Goal: Task Accomplishment & Management: Manage account settings

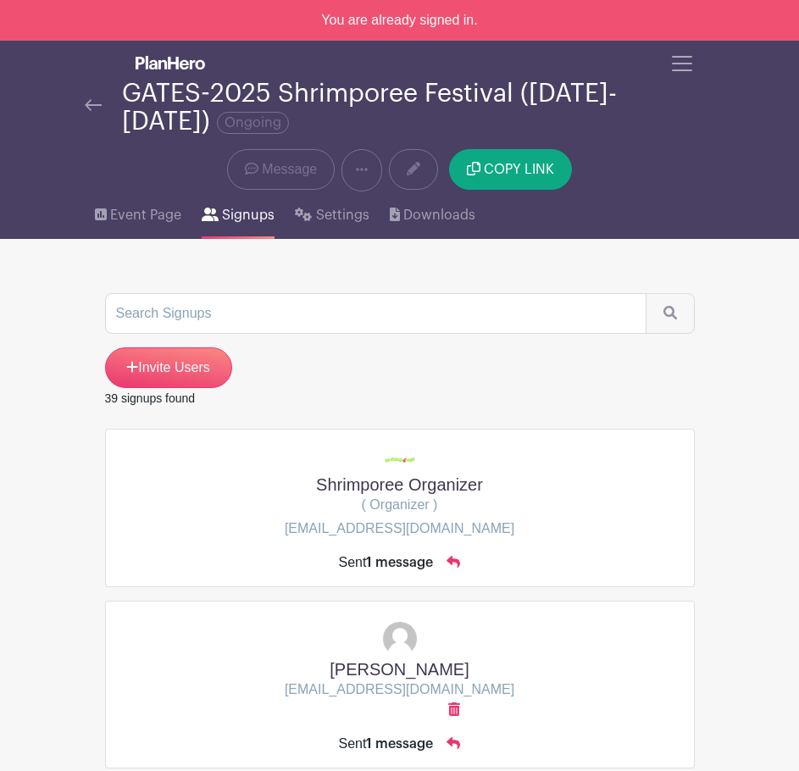
click at [33, 87] on nav "Groups All Groups [PERSON_NAME]'s Events My Signups Event Invites My account Lo…" at bounding box center [399, 140] width 799 height 198
click at [90, 108] on img at bounding box center [93, 105] width 17 height 12
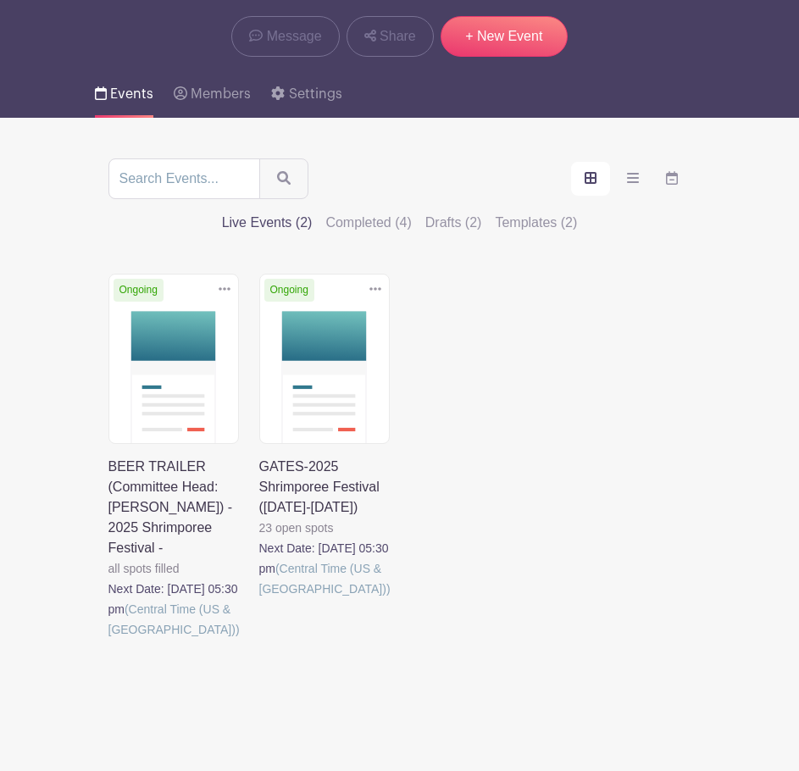
scroll to position [155, 0]
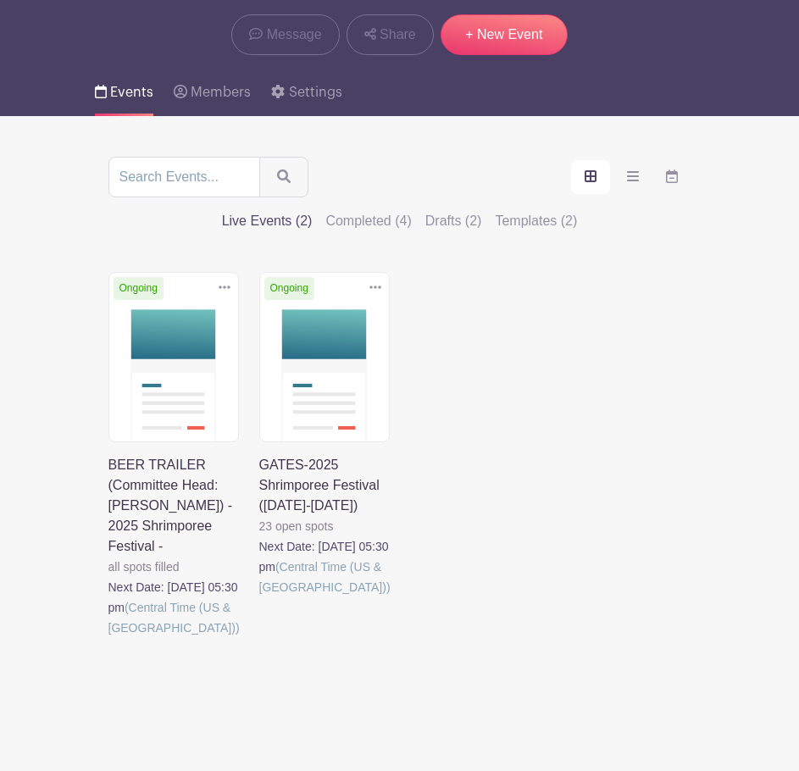
click at [108, 638] on link at bounding box center [108, 638] width 0 height 0
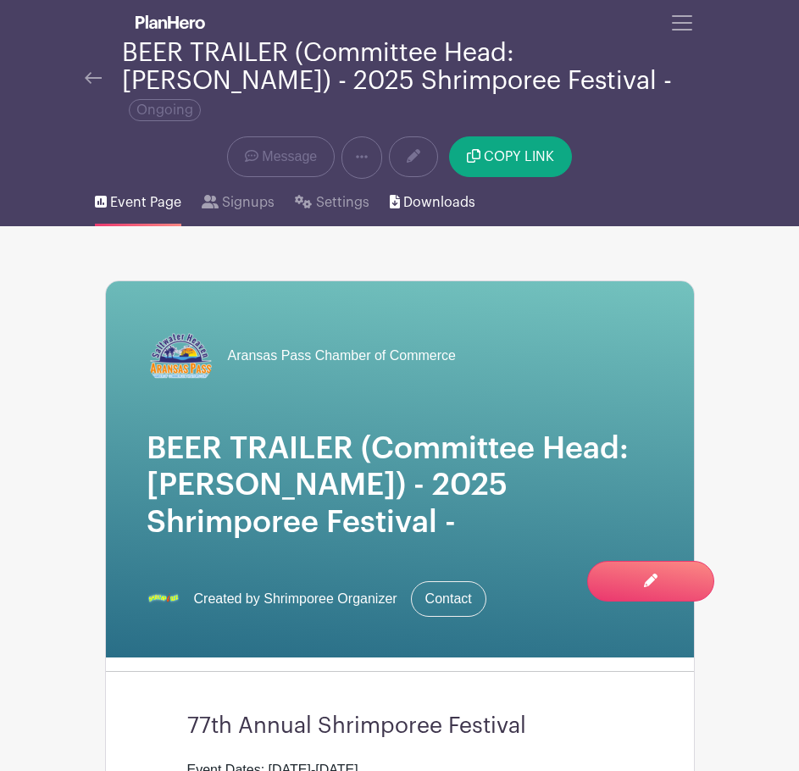
click at [390, 195] on icon at bounding box center [395, 202] width 10 height 14
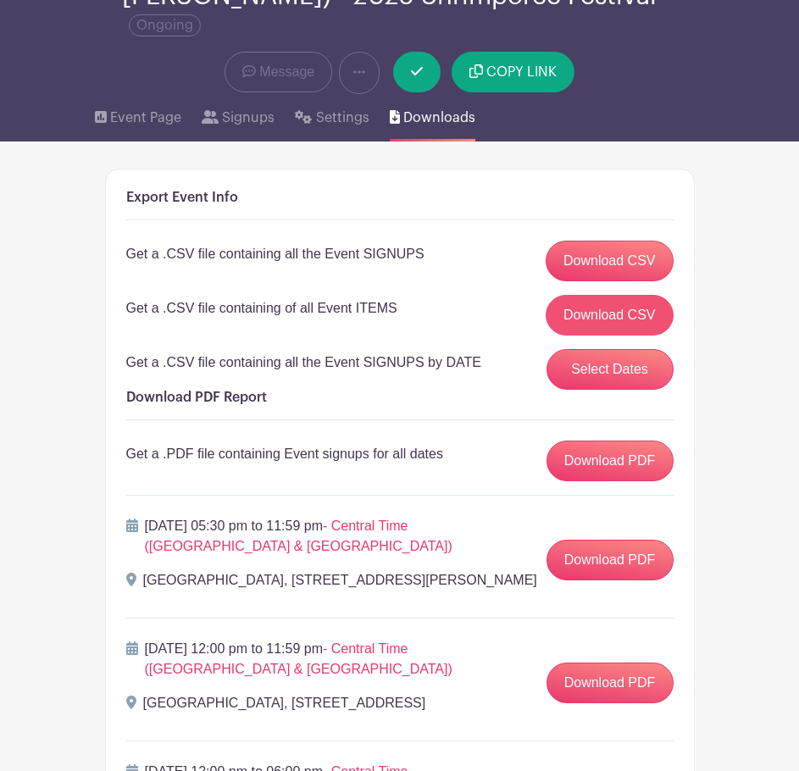
scroll to position [169, 0]
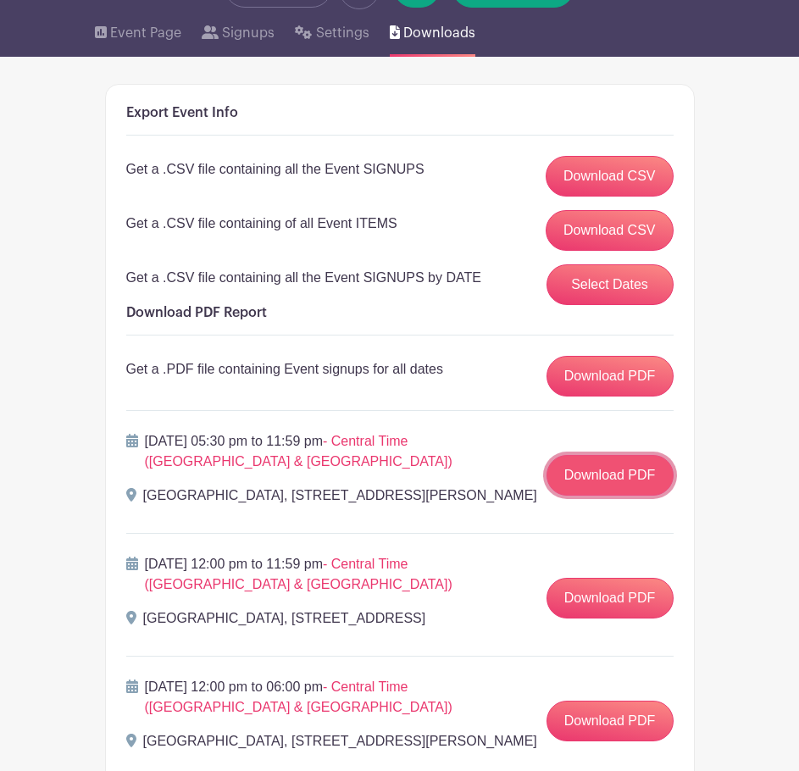
click at [618, 457] on link "Download PDF" at bounding box center [609, 475] width 127 height 41
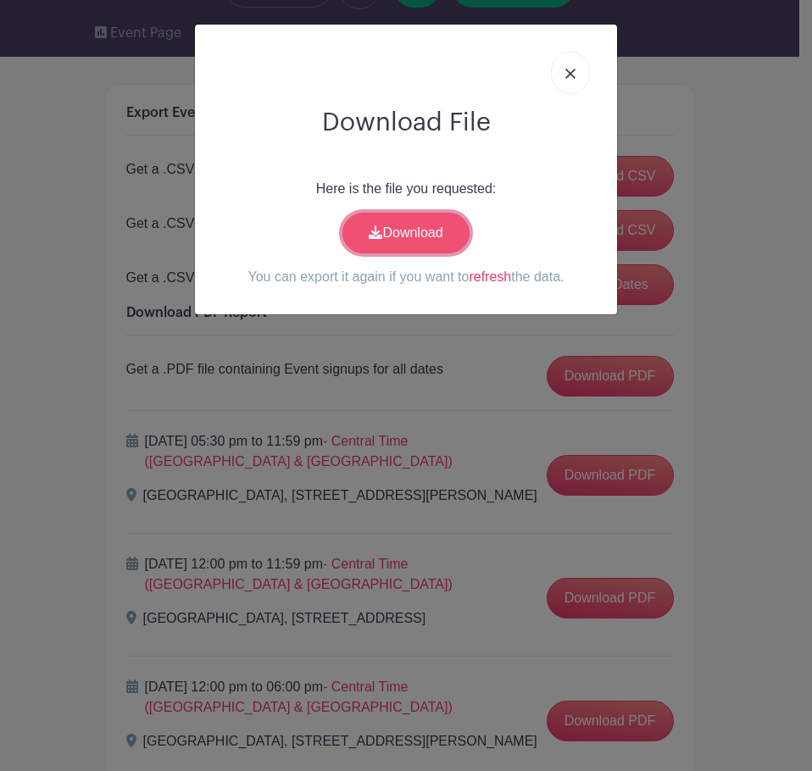
click at [388, 222] on link "Download" at bounding box center [405, 233] width 127 height 41
click at [492, 364] on div "Download File Here is the file you requested: Download You can export it again …" at bounding box center [406, 385] width 812 height 771
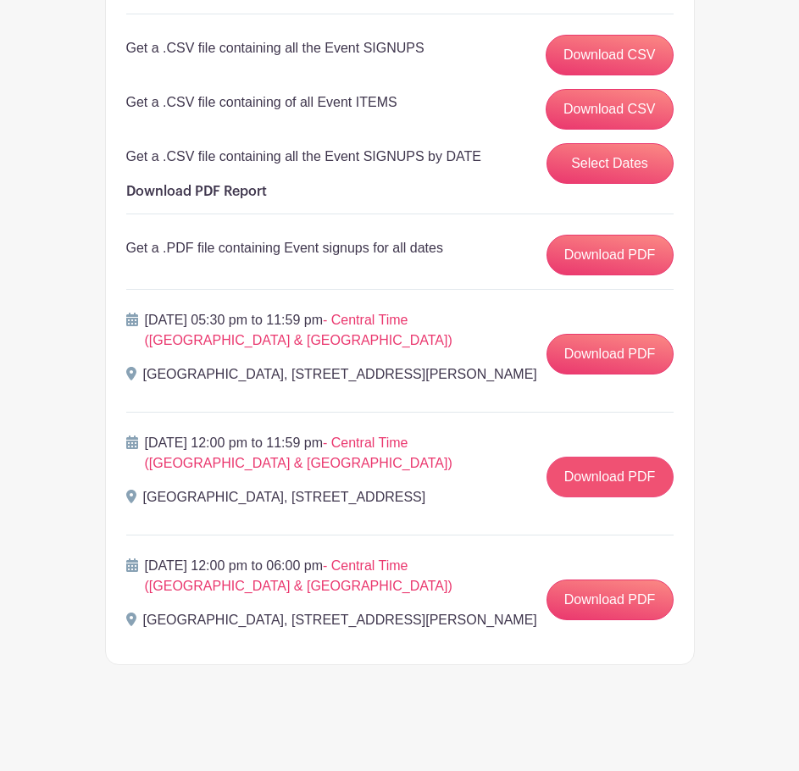
scroll to position [324, 0]
click at [571, 457] on link "Download PDF" at bounding box center [609, 477] width 127 height 41
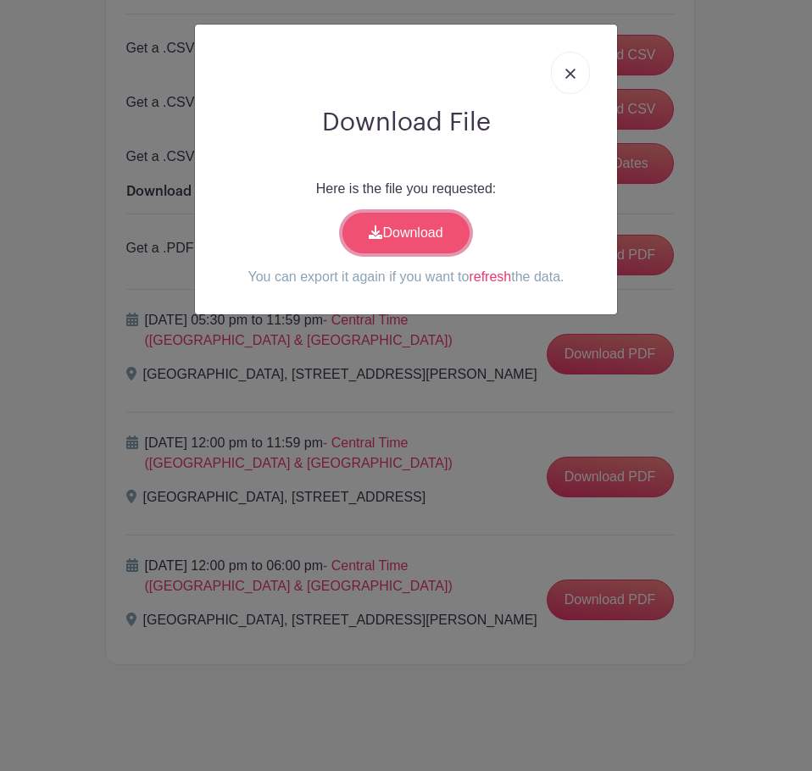
click at [449, 227] on link "Download" at bounding box center [405, 233] width 127 height 41
drag, startPoint x: 414, startPoint y: 391, endPoint x: 465, endPoint y: 425, distance: 61.1
click at [414, 391] on div "Download File Here is the file you requested: Download You can export it again …" at bounding box center [406, 385] width 812 height 771
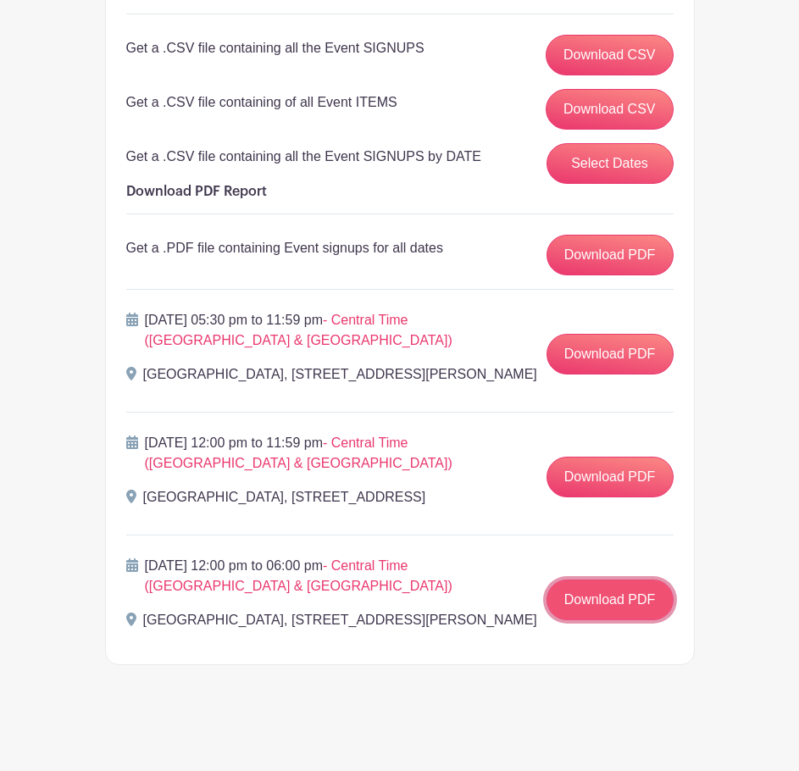
click at [607, 592] on link "Download PDF" at bounding box center [609, 599] width 127 height 41
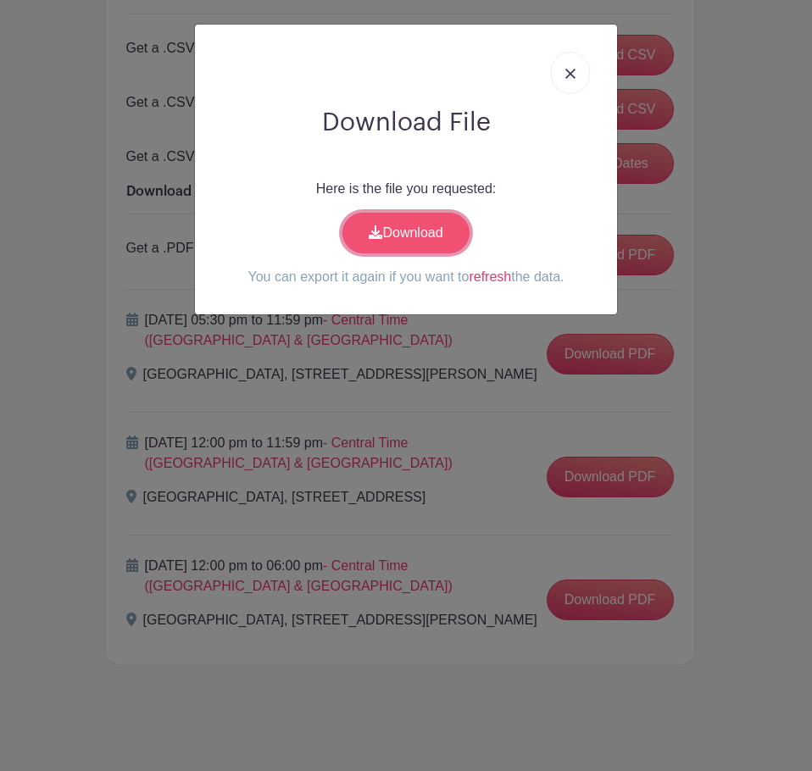
click at [465, 224] on link "Download" at bounding box center [405, 233] width 127 height 41
click at [561, 66] on link at bounding box center [570, 73] width 39 height 42
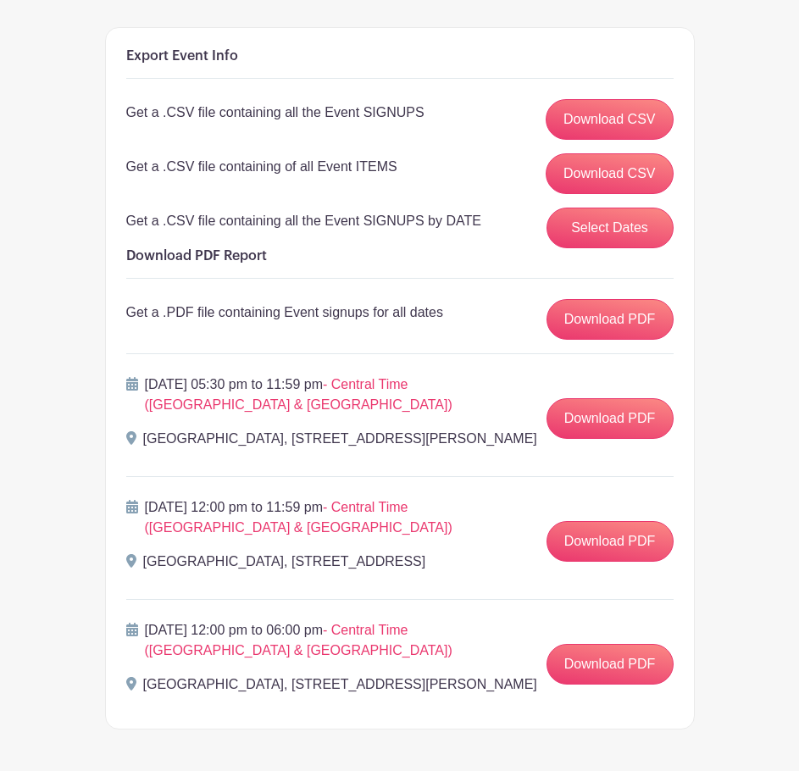
scroll to position [0, 0]
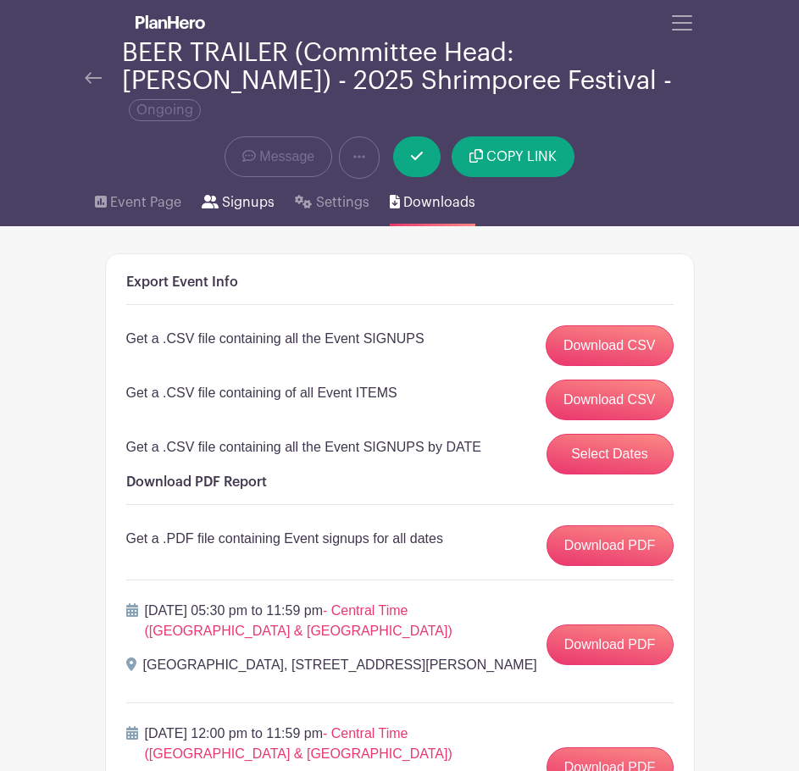
click at [247, 192] on span "Signups" at bounding box center [248, 202] width 53 height 20
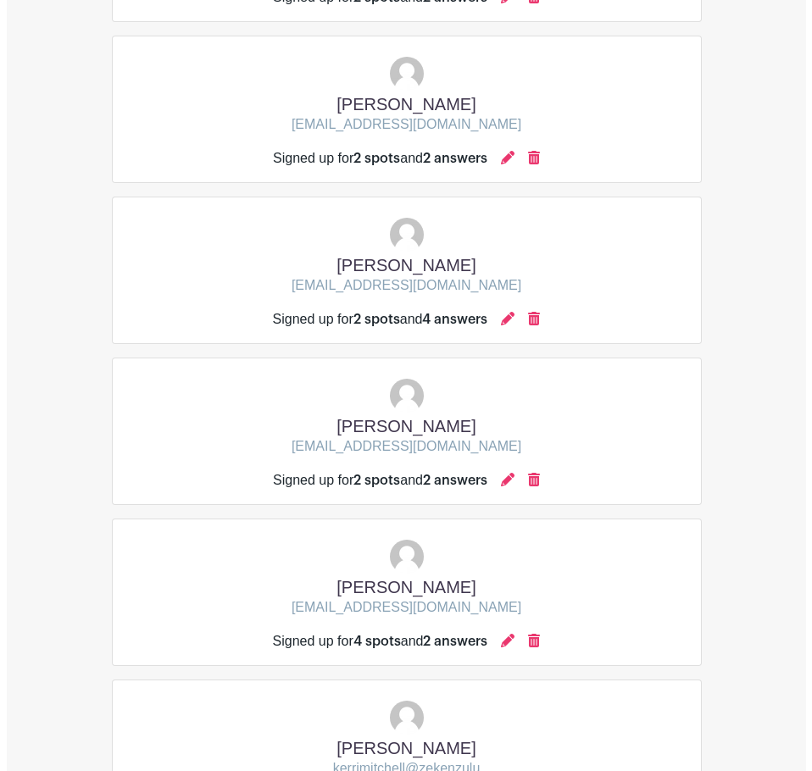
scroll to position [652, 0]
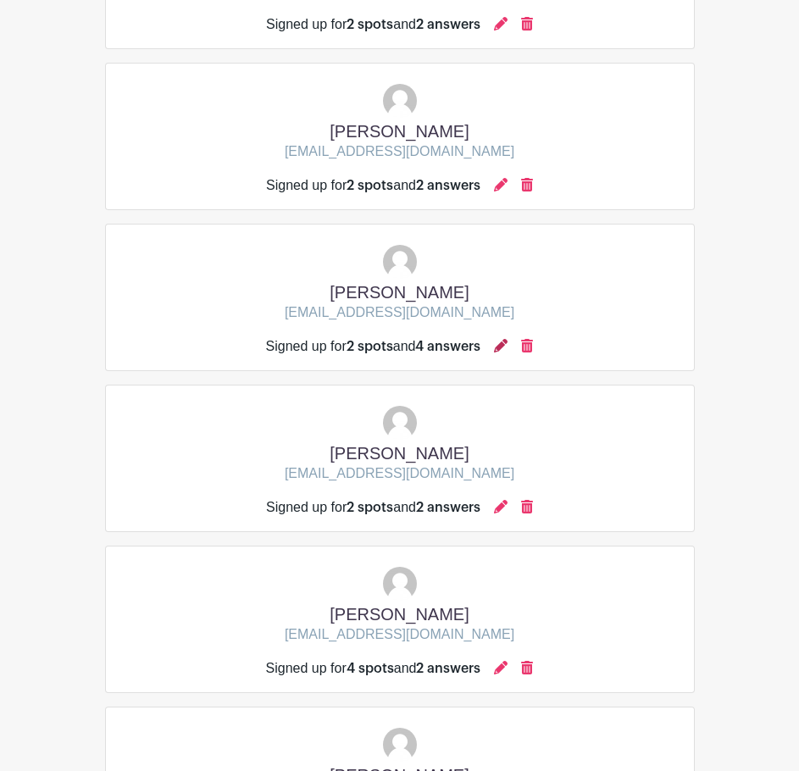
click at [507, 339] on icon at bounding box center [501, 346] width 14 height 14
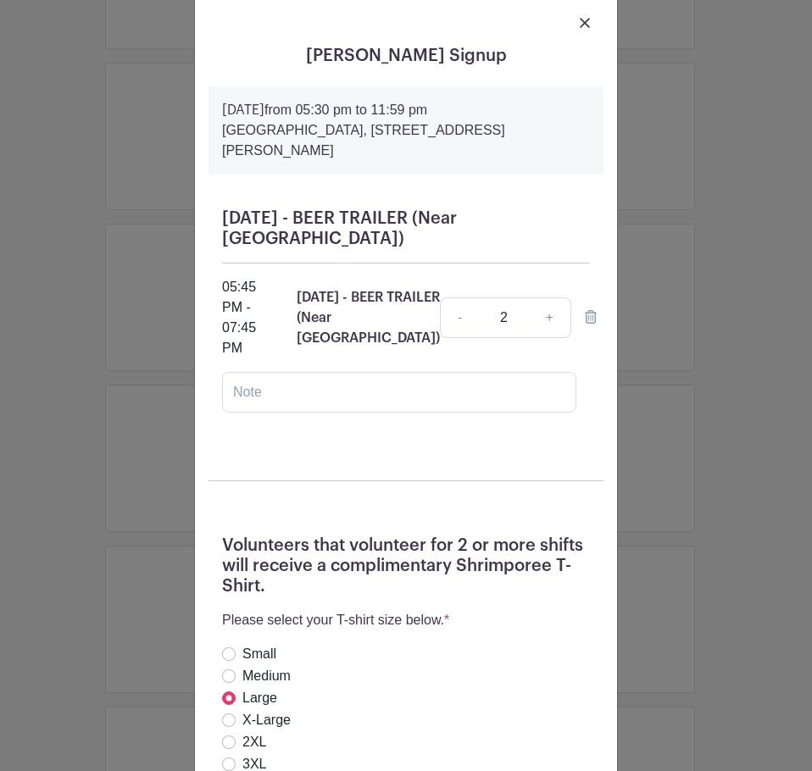
scroll to position [0, 0]
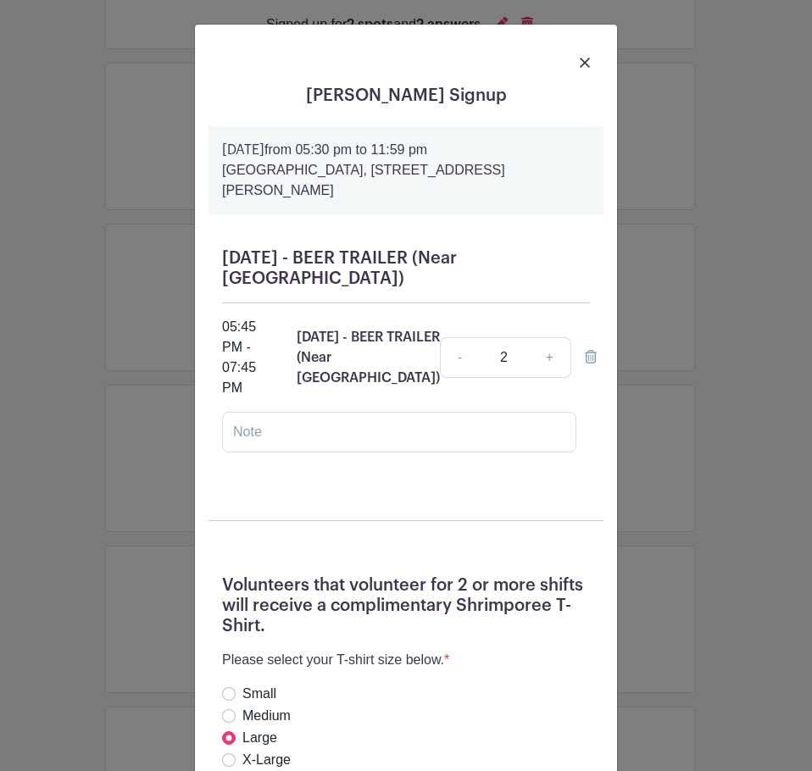
click at [667, 213] on div "[PERSON_NAME] Signup [DATE] 05:30 pm to 11:59 pm [GEOGRAPHIC_DATA], [STREET_ADD…" at bounding box center [406, 385] width 812 height 771
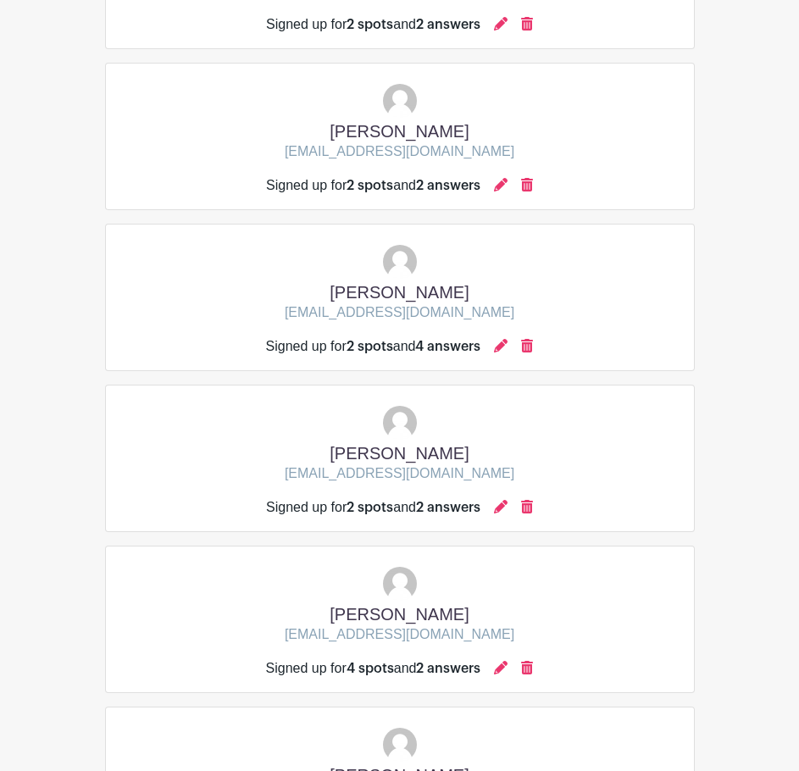
click at [507, 497] on div at bounding box center [501, 507] width 14 height 20
click at [504, 500] on icon at bounding box center [501, 507] width 14 height 14
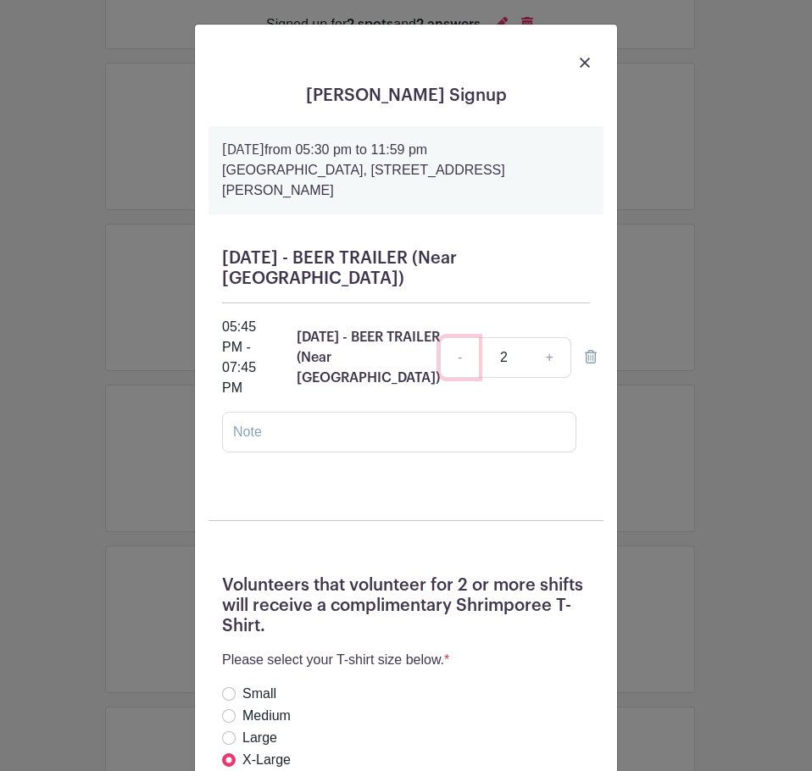
click at [448, 357] on link "-" at bounding box center [459, 357] width 39 height 41
click at [535, 357] on link "+" at bounding box center [549, 357] width 42 height 41
type input "2"
click at [629, 444] on div "[PERSON_NAME] Signup [DATE] 05:30 pm to 11:59 pm [GEOGRAPHIC_DATA], [STREET_ADD…" at bounding box center [406, 385] width 812 height 771
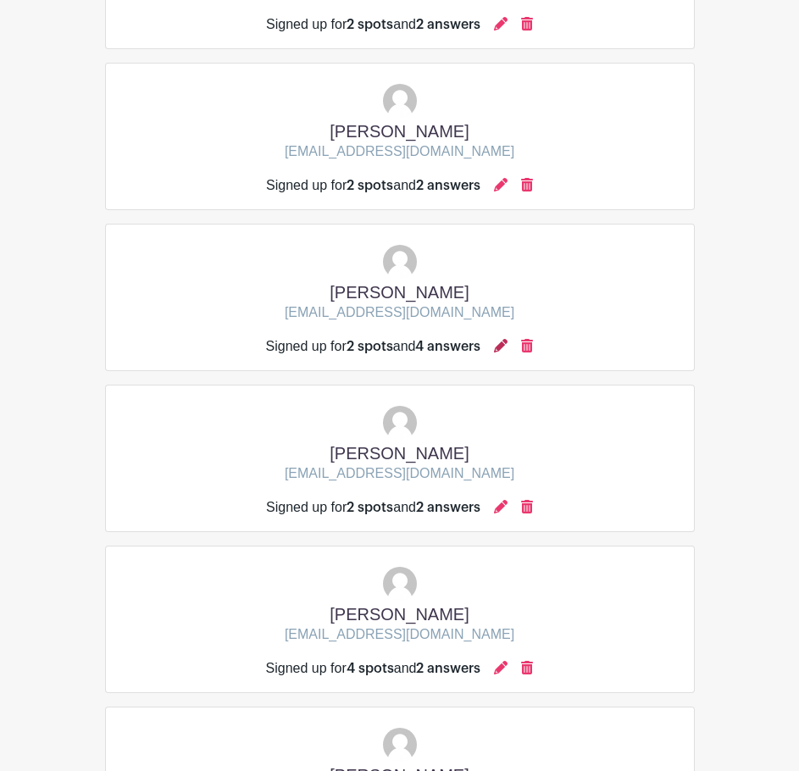
click at [501, 339] on icon at bounding box center [501, 346] width 14 height 14
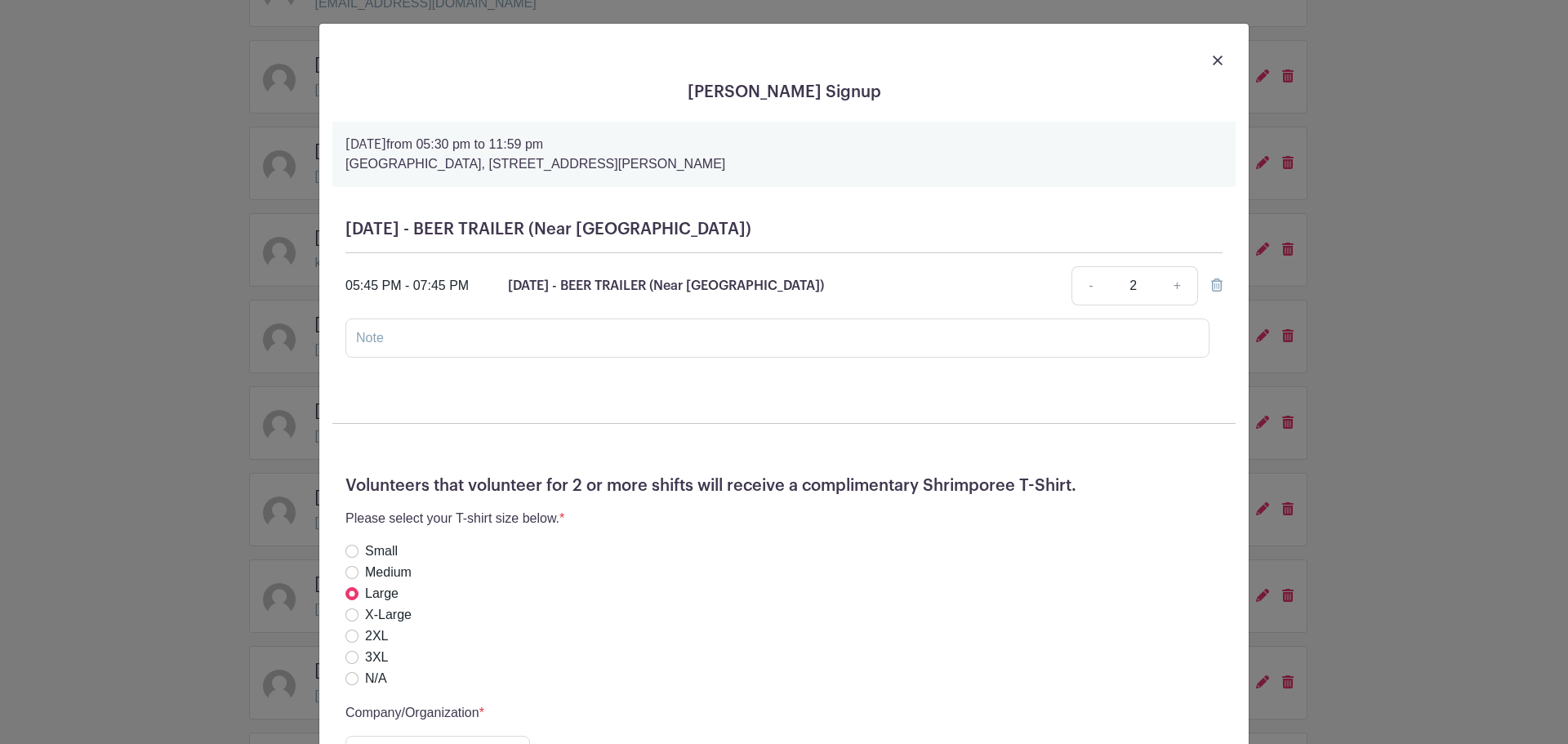
click at [769, 374] on div "[PERSON_NAME] Signup [DATE] 05:30 pm to 11:59 pm [GEOGRAPHIC_DATA], [STREET_ADD…" at bounding box center [784, 372] width 1568 height 744
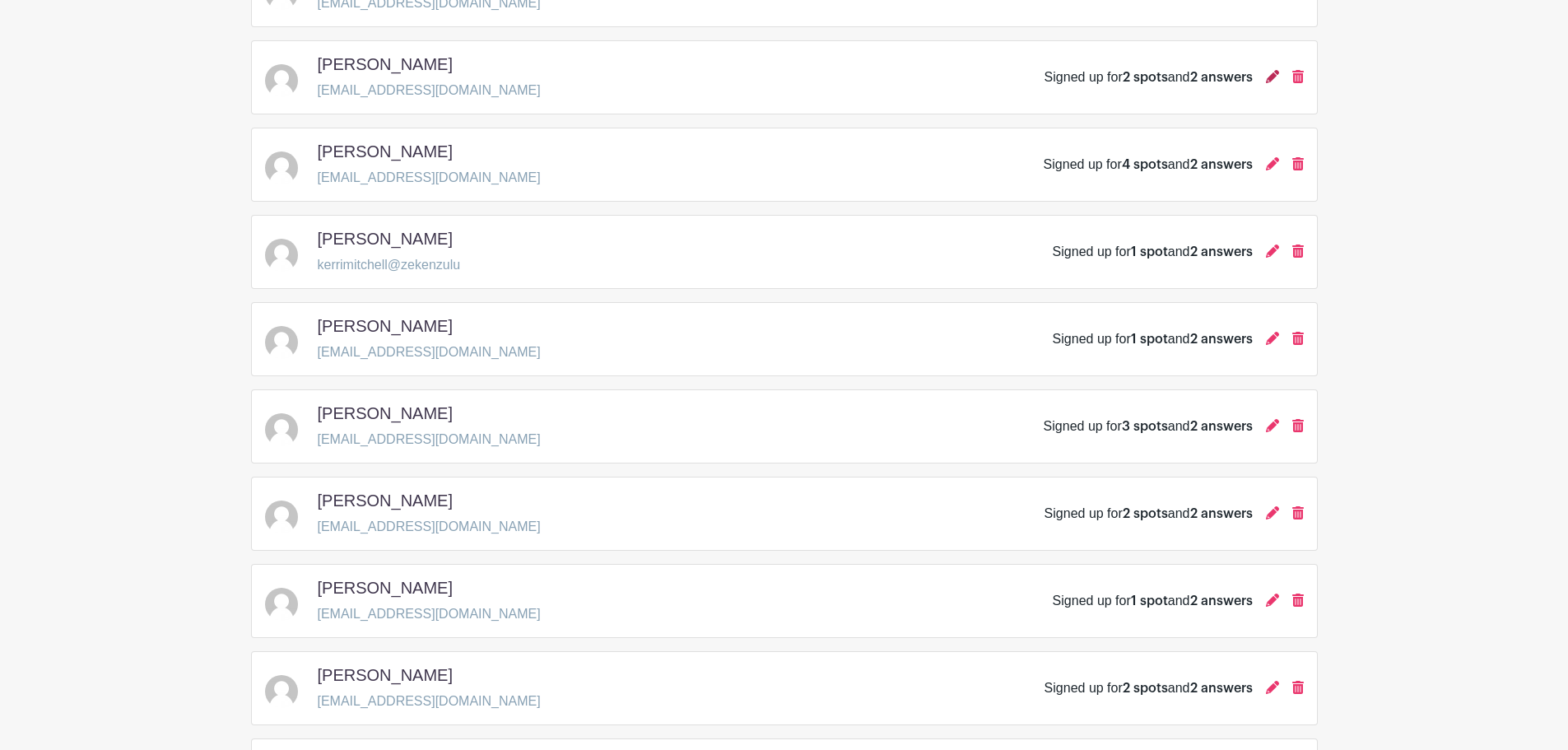
click at [775, 70] on icon at bounding box center [1273, 77] width 14 height 14
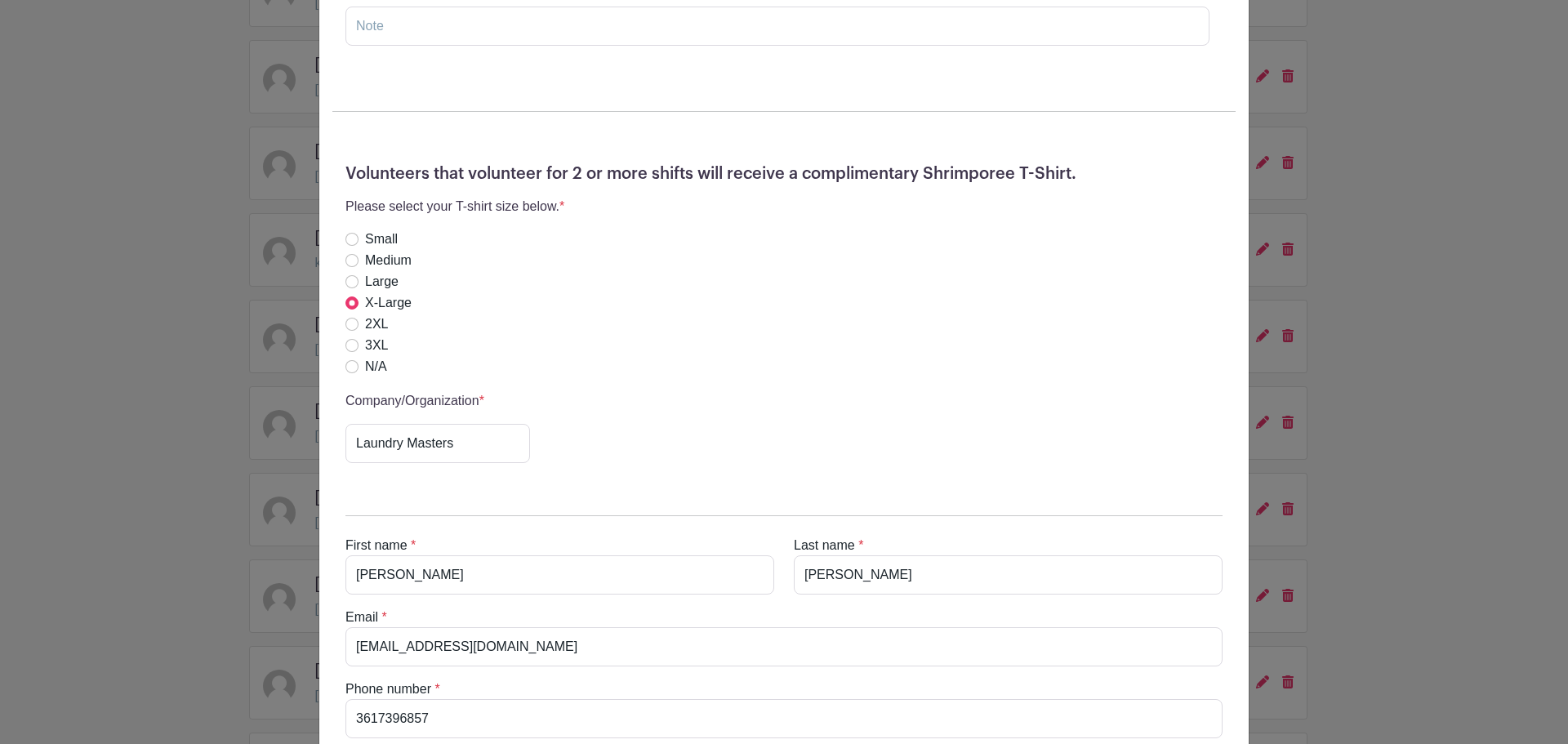
scroll to position [311, 0]
click at [301, 321] on div "[PERSON_NAME] Signup [DATE] 05:30 pm to 11:59 pm [GEOGRAPHIC_DATA], [STREET_ADD…" at bounding box center [784, 372] width 1568 height 744
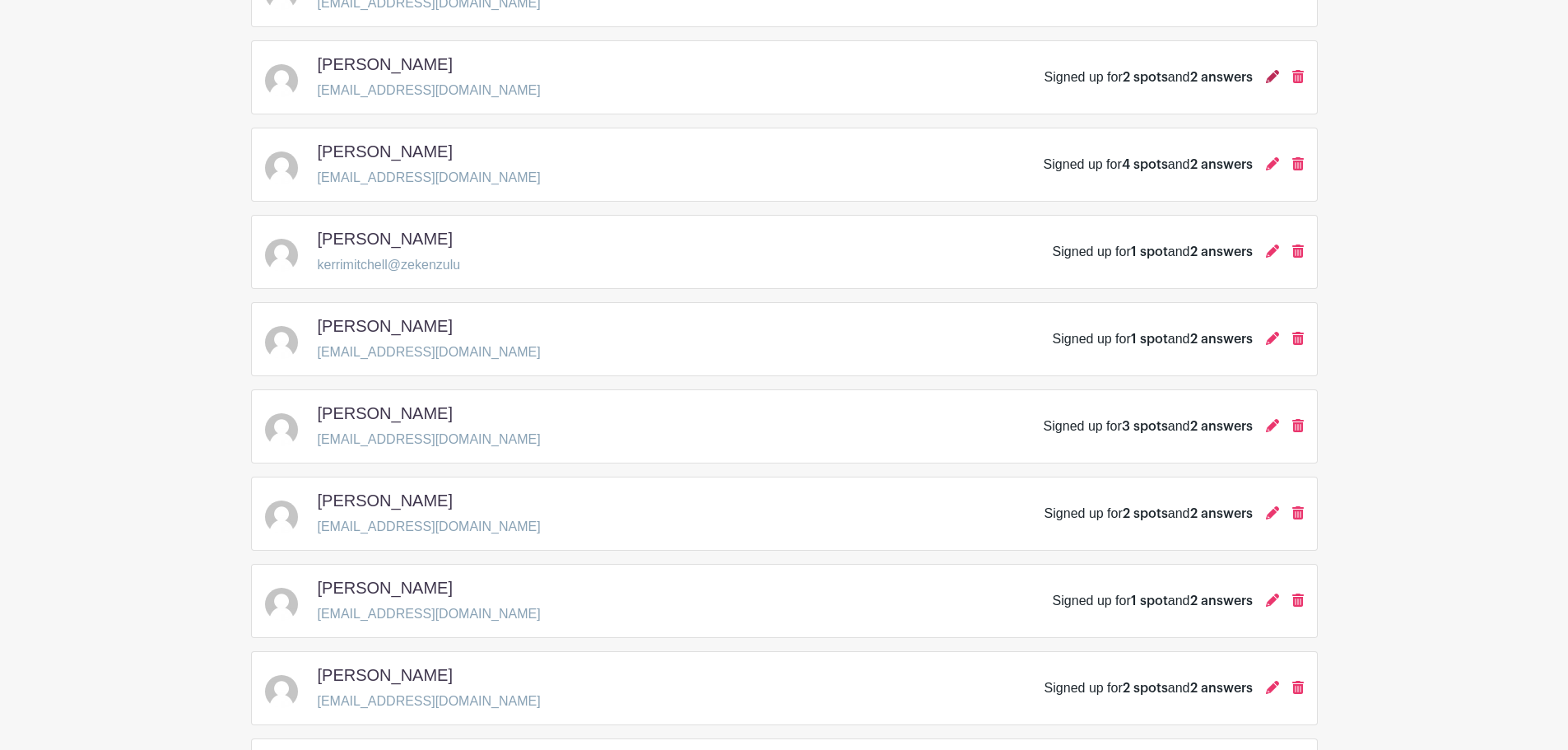
click at [775, 70] on icon at bounding box center [1273, 77] width 14 height 14
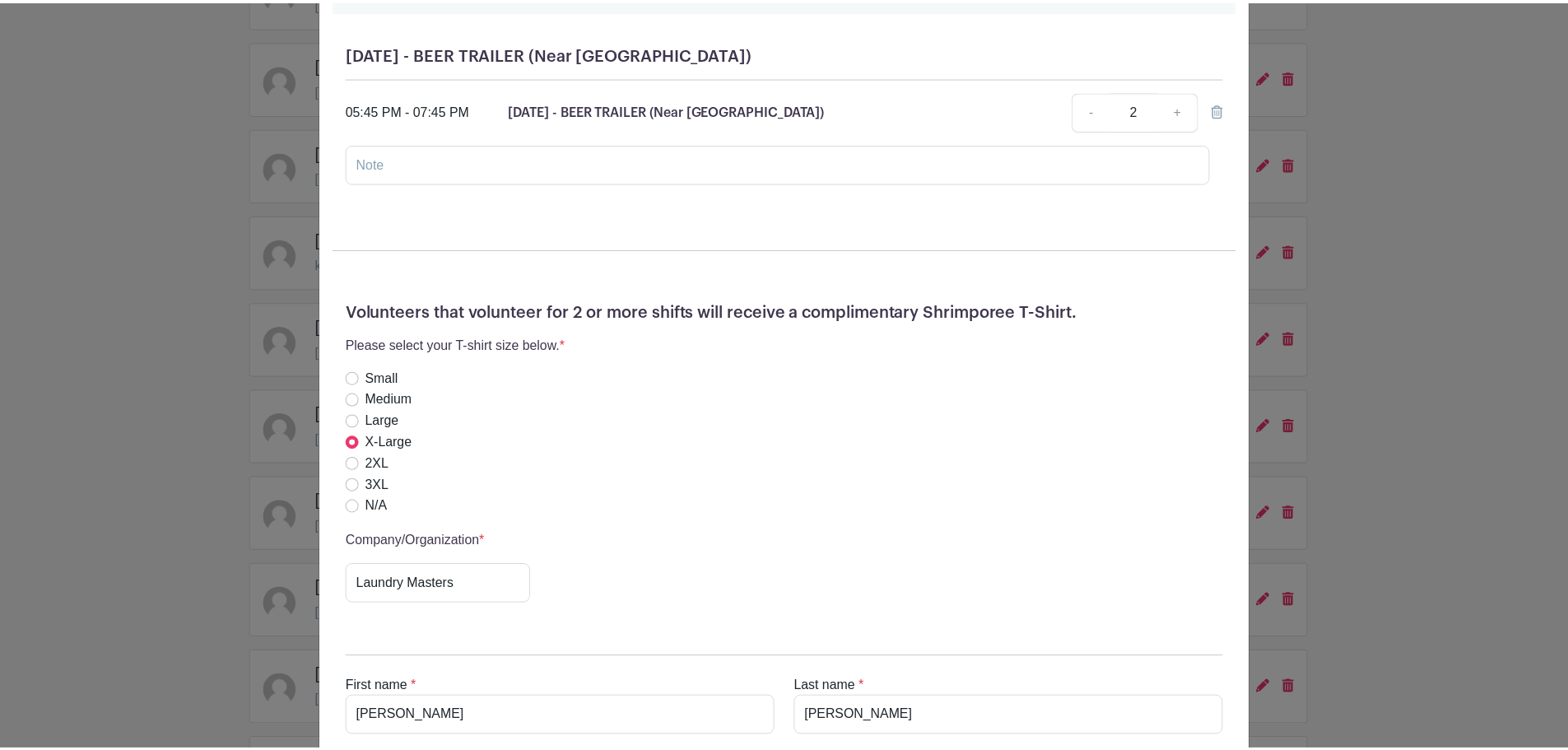
scroll to position [149, 0]
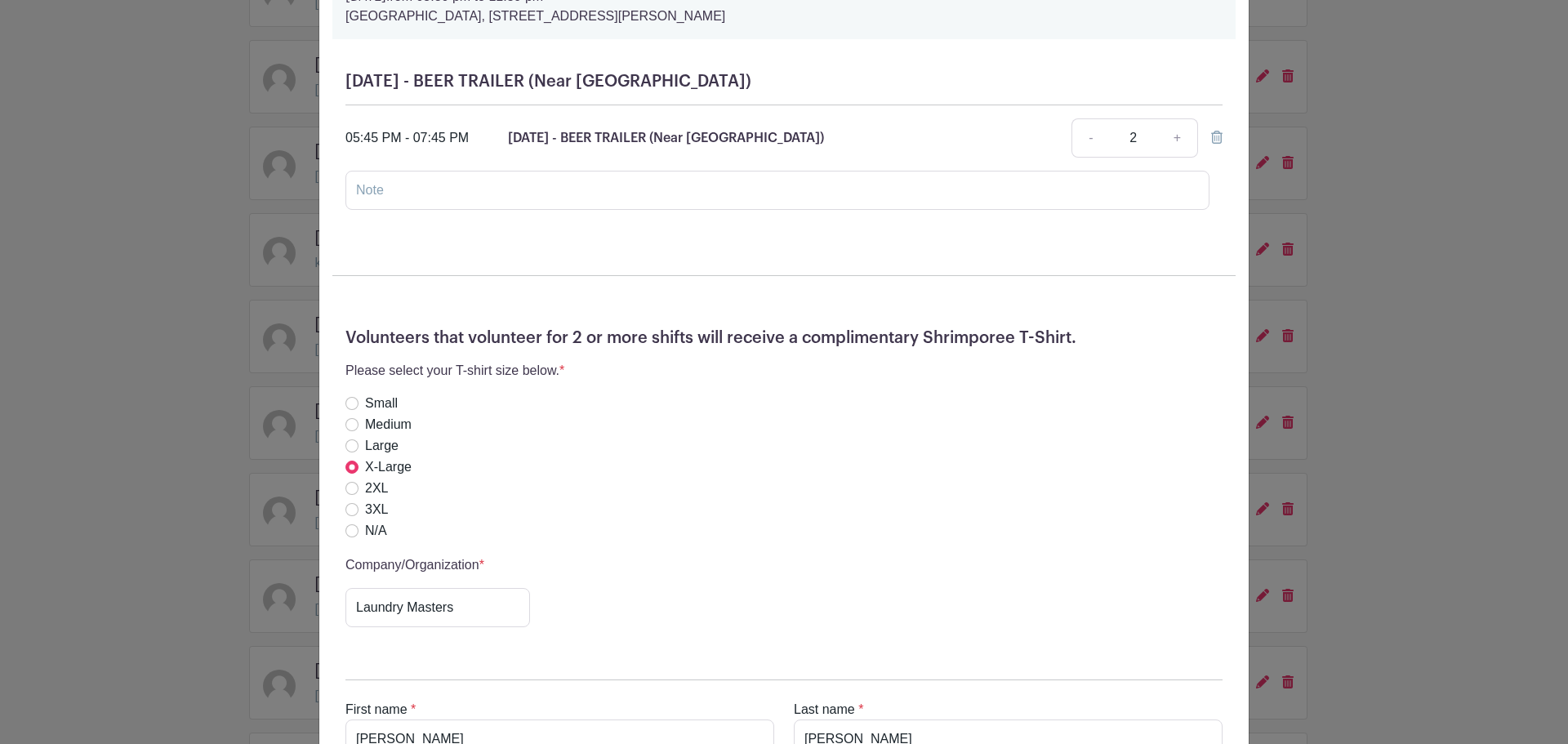
click at [232, 264] on div "[PERSON_NAME] Signup [DATE] 05:30 pm to 11:59 pm [GEOGRAPHIC_DATA], [STREET_ADD…" at bounding box center [784, 372] width 1568 height 744
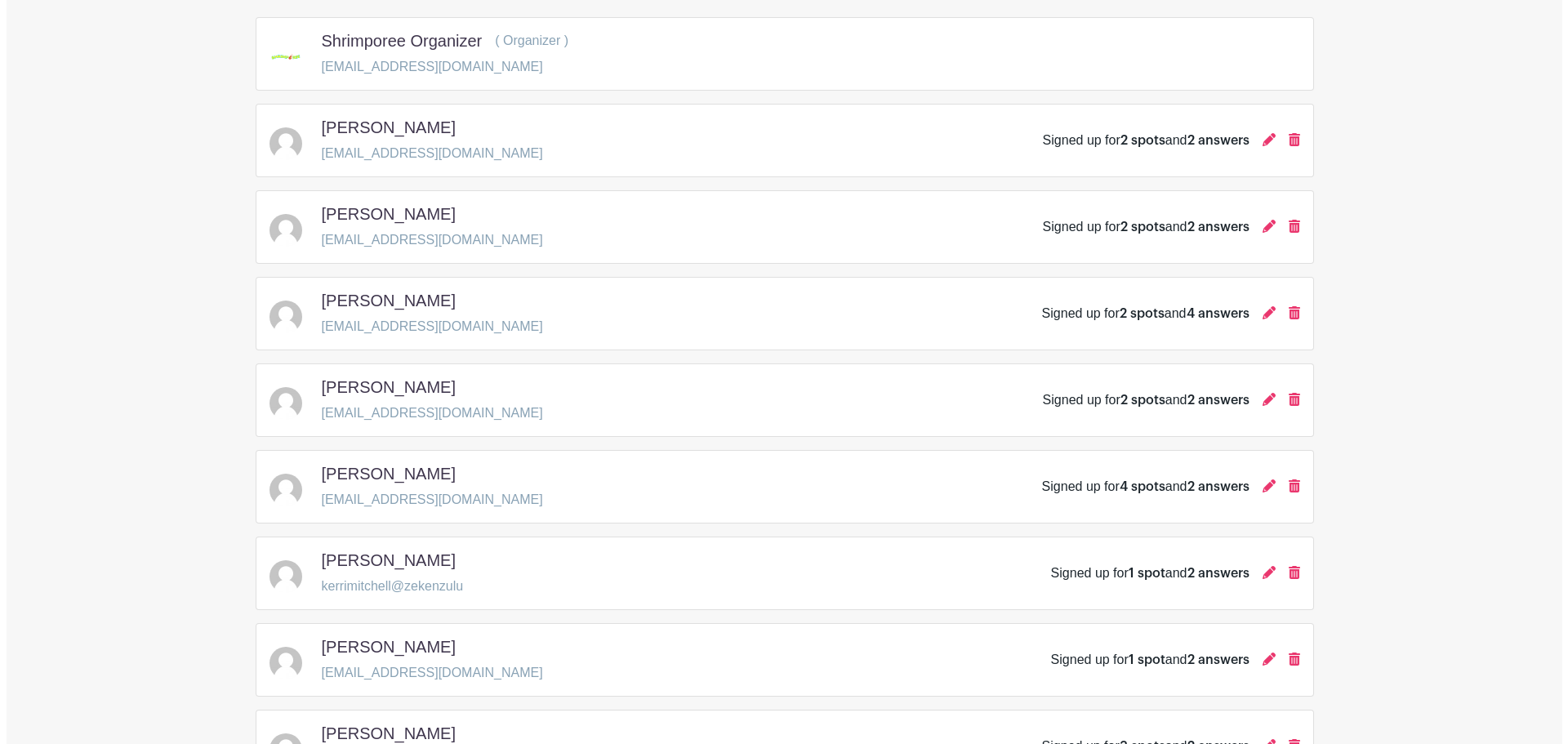
scroll to position [327, 0]
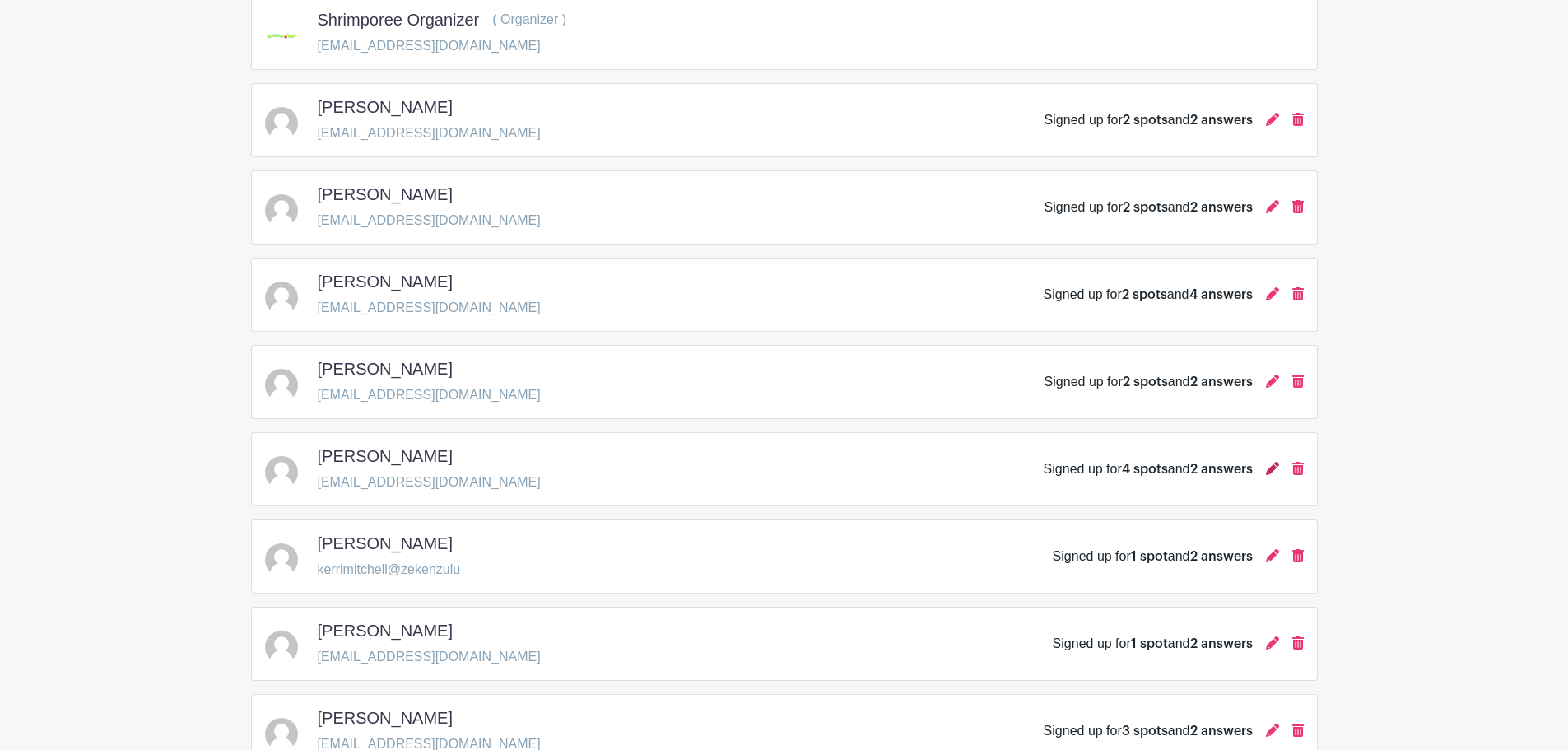
click at [775, 461] on icon at bounding box center [1273, 468] width 14 height 14
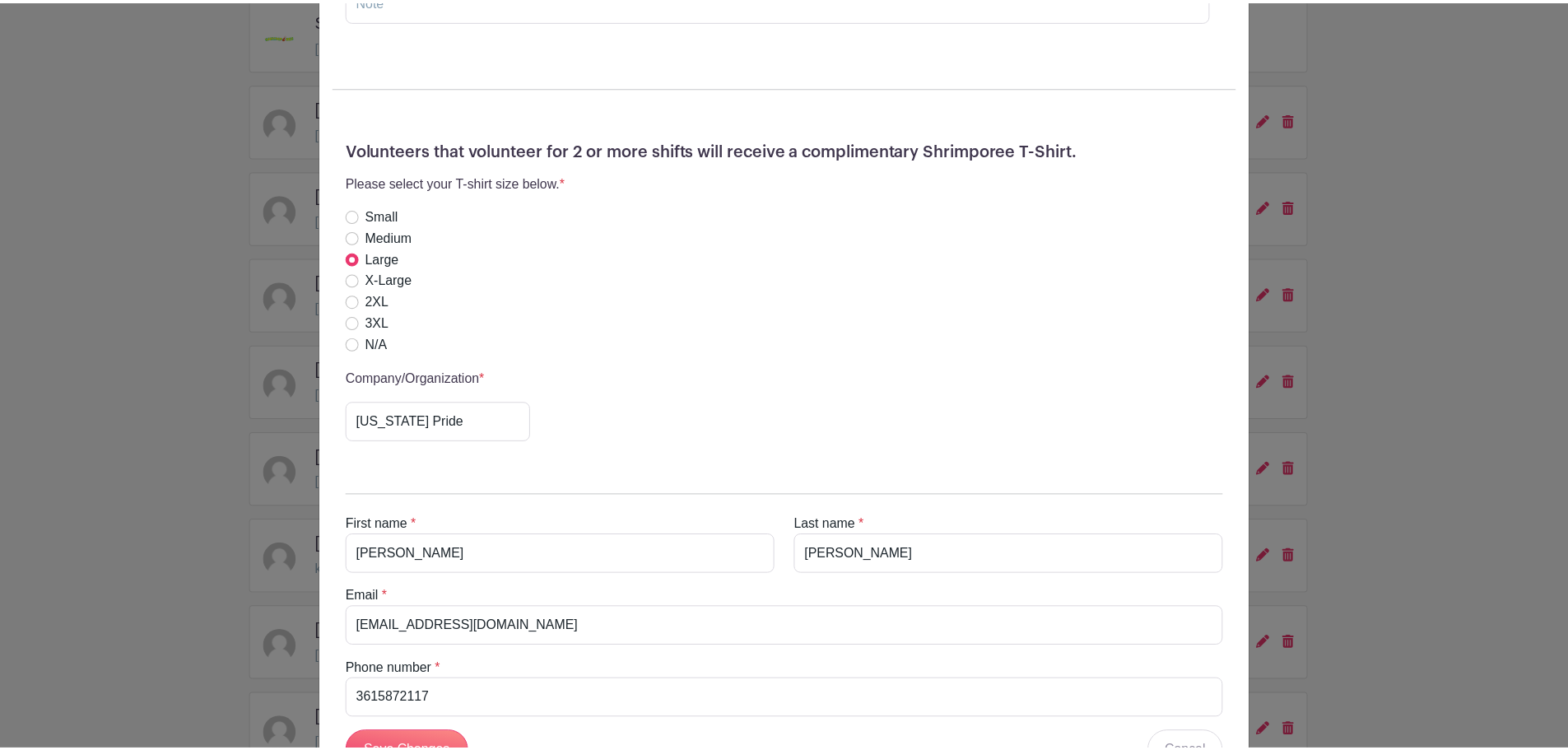
scroll to position [972, 0]
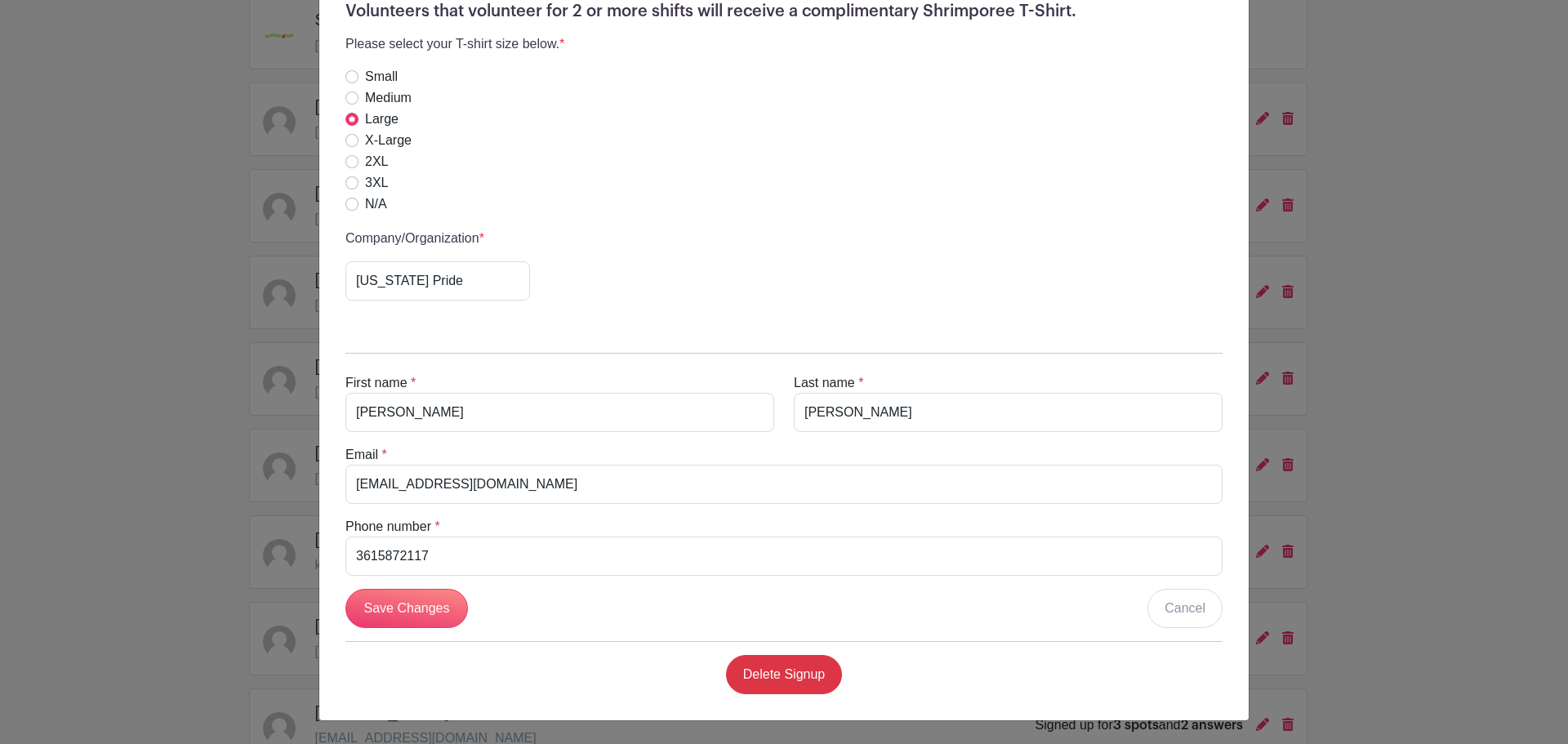
click at [769, 550] on div "[PERSON_NAME] Signup [DATE] 12:00 pm to 11:59 pm [GEOGRAPHIC_DATA], [STREET_ADD…" at bounding box center [784, 372] width 1568 height 744
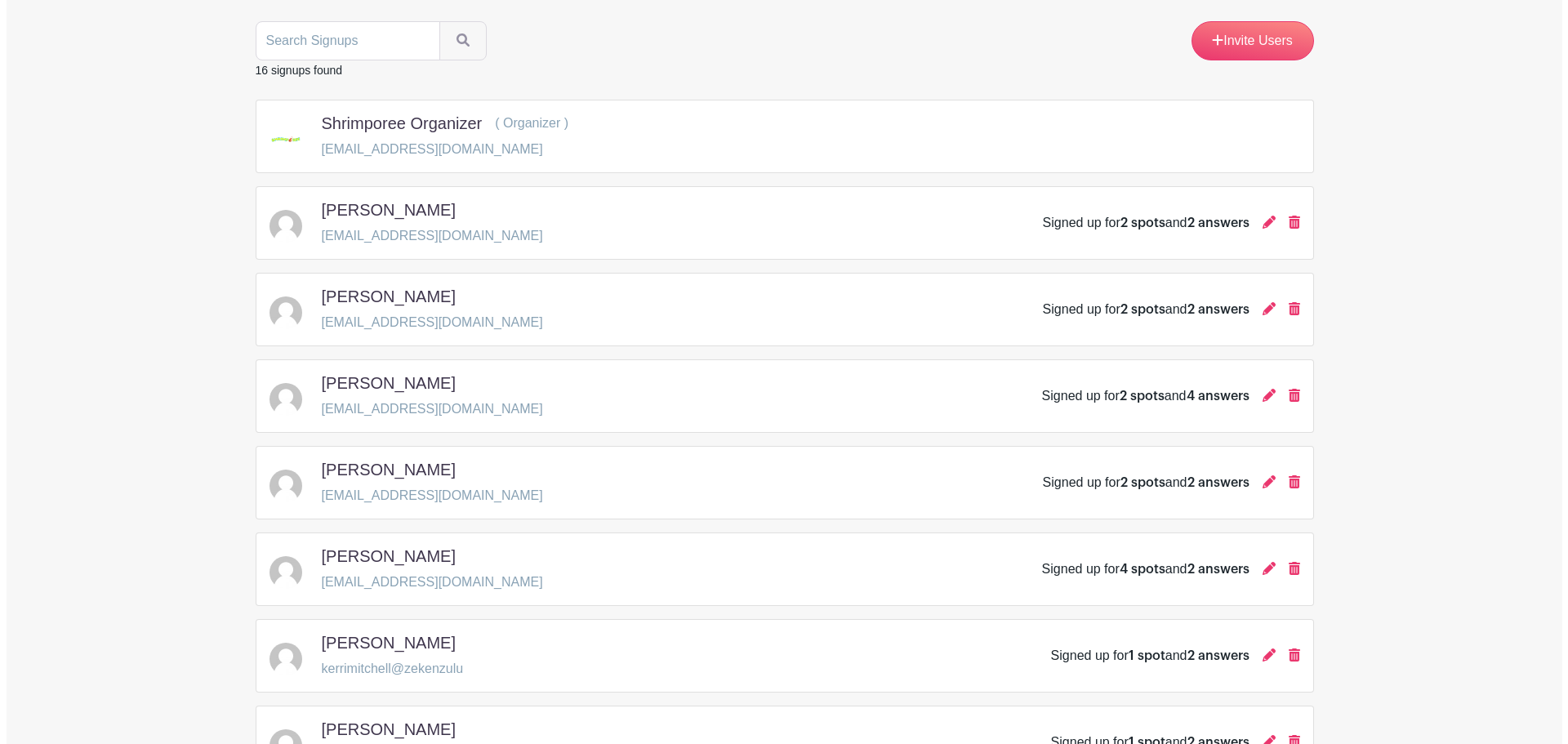
scroll to position [0, 0]
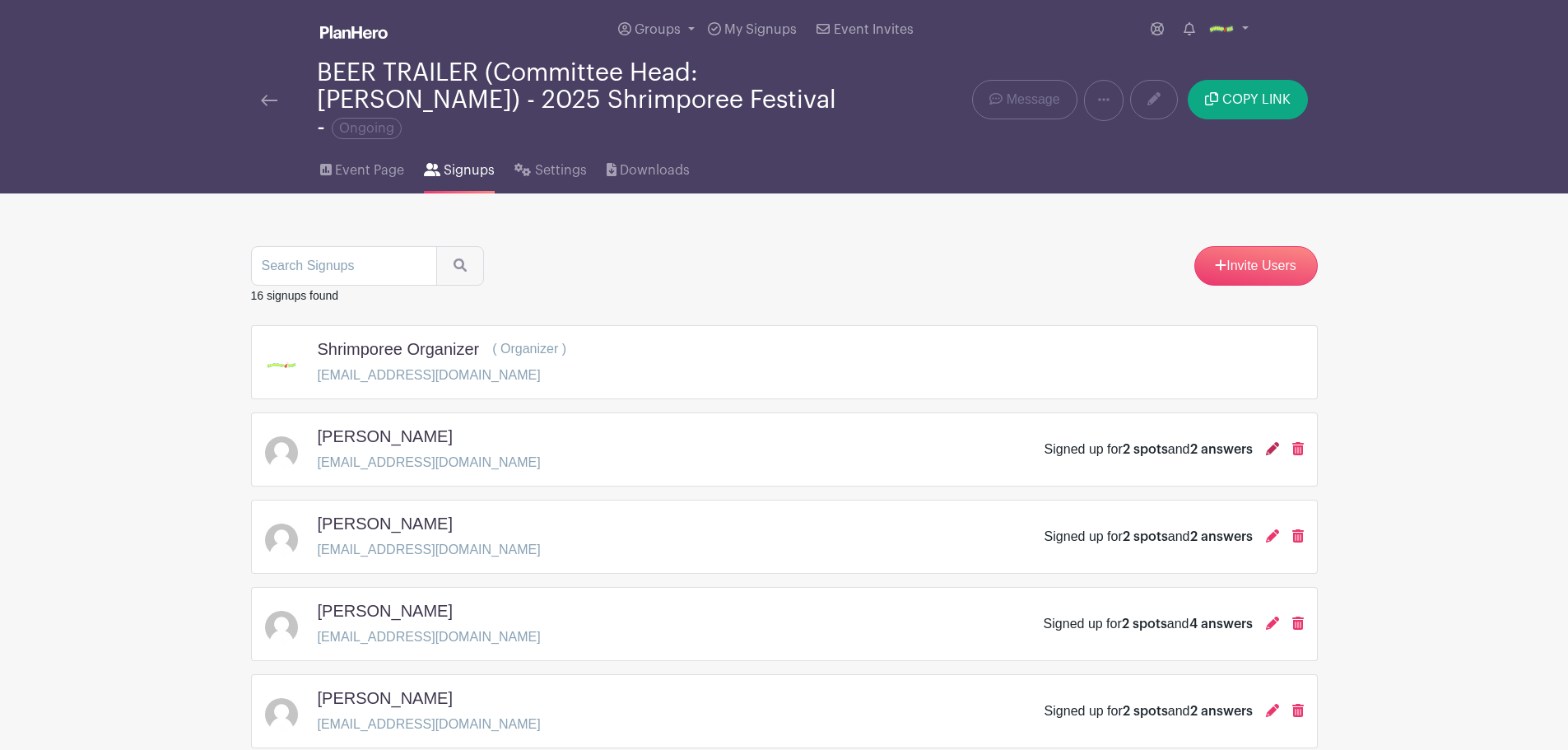
click at [775, 442] on icon at bounding box center [1273, 449] width 14 height 14
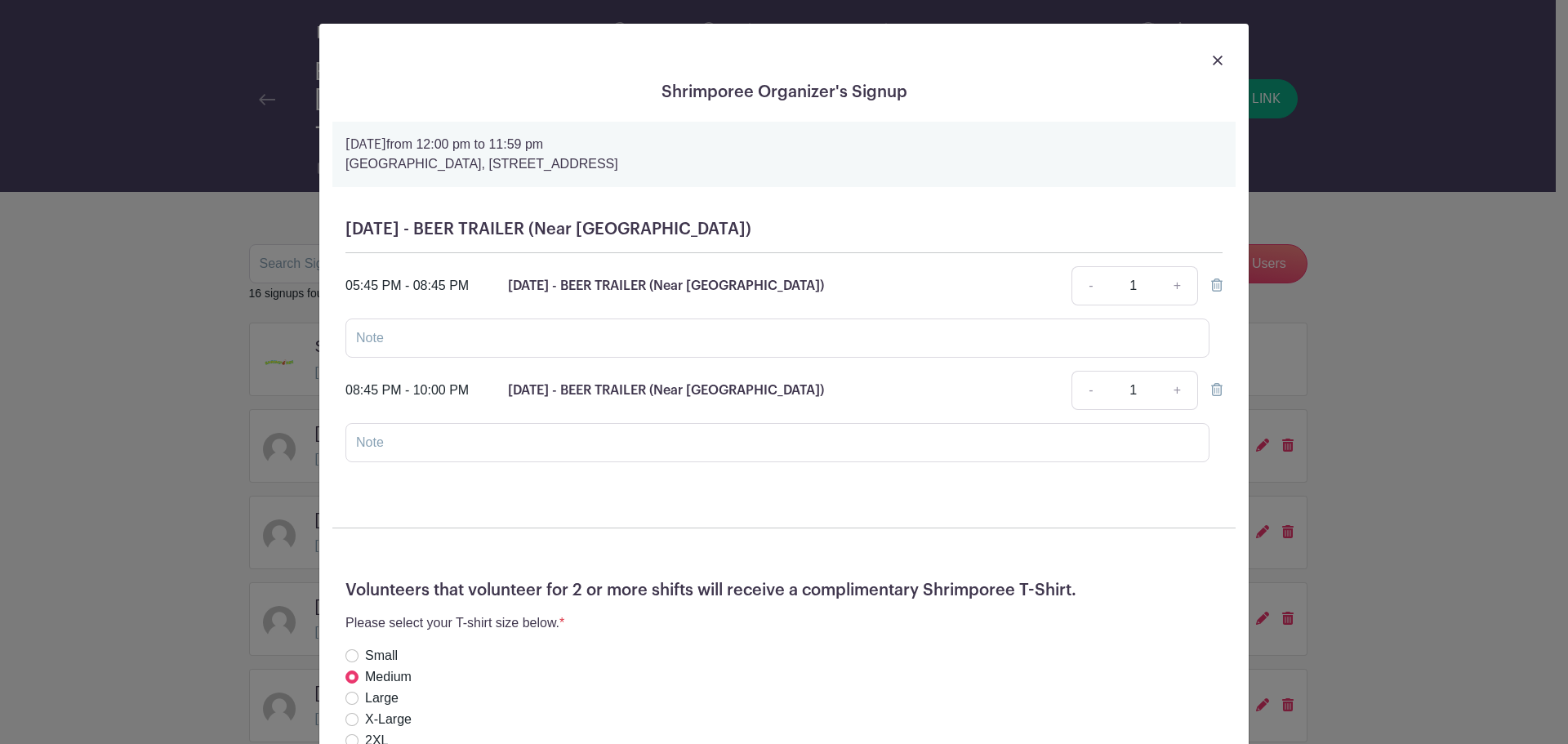
click at [243, 445] on div "Shrimporee Organizer's Signup [DATE] 12:00 pm to 11:59 pm [GEOGRAPHIC_DATA], [S…" at bounding box center [784, 372] width 1568 height 744
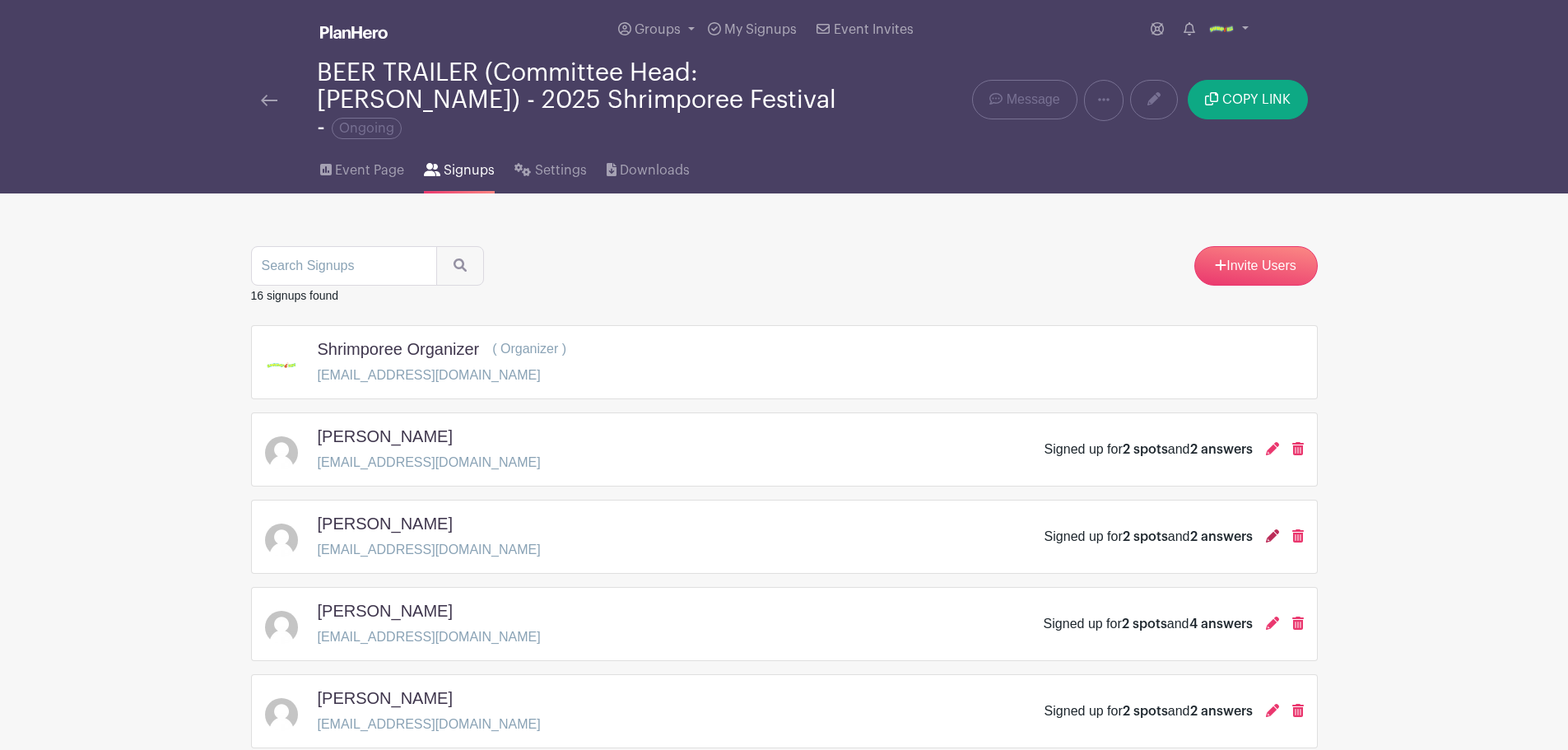
click at [775, 529] on icon at bounding box center [1273, 536] width 14 height 14
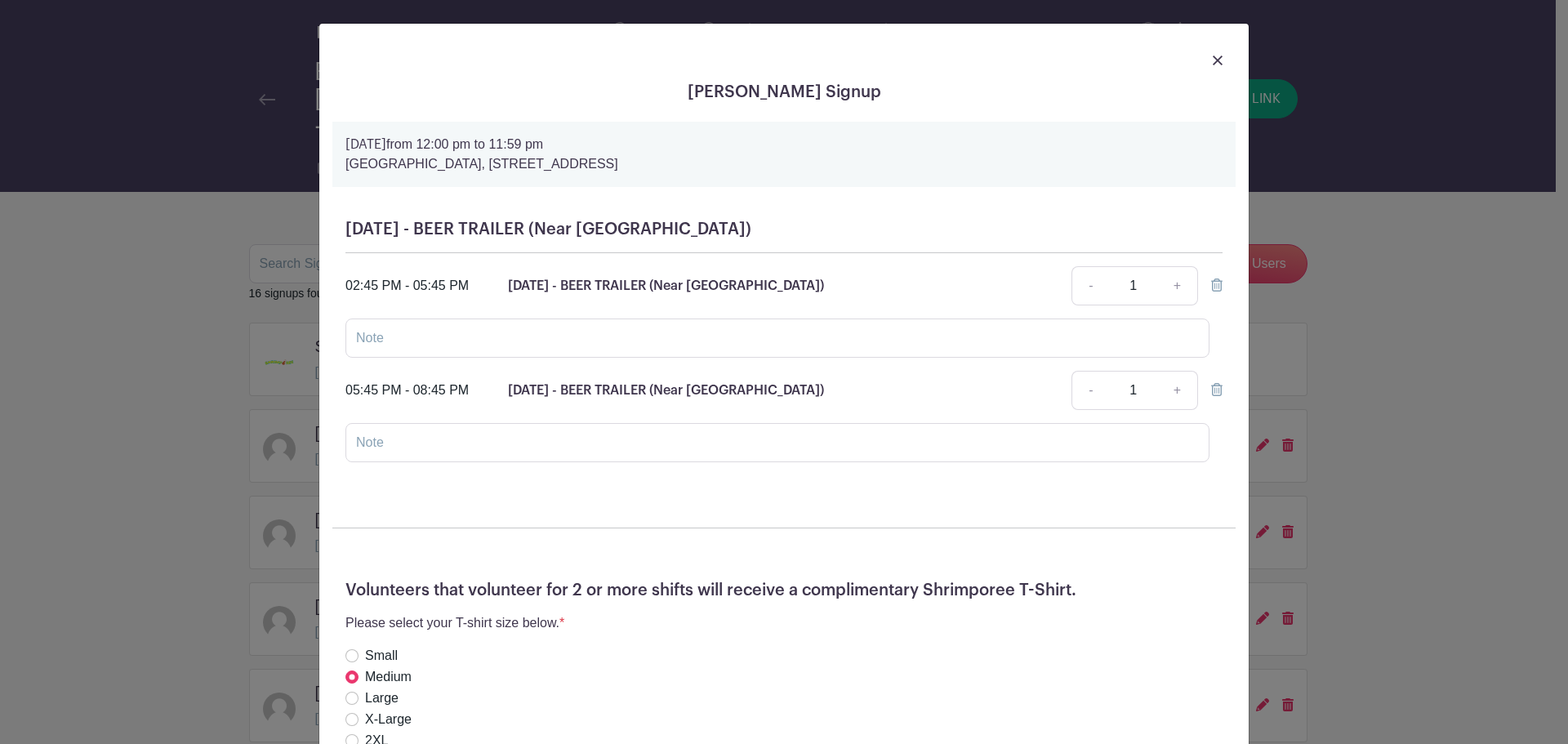
click at [769, 451] on div "[PERSON_NAME] Signup [DATE] 12:00 pm to 11:59 pm [GEOGRAPHIC_DATA], [STREET_ADD…" at bounding box center [784, 372] width 1568 height 744
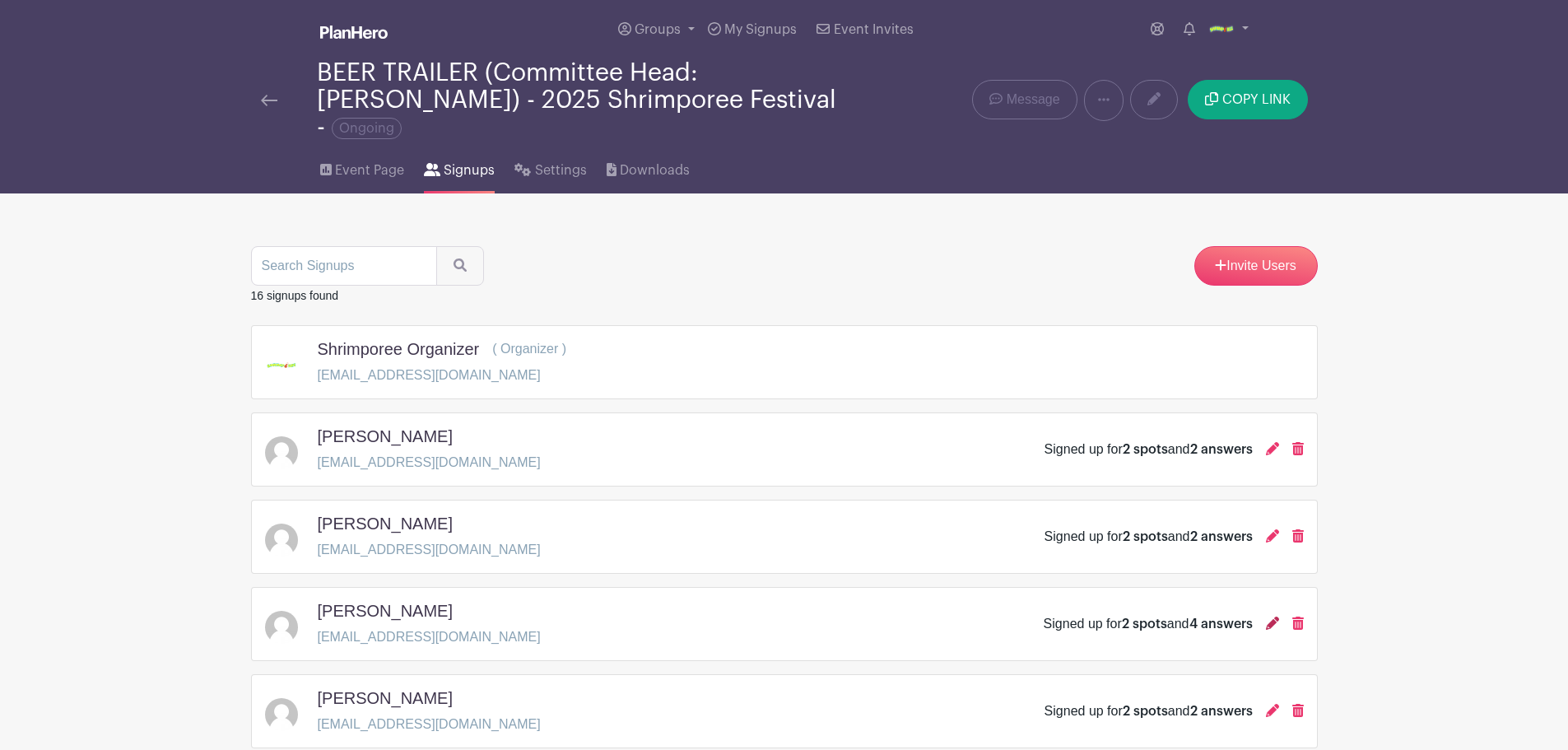
click at [775, 617] on icon at bounding box center [1273, 624] width 14 height 14
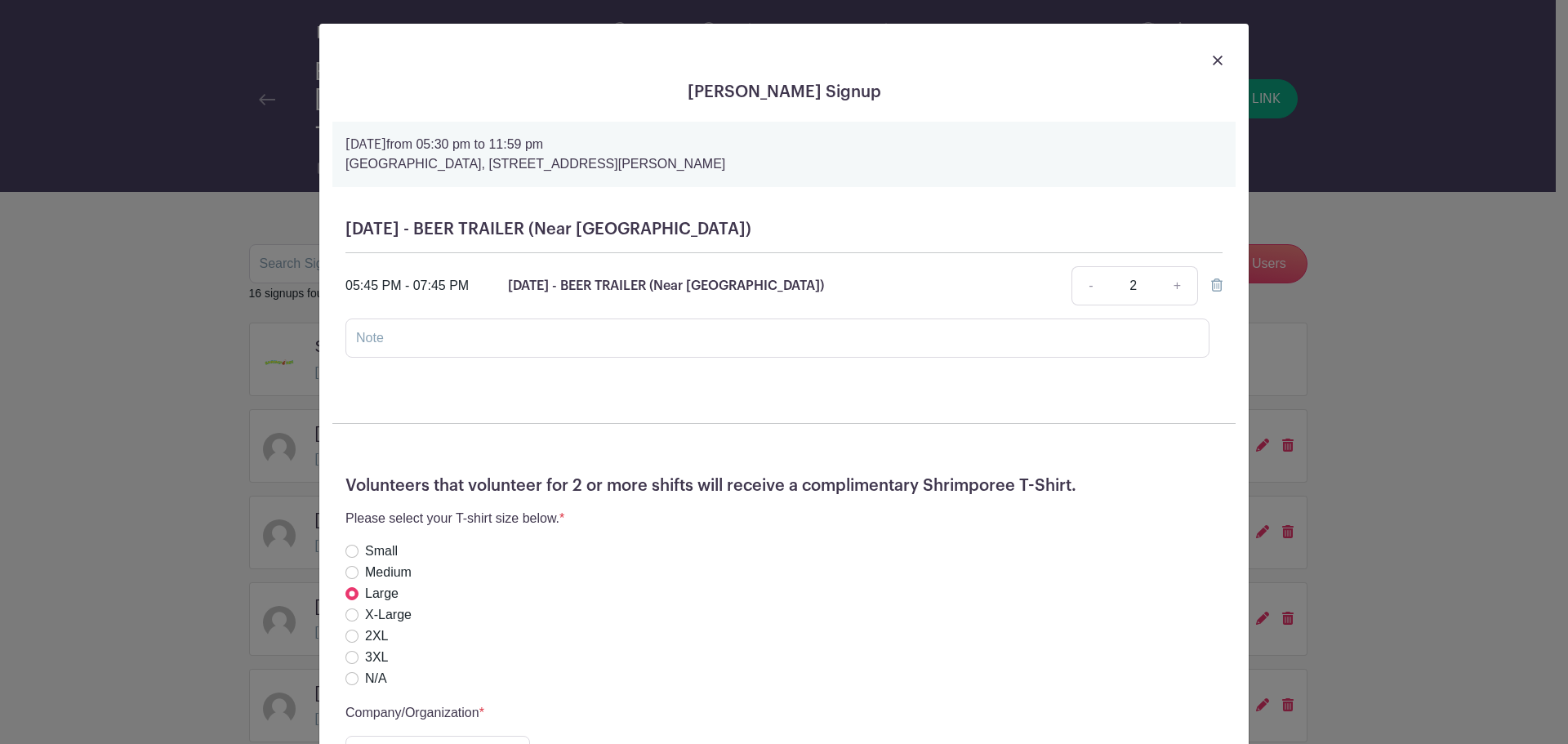
click at [769, 423] on div "[PERSON_NAME] Signup [DATE] 05:30 pm to 11:59 pm [GEOGRAPHIC_DATA], [STREET_ADD…" at bounding box center [784, 372] width 1568 height 744
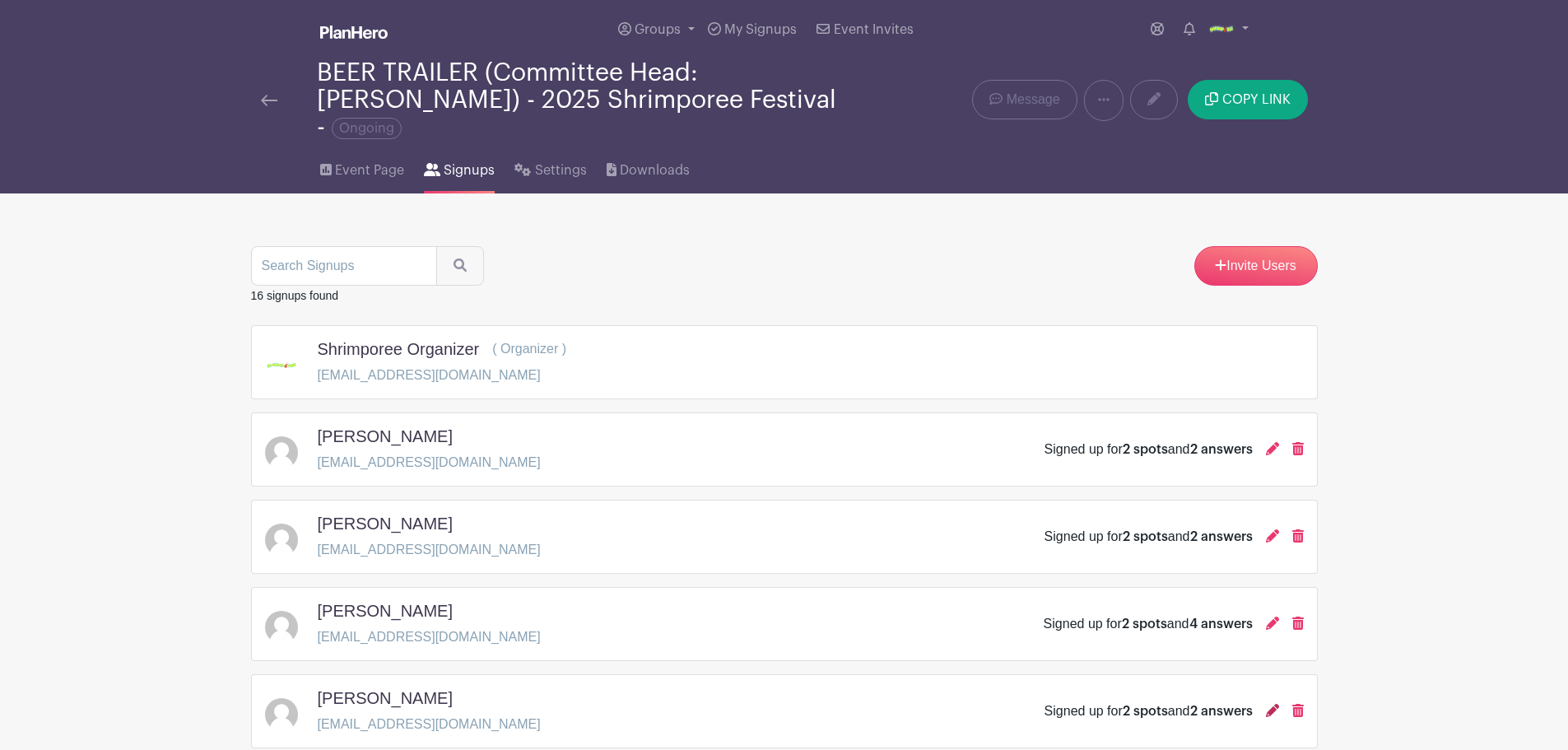
click at [775, 703] on icon at bounding box center [1273, 710] width 14 height 14
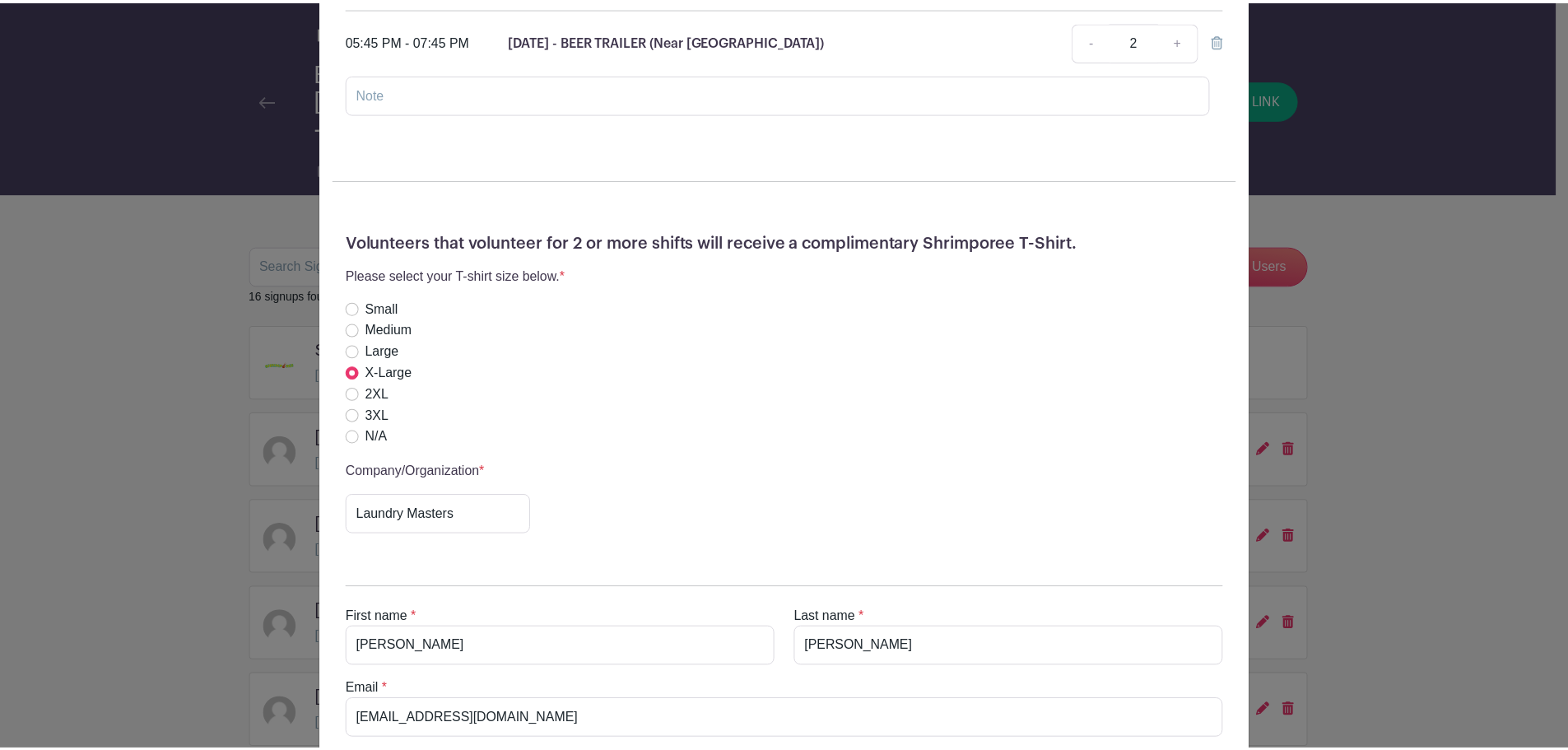
scroll to position [478, 0]
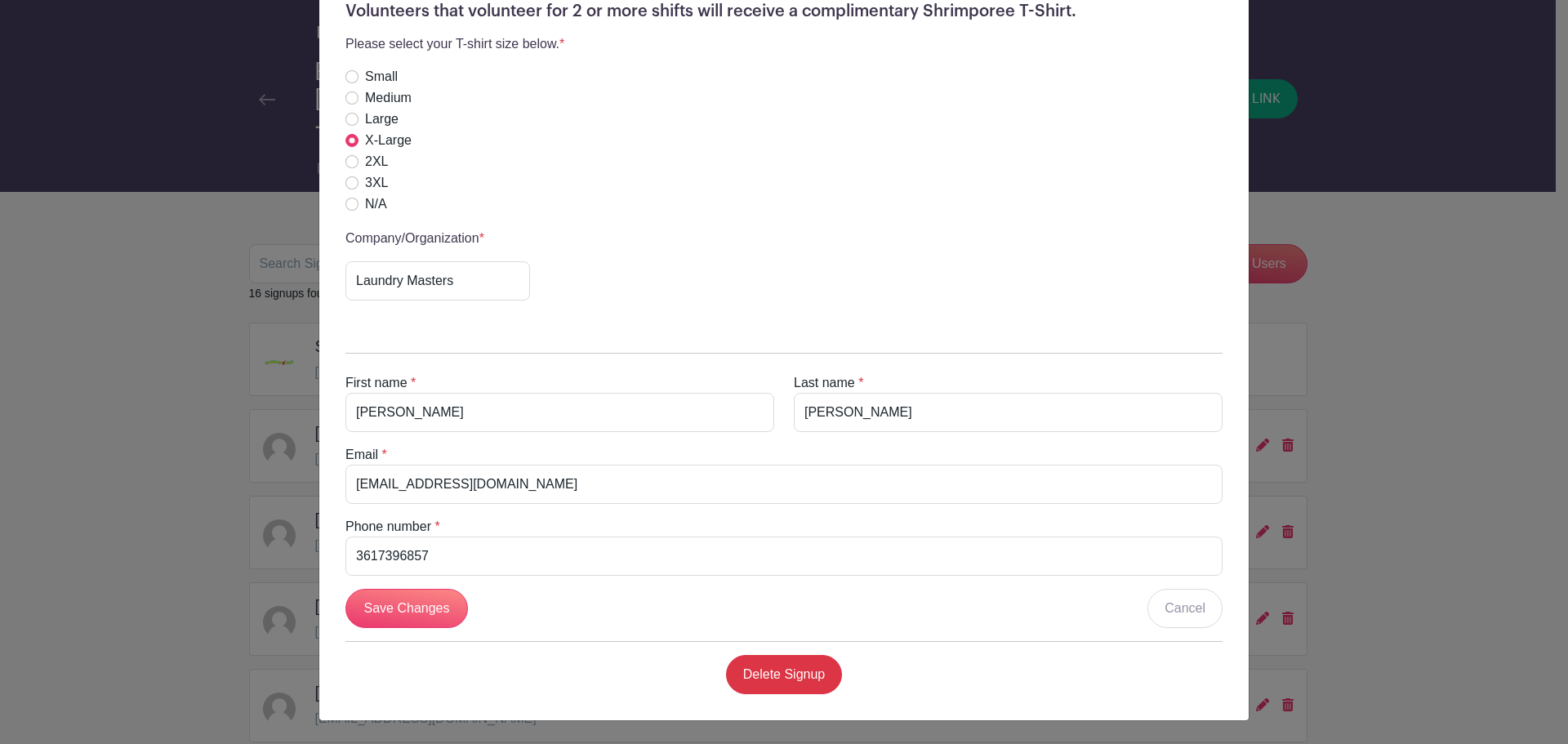
click at [769, 373] on div "[PERSON_NAME] Signup [DATE] 05:30 pm to 11:59 pm [GEOGRAPHIC_DATA], [STREET_ADD…" at bounding box center [784, 372] width 1568 height 744
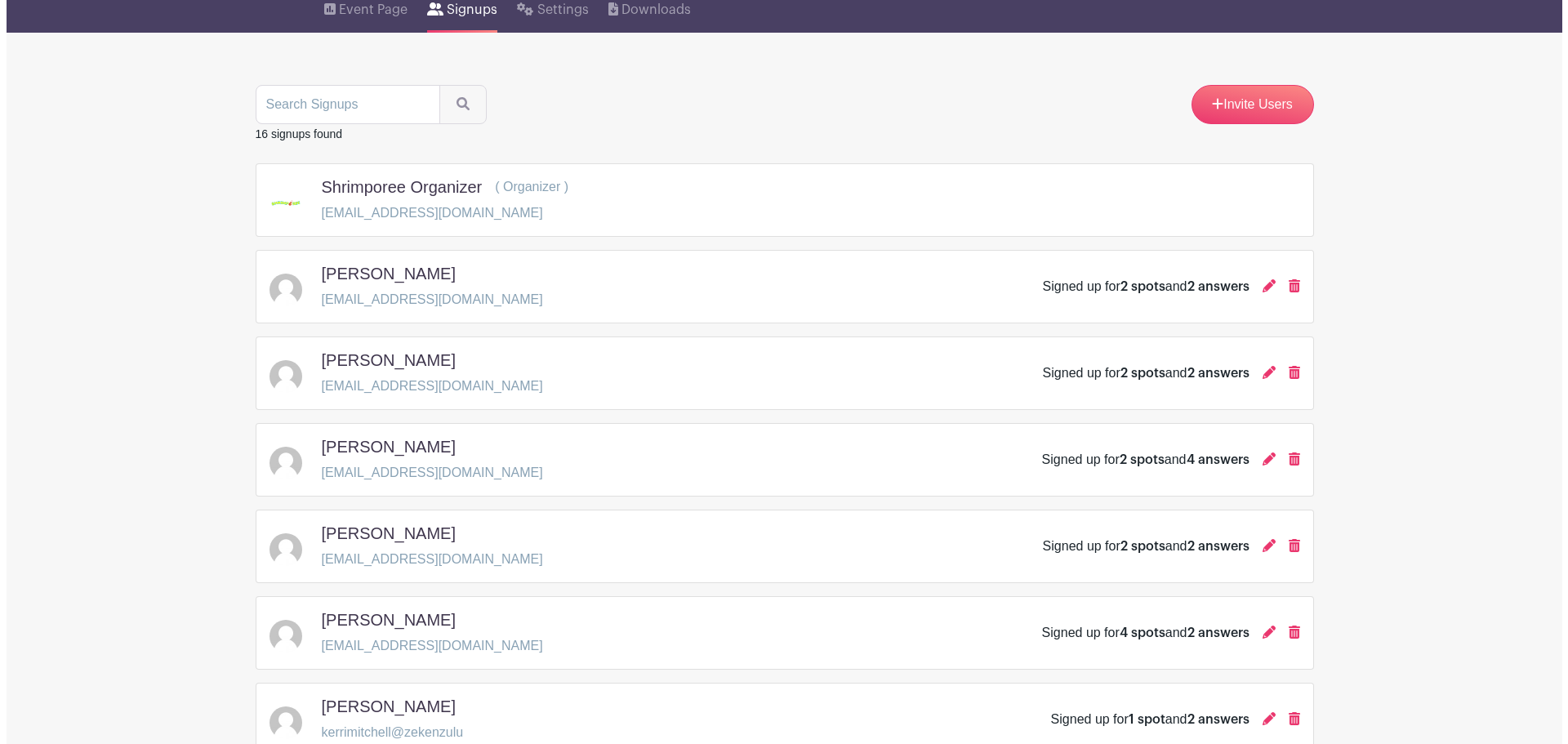
scroll to position [163, 0]
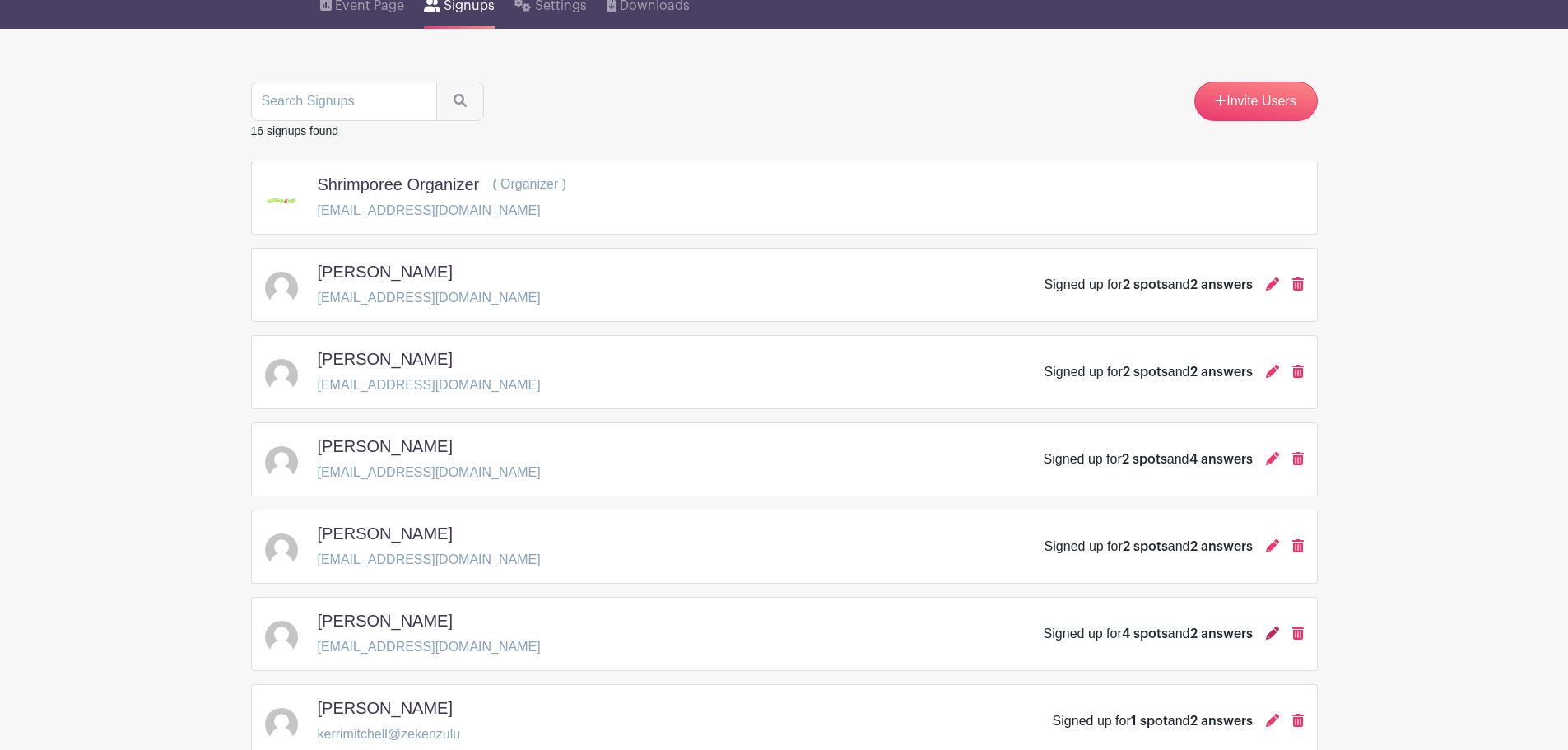
click at [775, 627] on icon at bounding box center [1273, 633] width 14 height 14
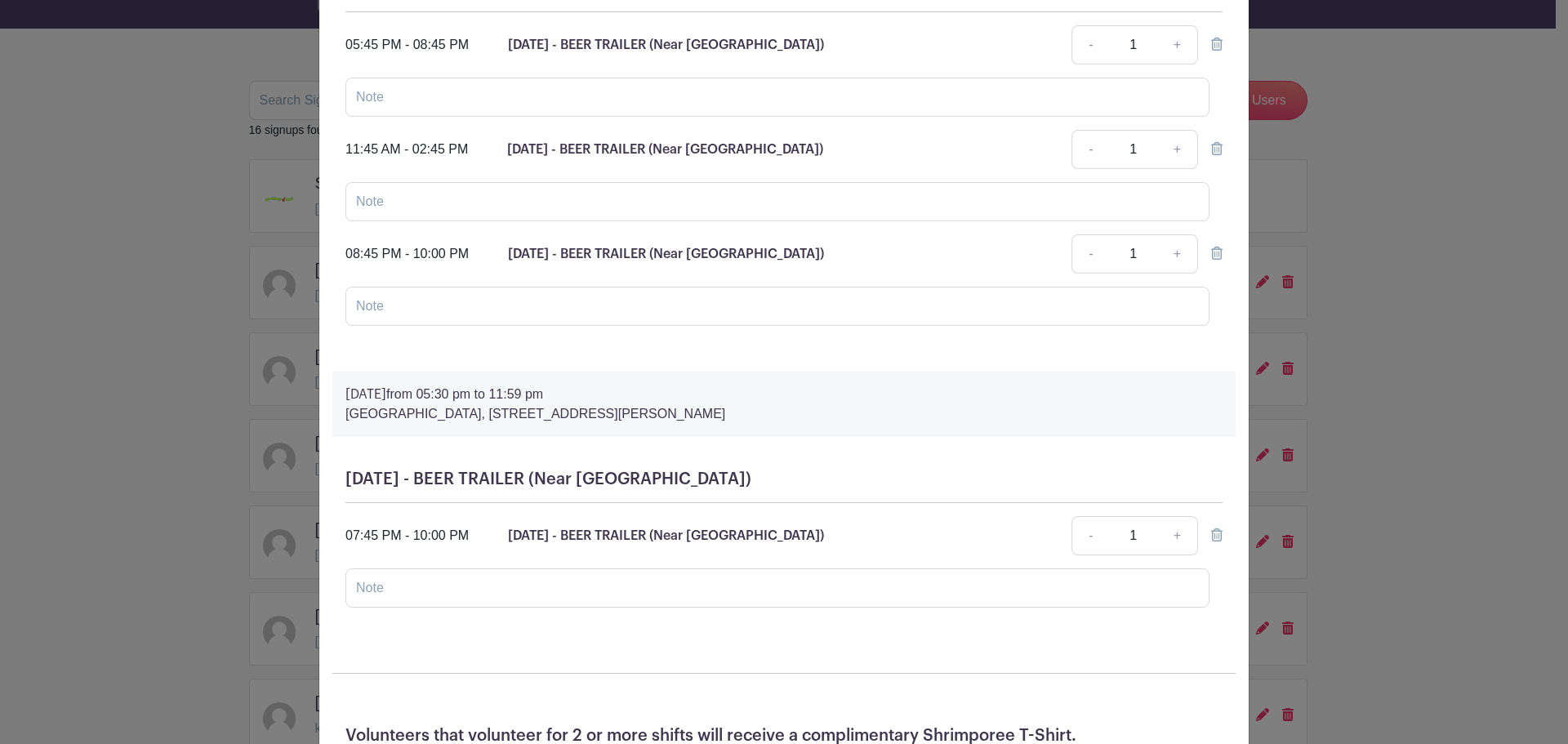
scroll to position [0, 0]
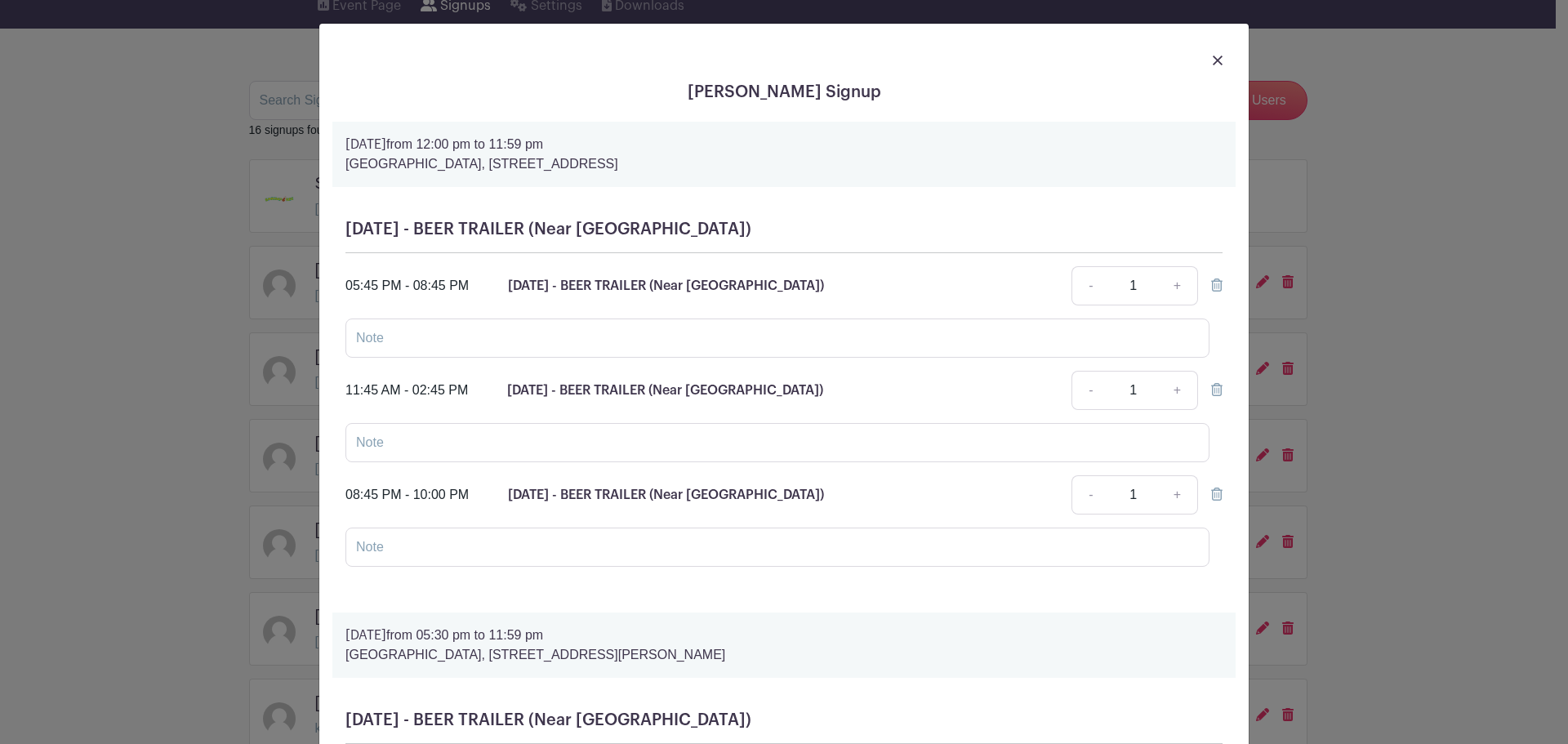
click at [769, 309] on div "[PERSON_NAME] Signup [DATE] 12:00 pm to 11:59 pm [GEOGRAPHIC_DATA], [STREET_ADD…" at bounding box center [784, 372] width 1568 height 744
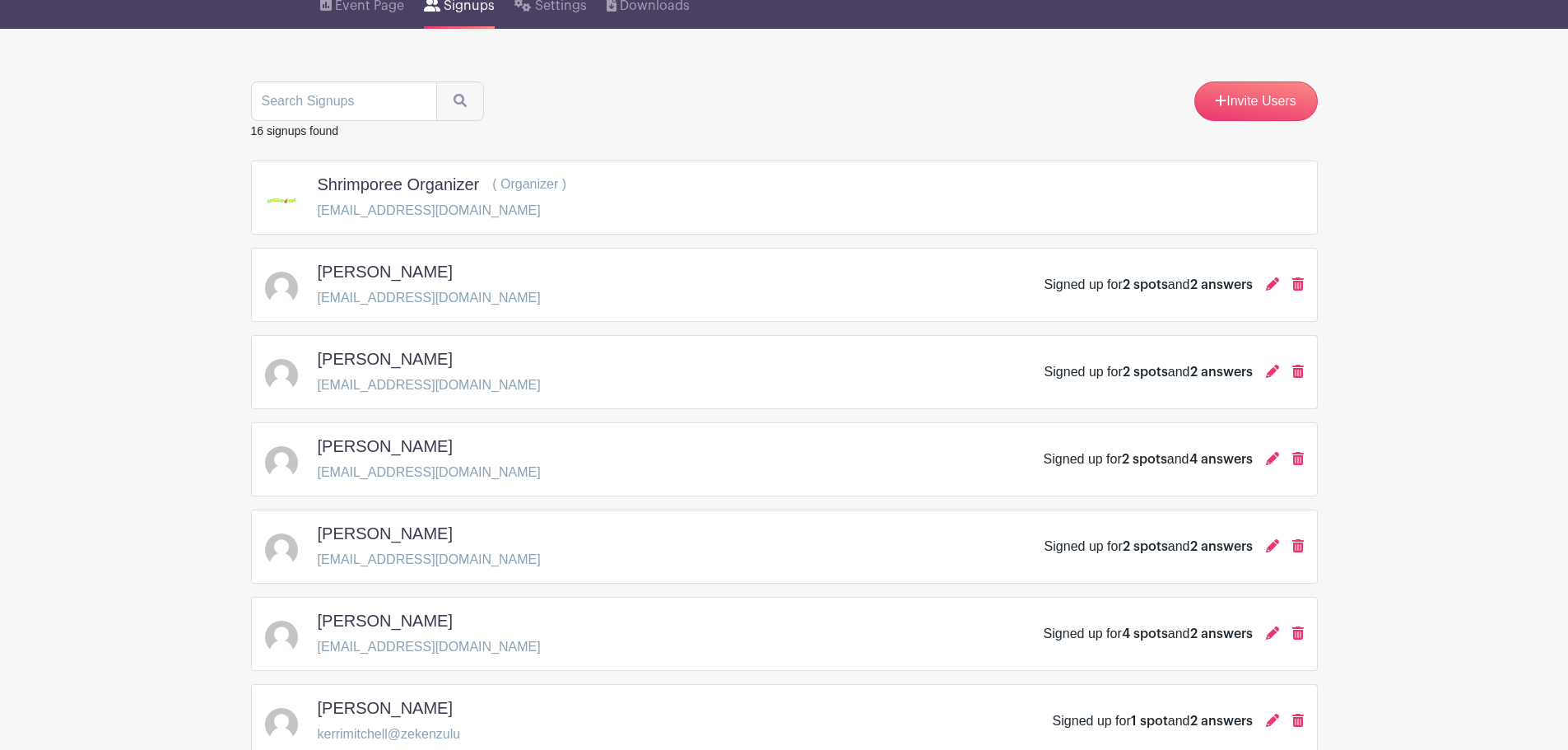
click at [775, 450] on div at bounding box center [1273, 460] width 14 height 19
click at [775, 452] on link at bounding box center [1273, 459] width 14 height 14
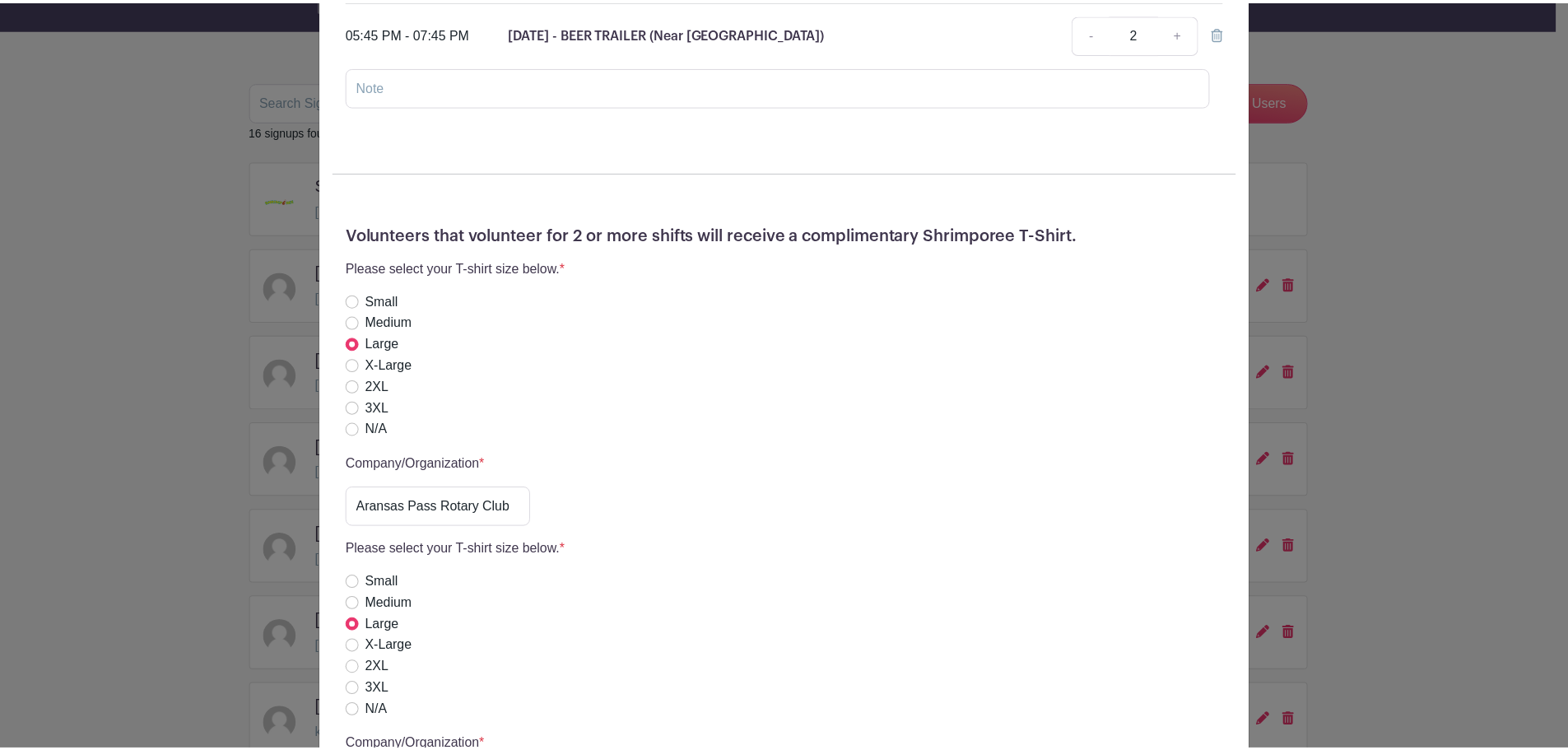
scroll to position [247, 0]
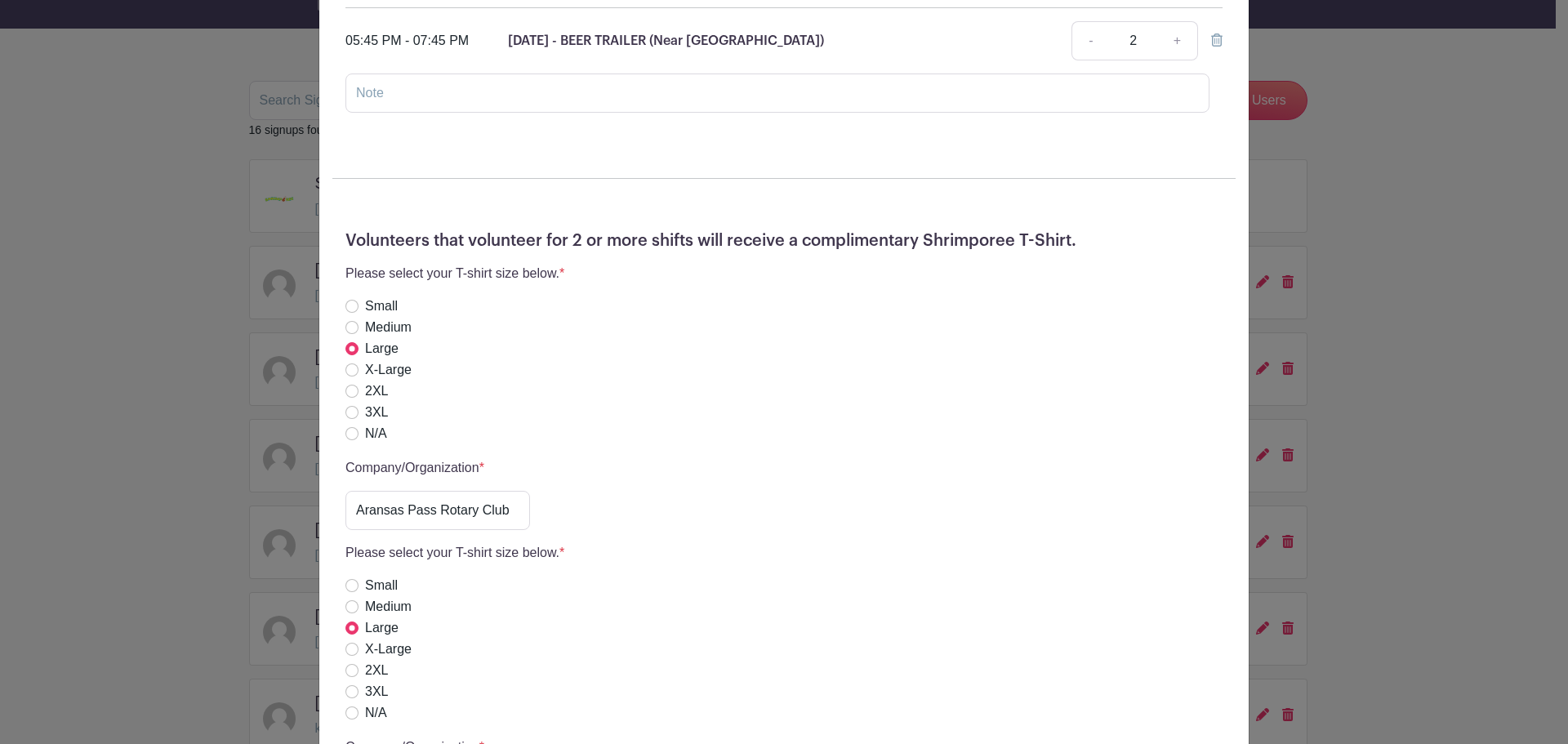
click at [769, 337] on div "[PERSON_NAME] Signup [DATE] 05:30 pm to 11:59 pm [GEOGRAPHIC_DATA], [STREET_ADD…" at bounding box center [784, 372] width 1568 height 744
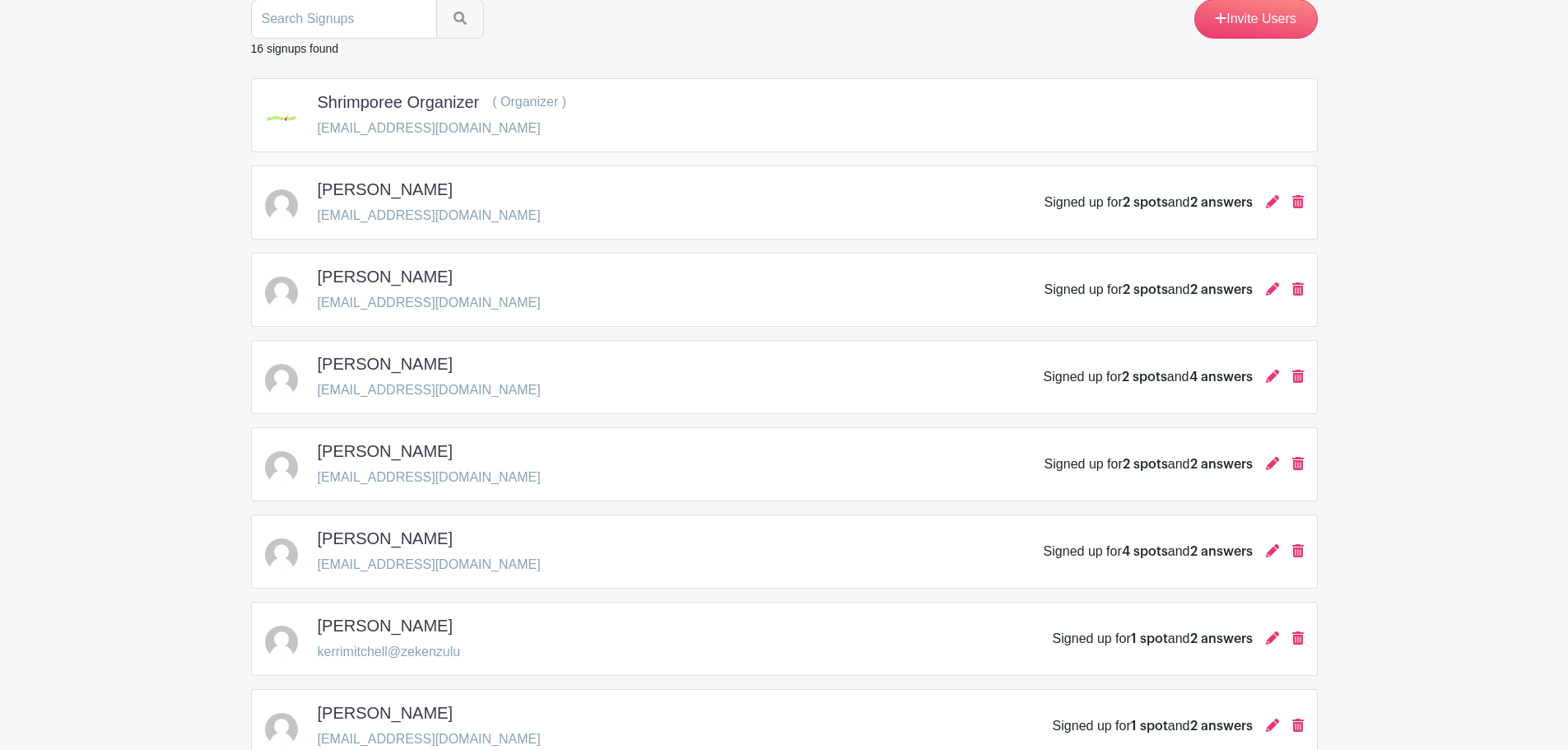
click at [775, 455] on div "Signed up for 2 spots and 2 answers" at bounding box center [1174, 464] width 259 height 19
click at [775, 457] on icon at bounding box center [1273, 463] width 14 height 14
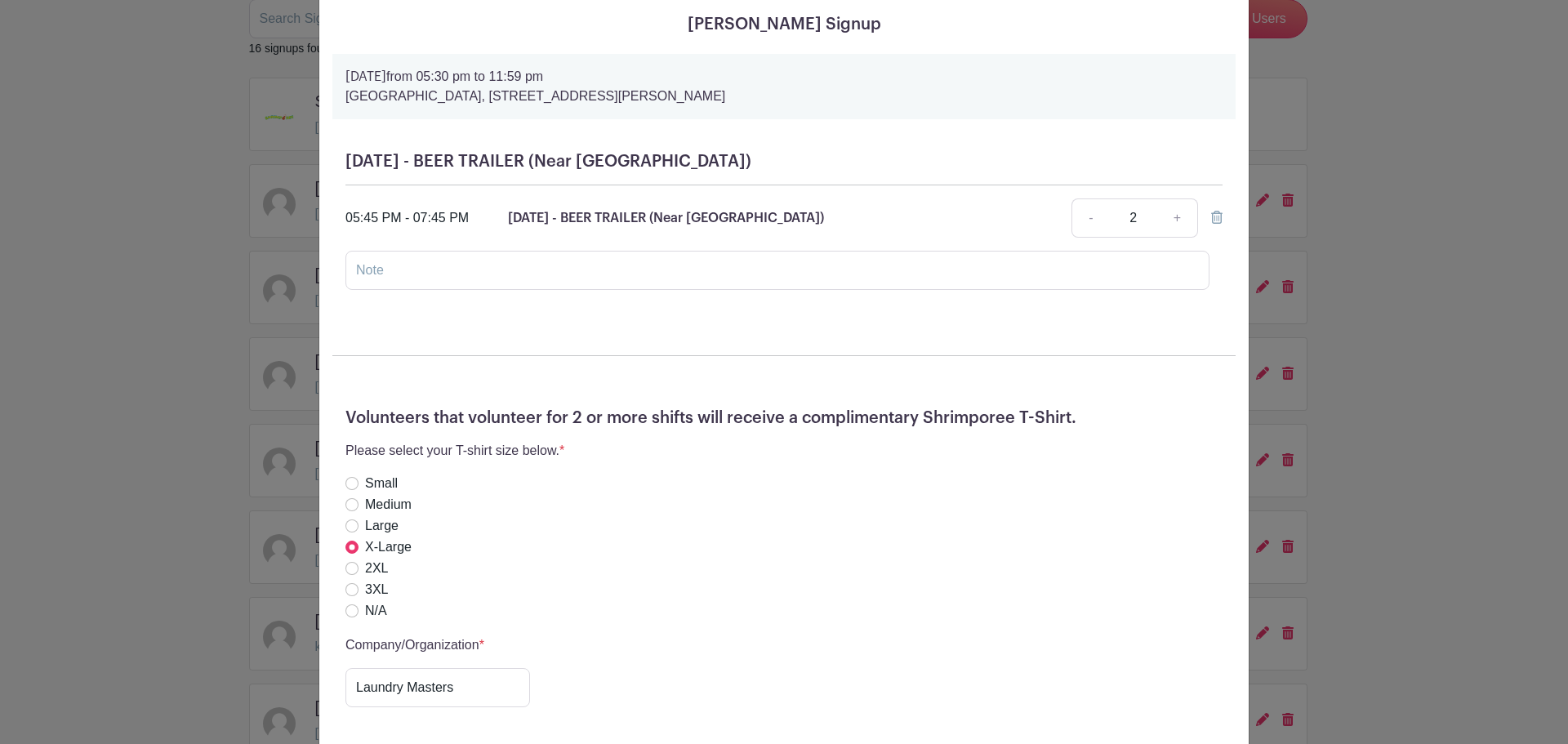
scroll to position [66, 0]
click at [769, 264] on div "[PERSON_NAME] Signup [DATE] 05:30 pm to 11:59 pm [GEOGRAPHIC_DATA], [STREET_ADD…" at bounding box center [784, 372] width 1568 height 744
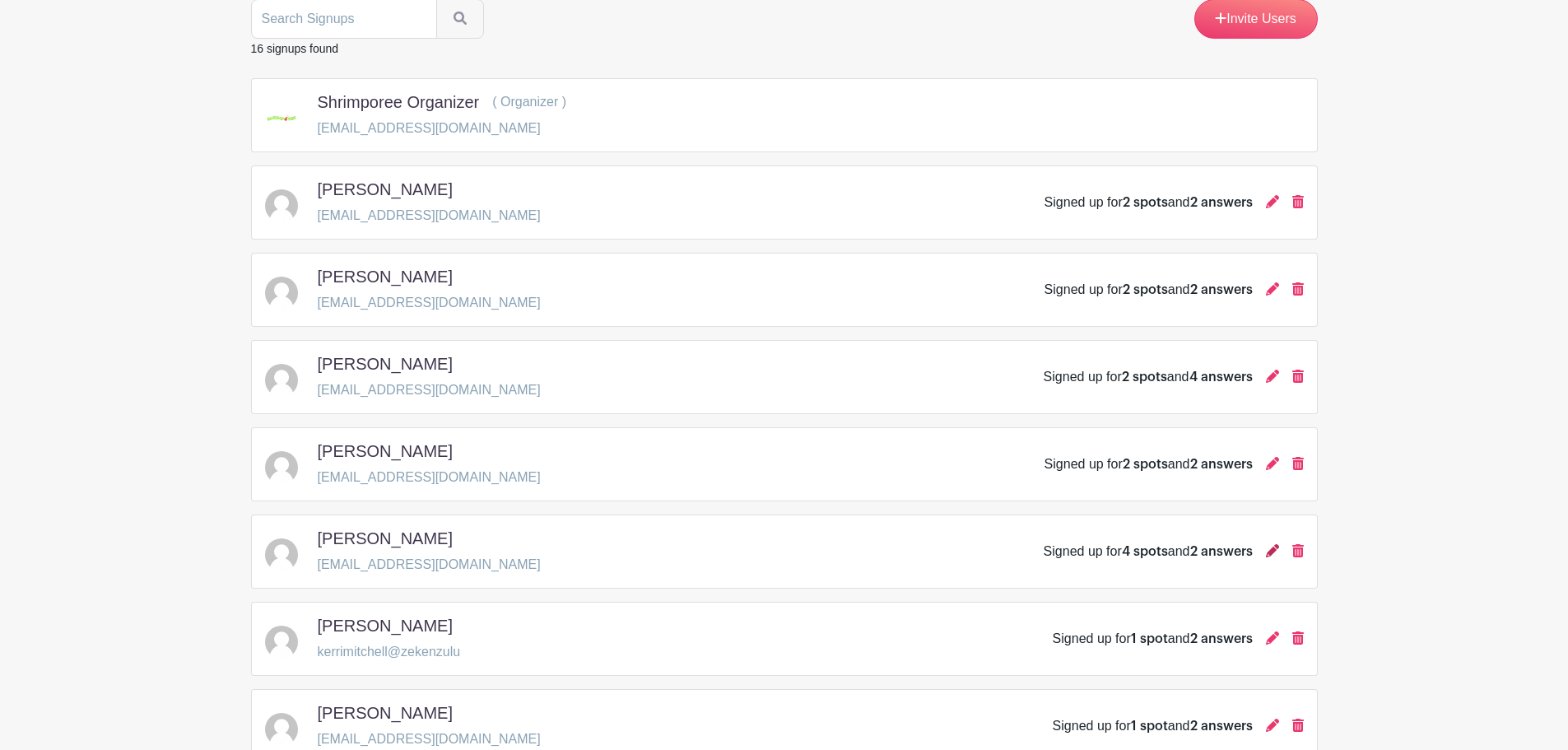
click at [775, 544] on icon at bounding box center [1273, 551] width 14 height 14
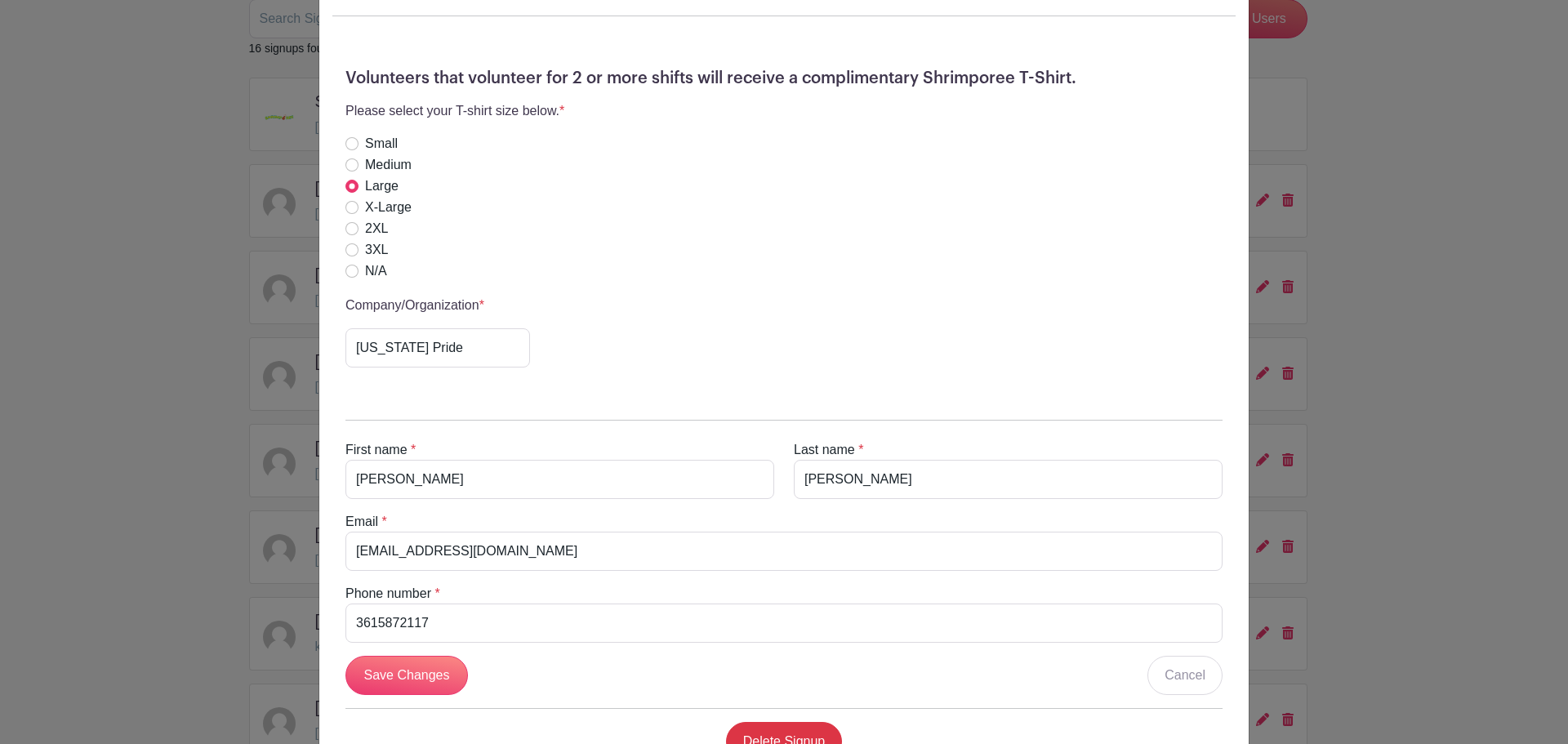
scroll to position [965, 0]
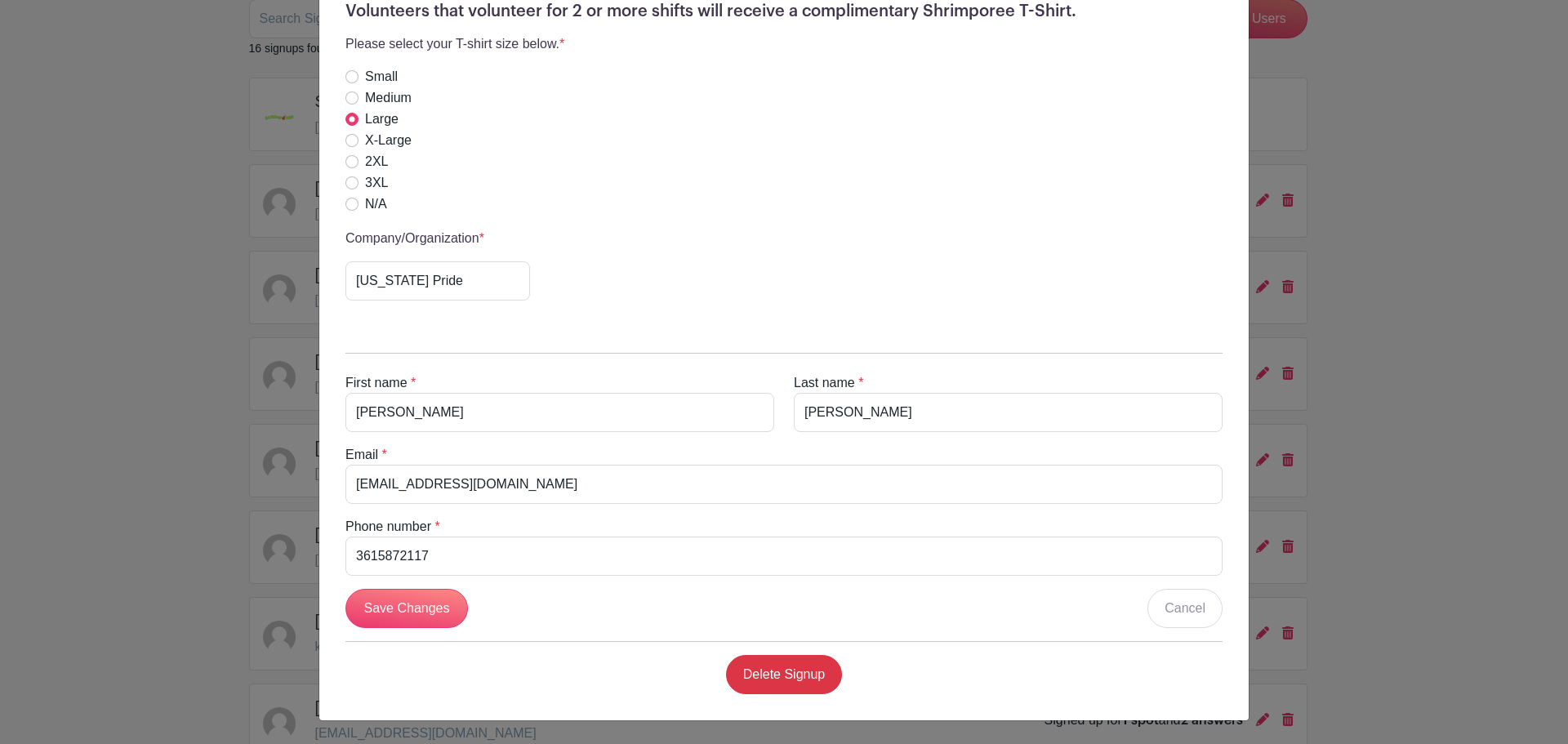
click at [161, 285] on div "[PERSON_NAME] Signup [DATE] 12:00 pm to 11:59 pm [GEOGRAPHIC_DATA], [STREET_ADD…" at bounding box center [784, 372] width 1568 height 744
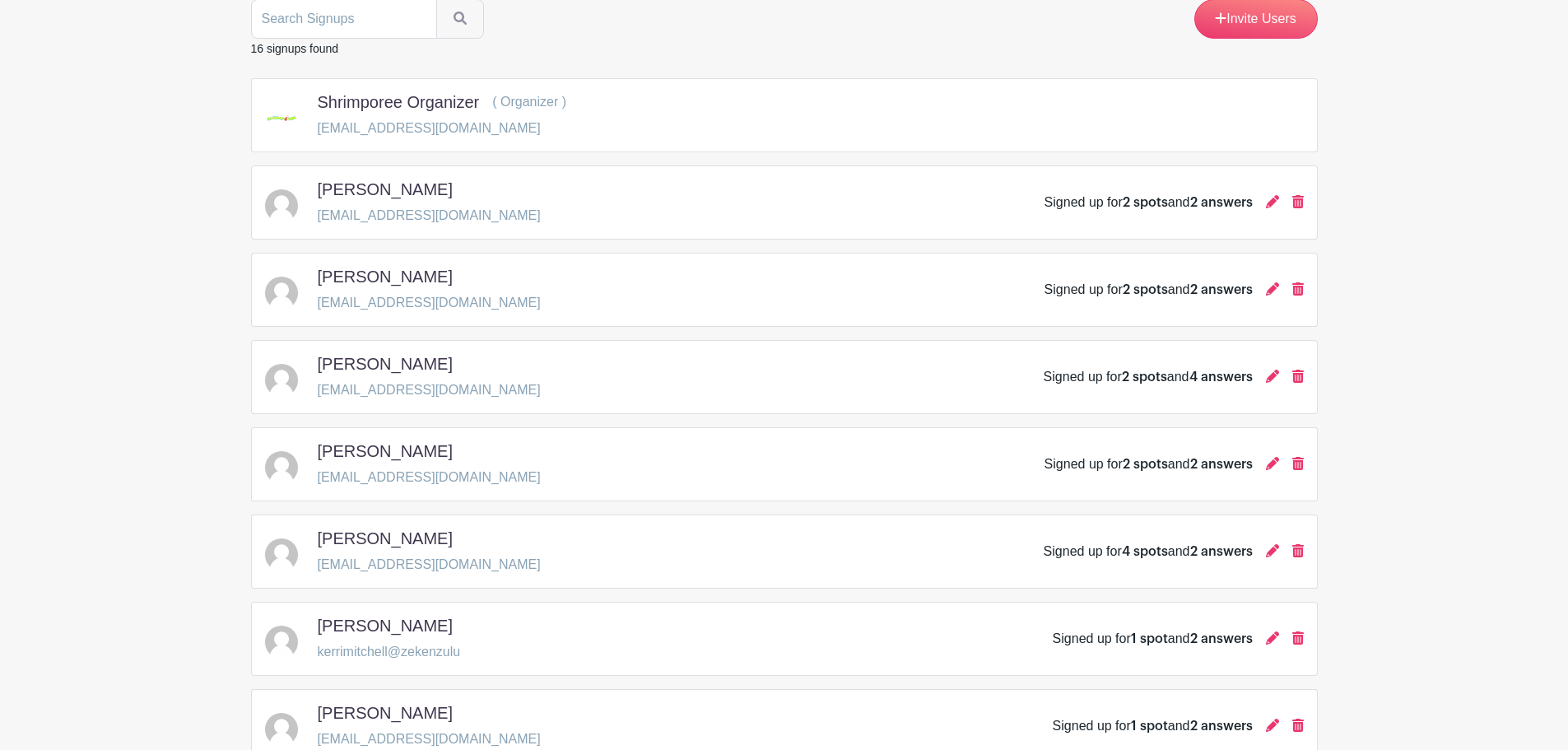
click at [775, 541] on div at bounding box center [1273, 551] width 14 height 19
click at [775, 544] on icon at bounding box center [1273, 551] width 14 height 14
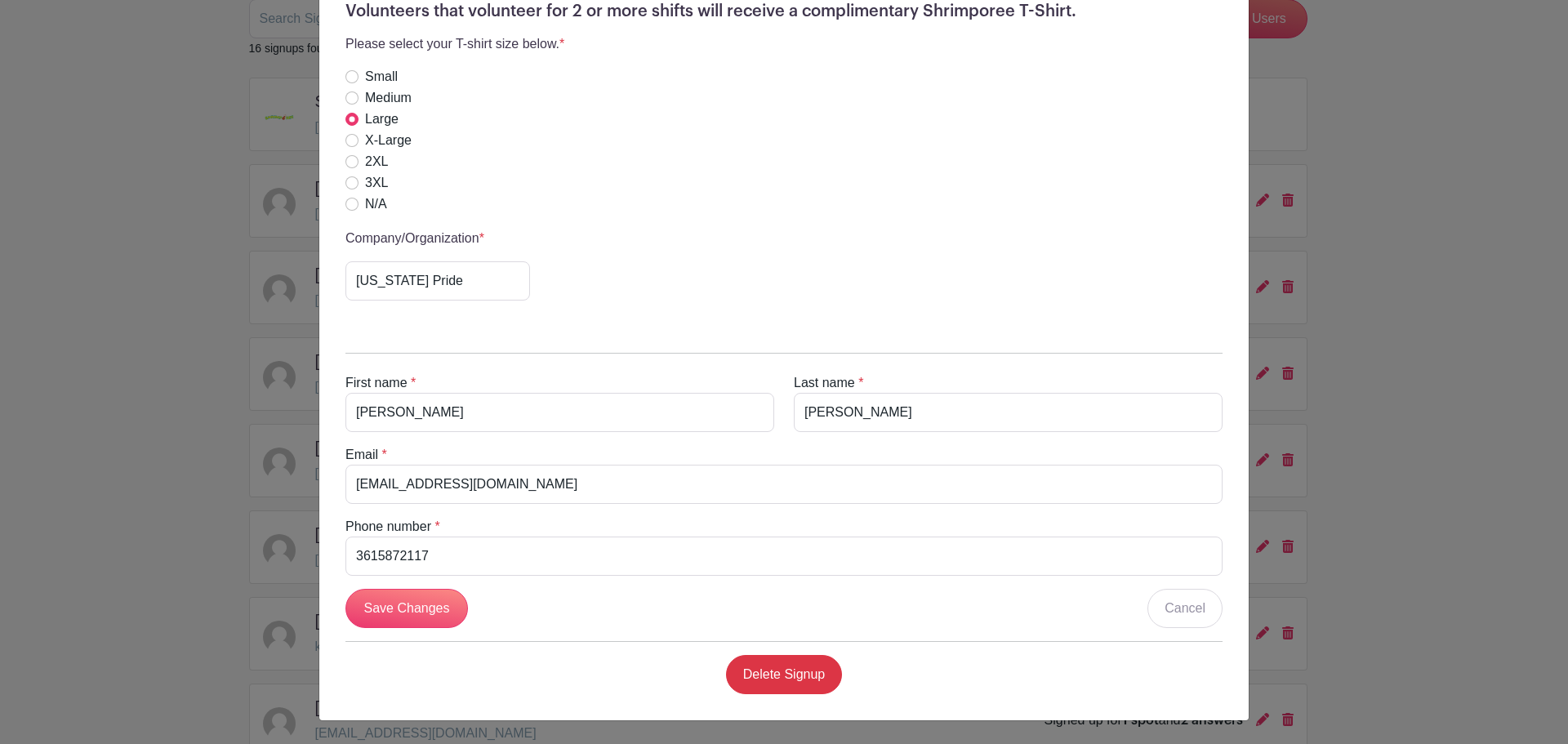
click at [769, 339] on div "[PERSON_NAME] Signup [DATE] 12:00 pm to 11:59 pm [GEOGRAPHIC_DATA], [STREET_ADD…" at bounding box center [784, 372] width 1568 height 744
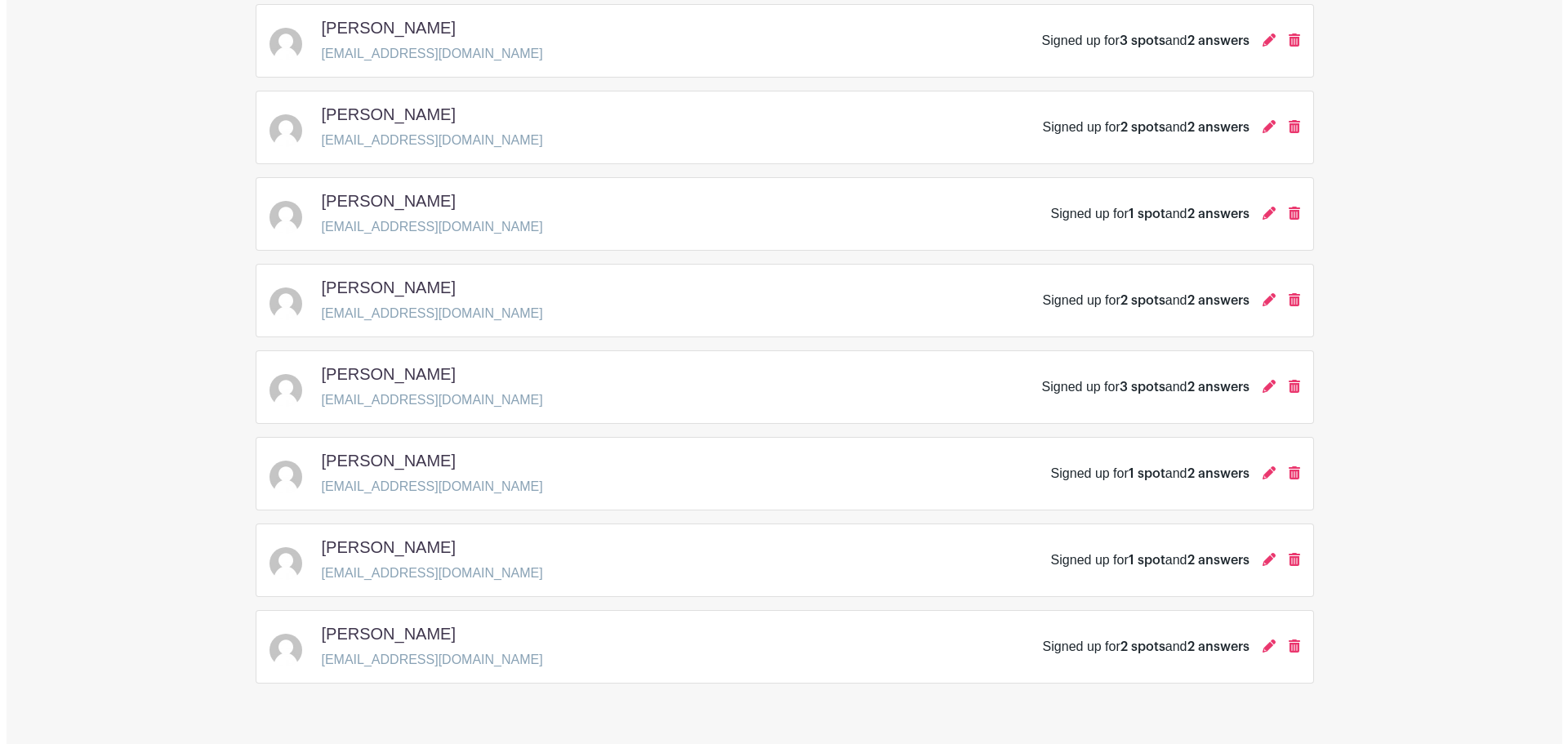
scroll to position [1025, 0]
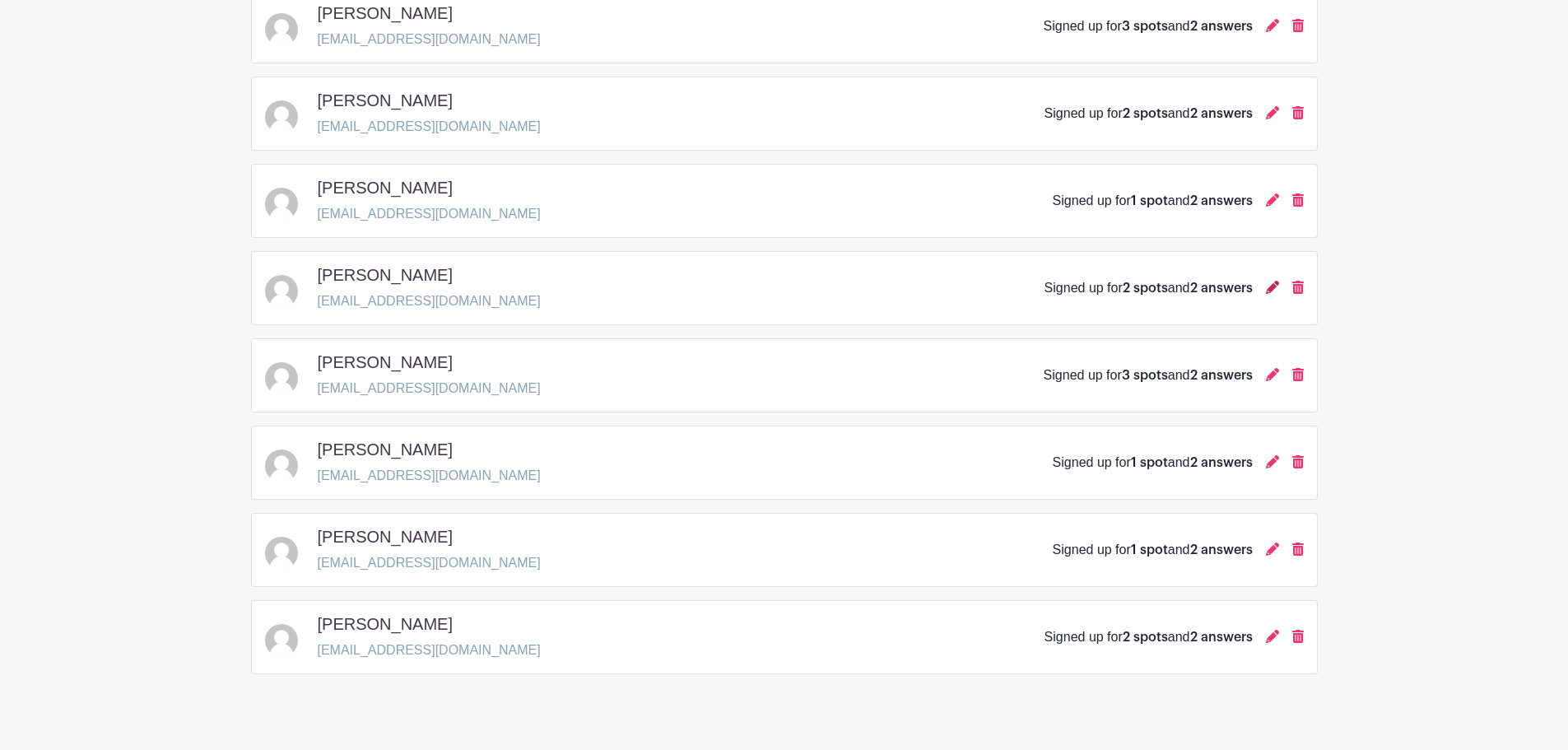
click at [775, 281] on icon at bounding box center [1273, 288] width 14 height 14
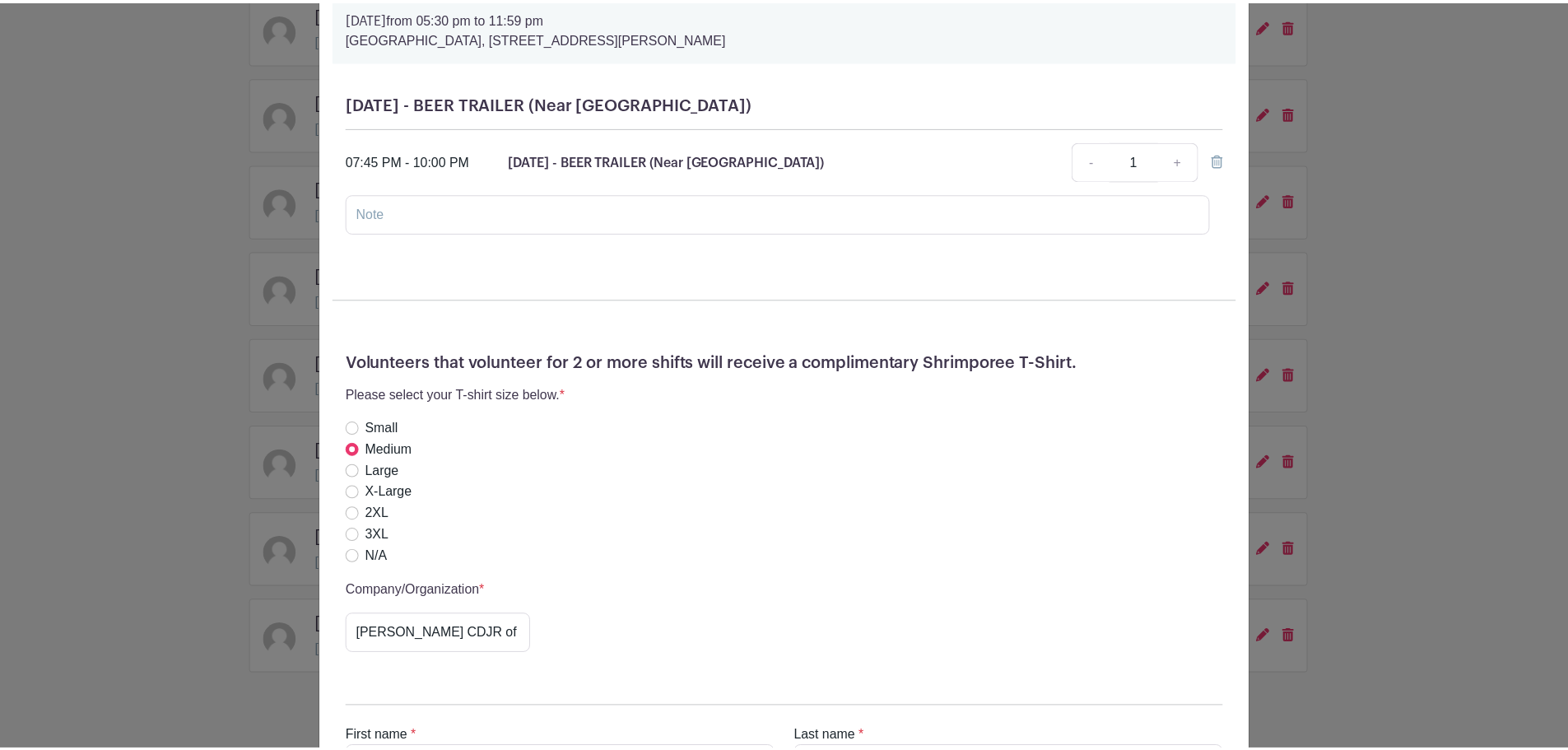
scroll to position [680, 0]
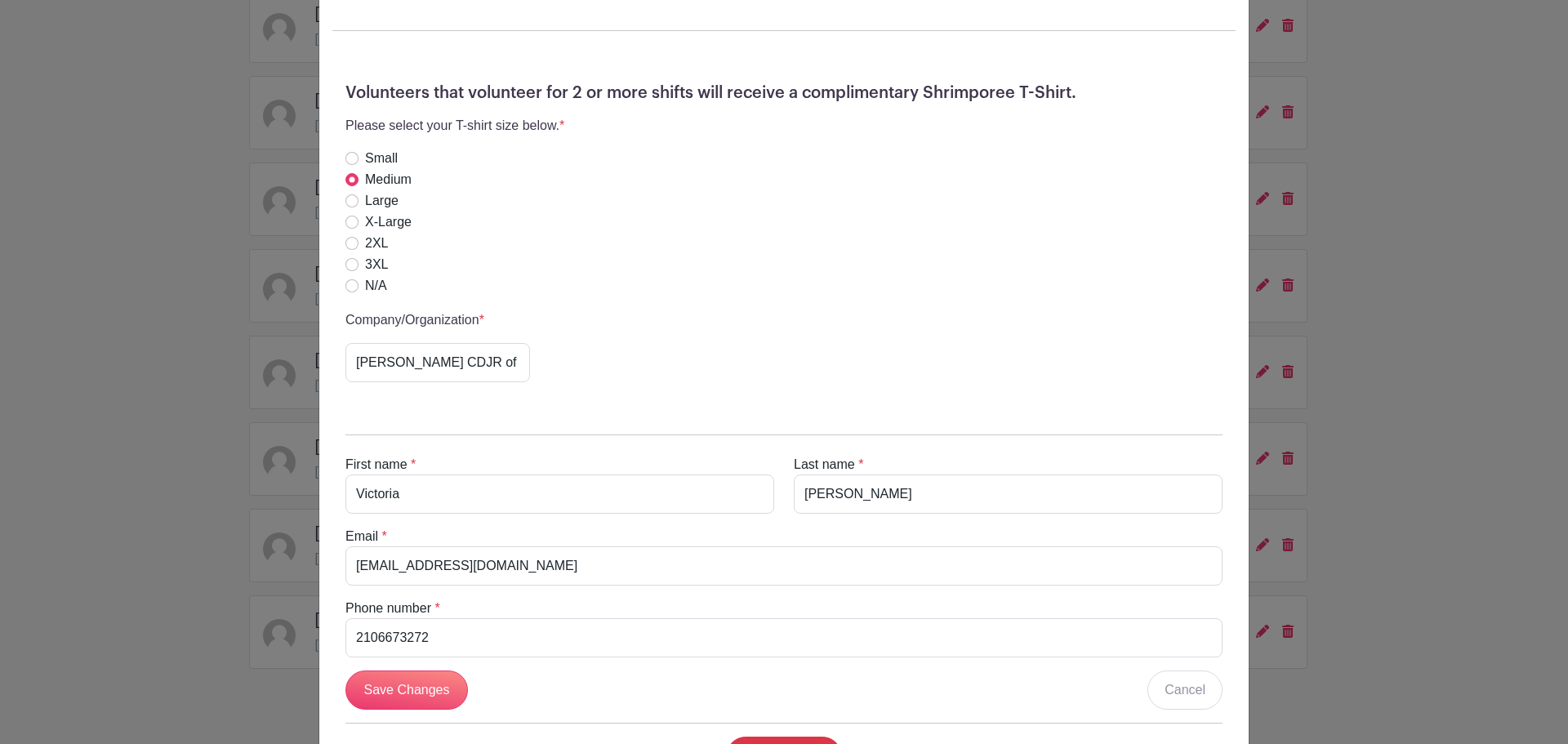
click at [769, 470] on div "[PERSON_NAME] Signup [DATE] 12:00 pm to 11:59 pm [GEOGRAPHIC_DATA], [STREET_ADD…" at bounding box center [784, 372] width 1568 height 744
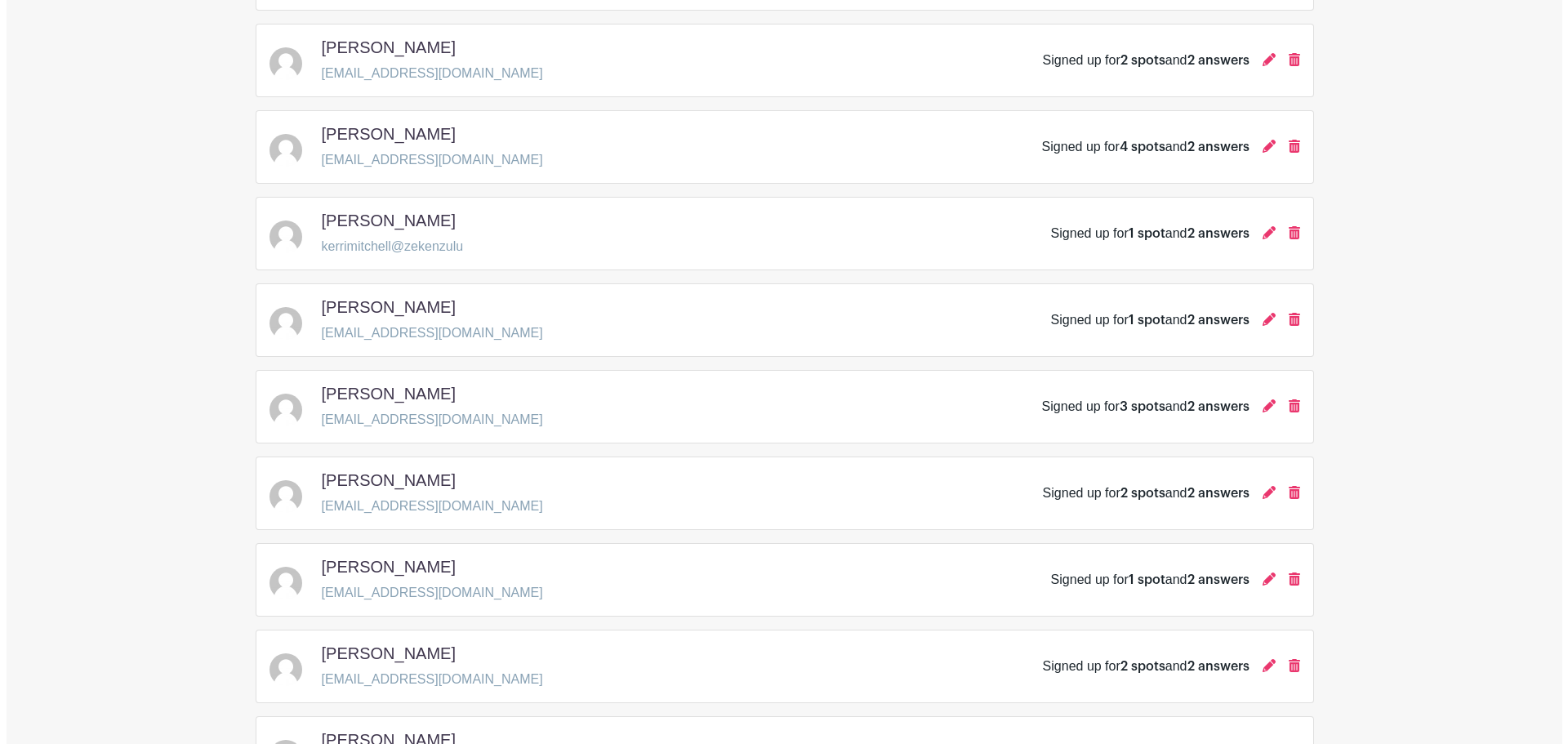
scroll to position [617, 0]
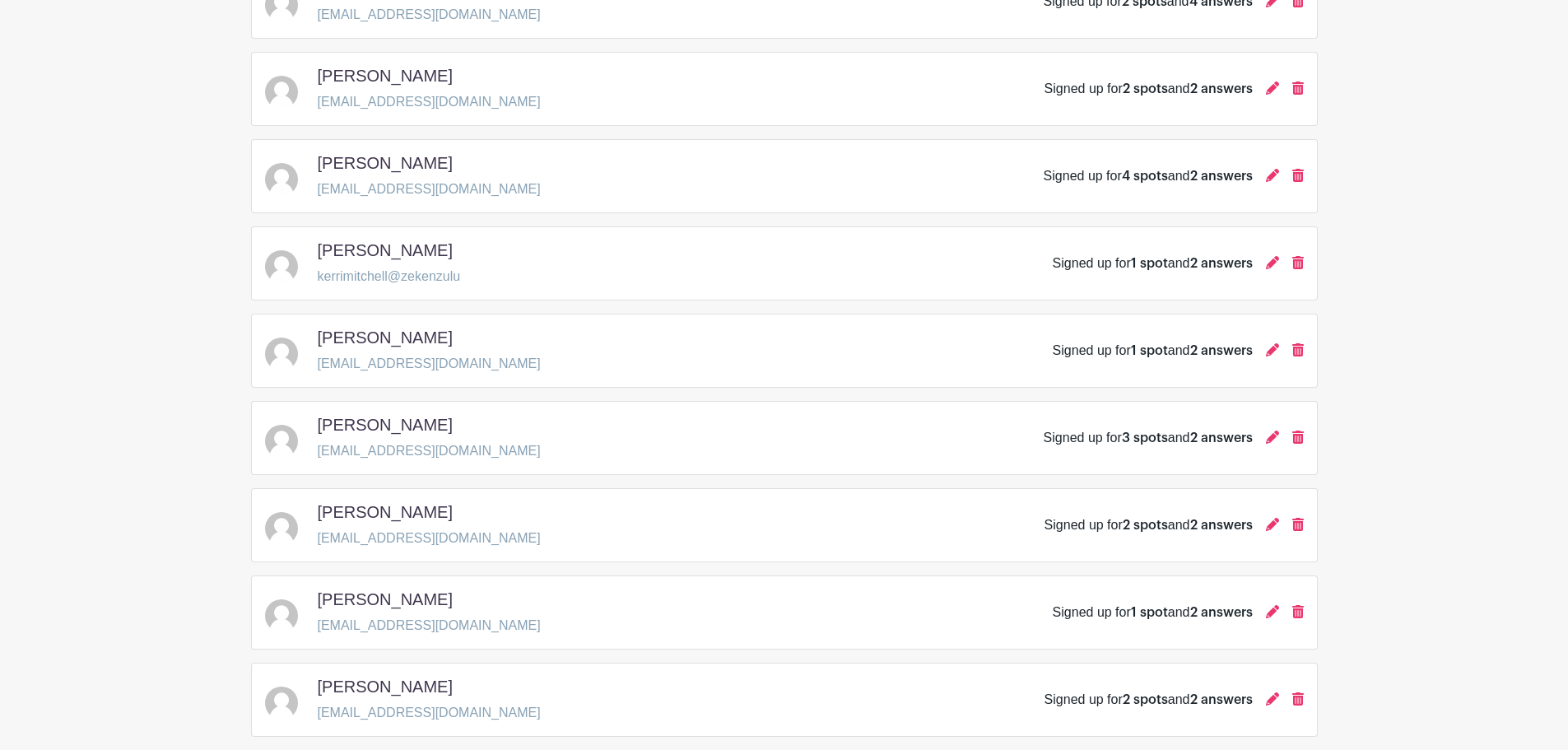
click at [775, 515] on div "Signed up for 2 spots and 2 answers" at bounding box center [1174, 525] width 259 height 19
click at [775, 518] on icon at bounding box center [1273, 525] width 14 height 14
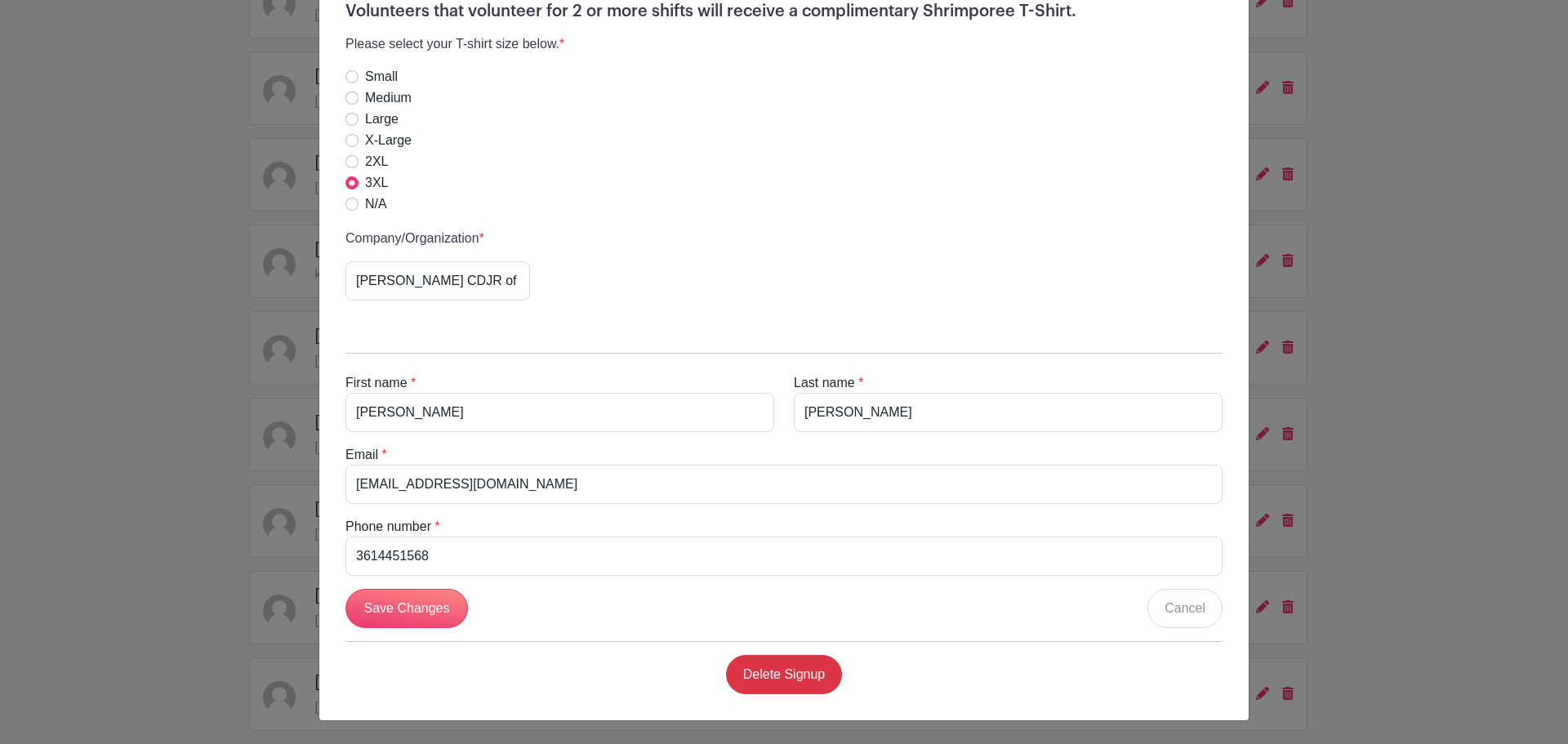
scroll to position [0, 0]
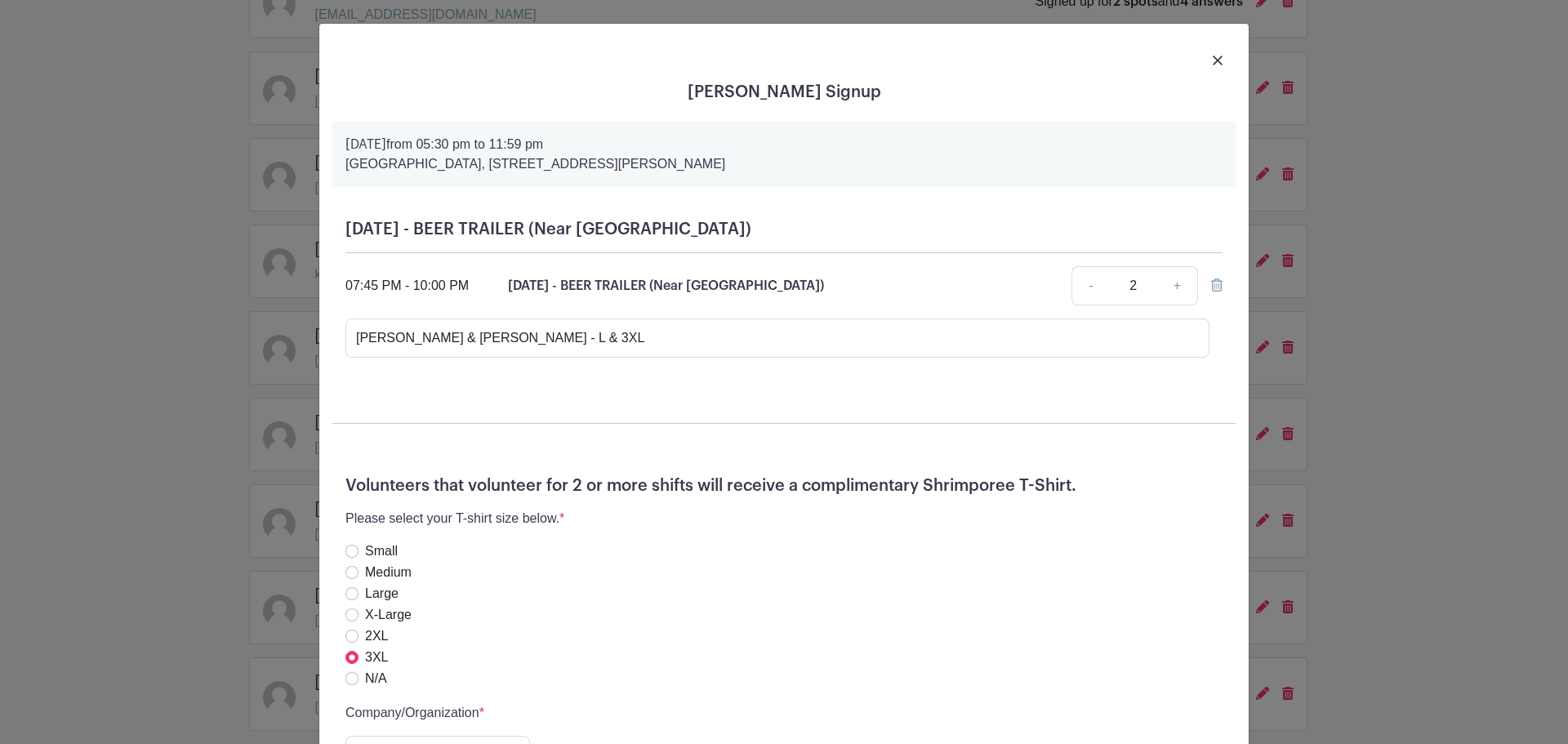
click at [769, 365] on div "[PERSON_NAME] Signup [DATE] 05:30 pm to 11:59 pm [GEOGRAPHIC_DATA], [STREET_ADD…" at bounding box center [784, 372] width 1568 height 744
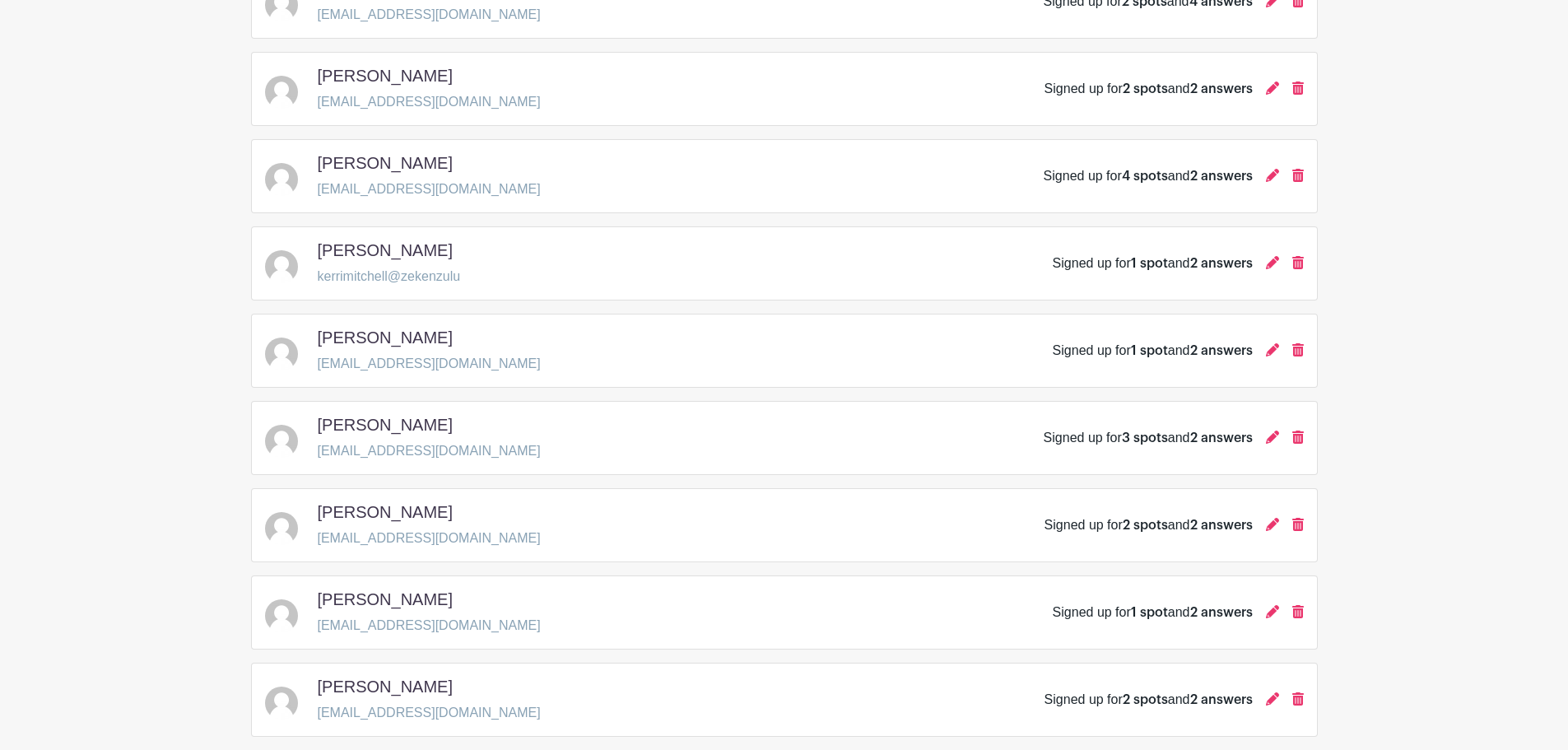
click at [775, 254] on div "Signed up for 1 spot and 2 answers" at bounding box center [1178, 263] width 251 height 19
click at [775, 256] on icon at bounding box center [1273, 262] width 14 height 14
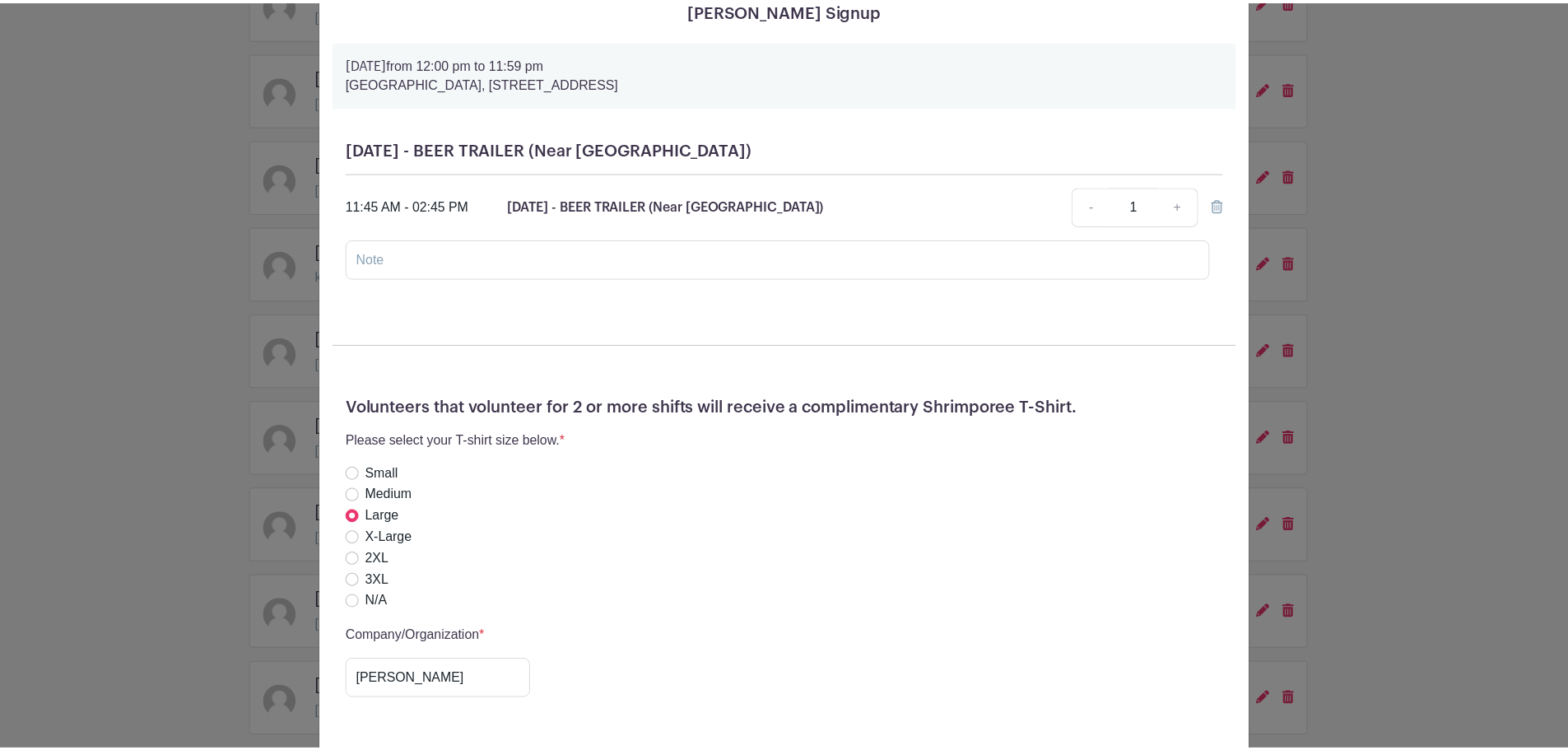
scroll to position [67, 0]
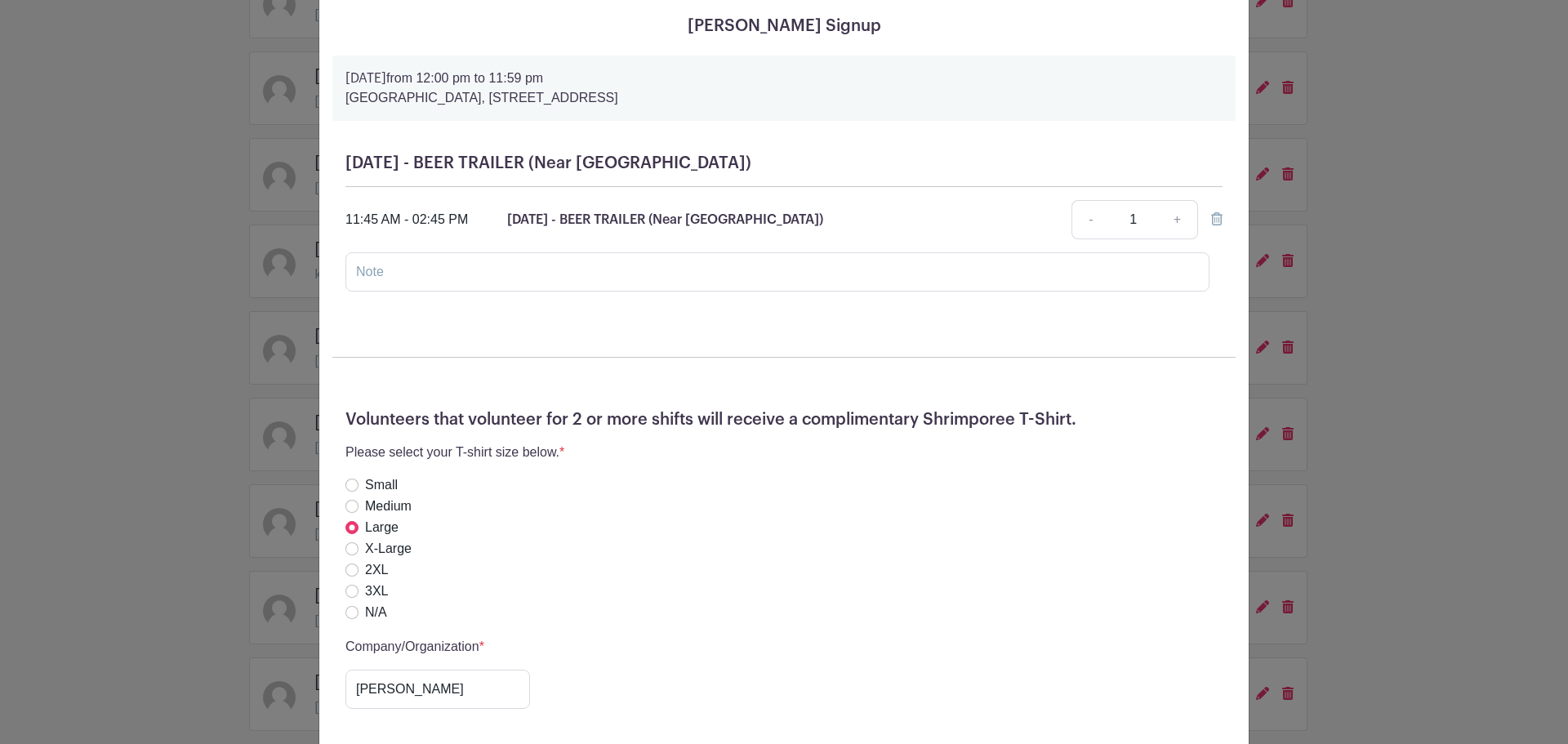
click at [769, 315] on div "[PERSON_NAME] Signup [DATE] 12:00 pm to 11:59 pm [GEOGRAPHIC_DATA], [STREET_ADD…" at bounding box center [784, 372] width 1568 height 744
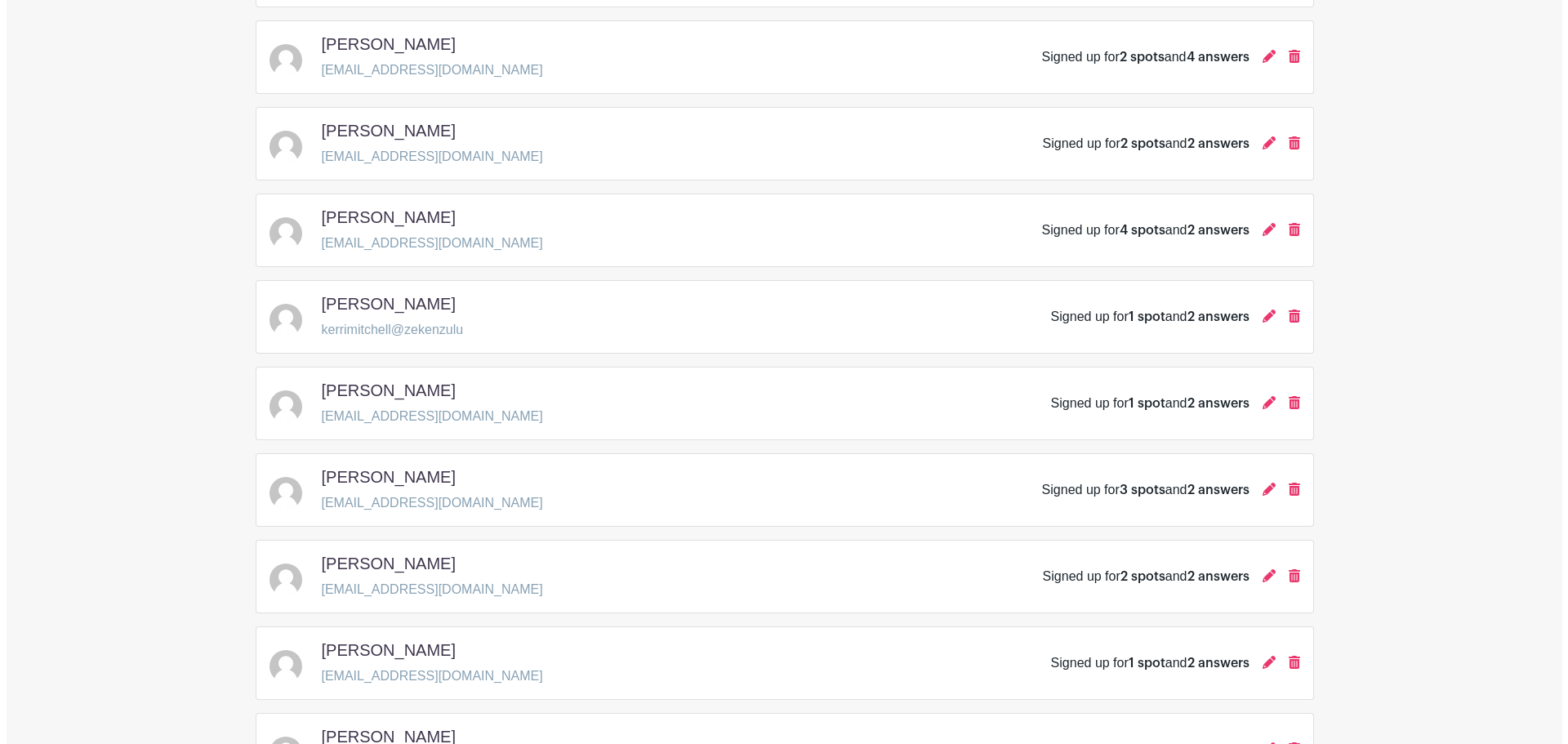
scroll to position [536, 0]
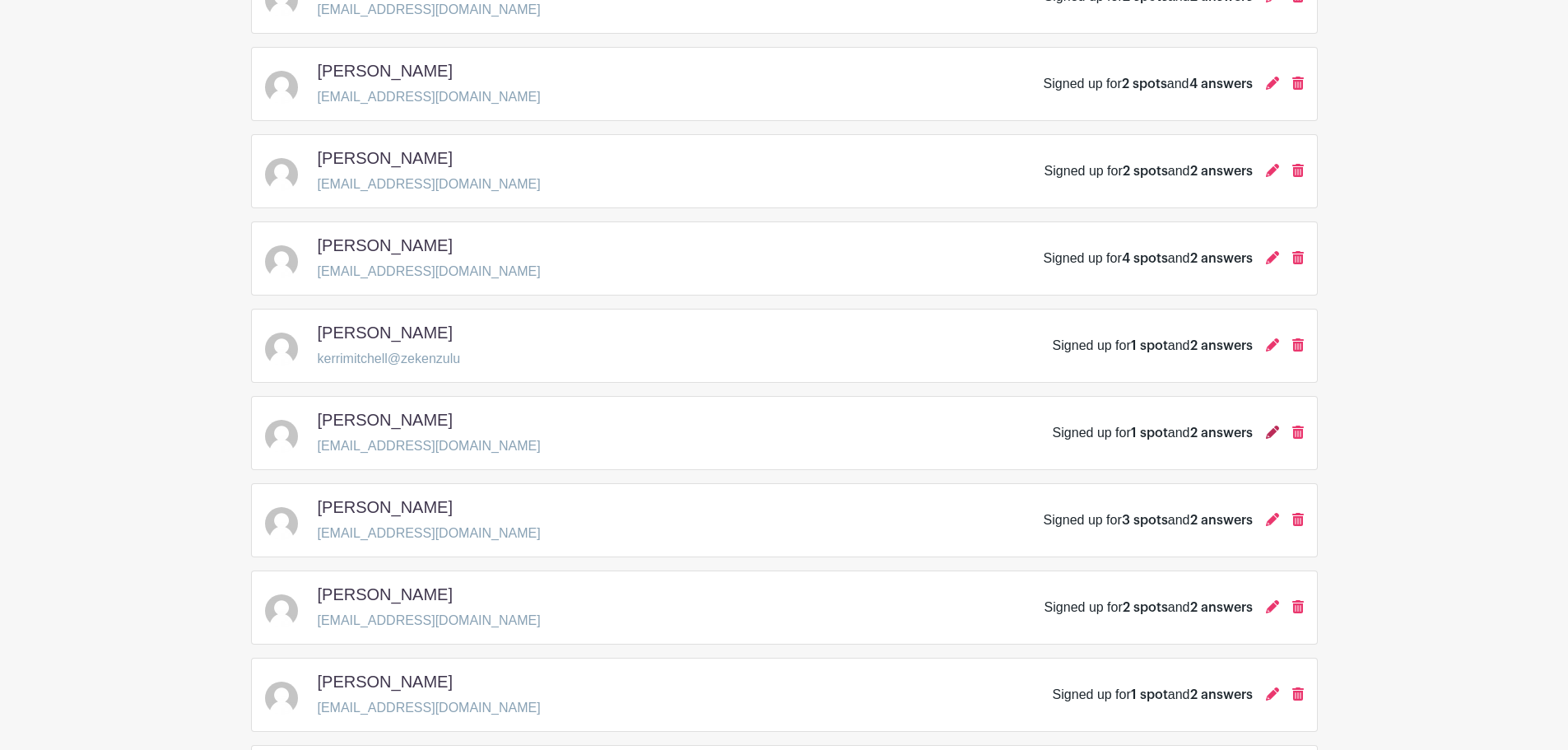
click at [775, 426] on icon at bounding box center [1273, 432] width 14 height 14
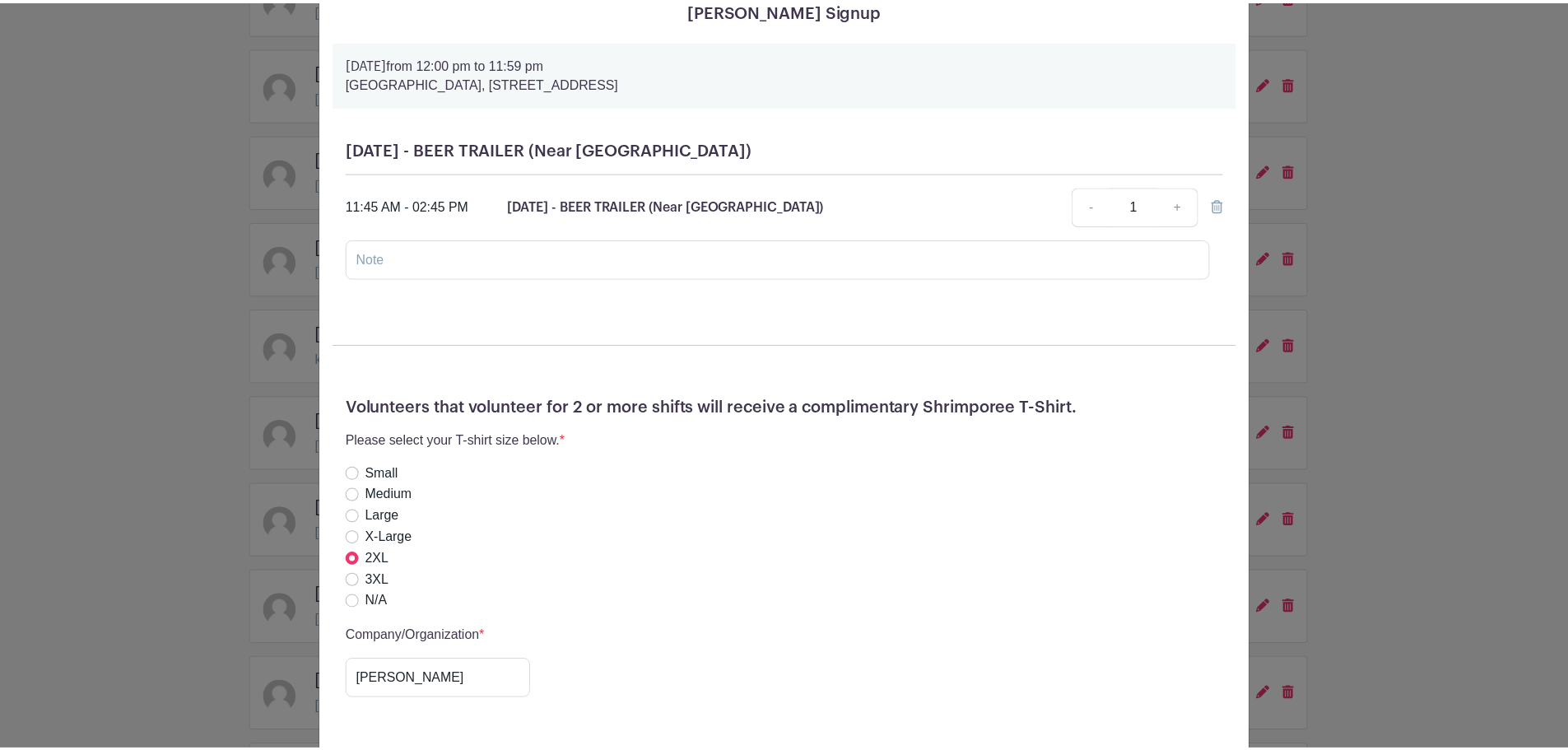
scroll to position [412, 0]
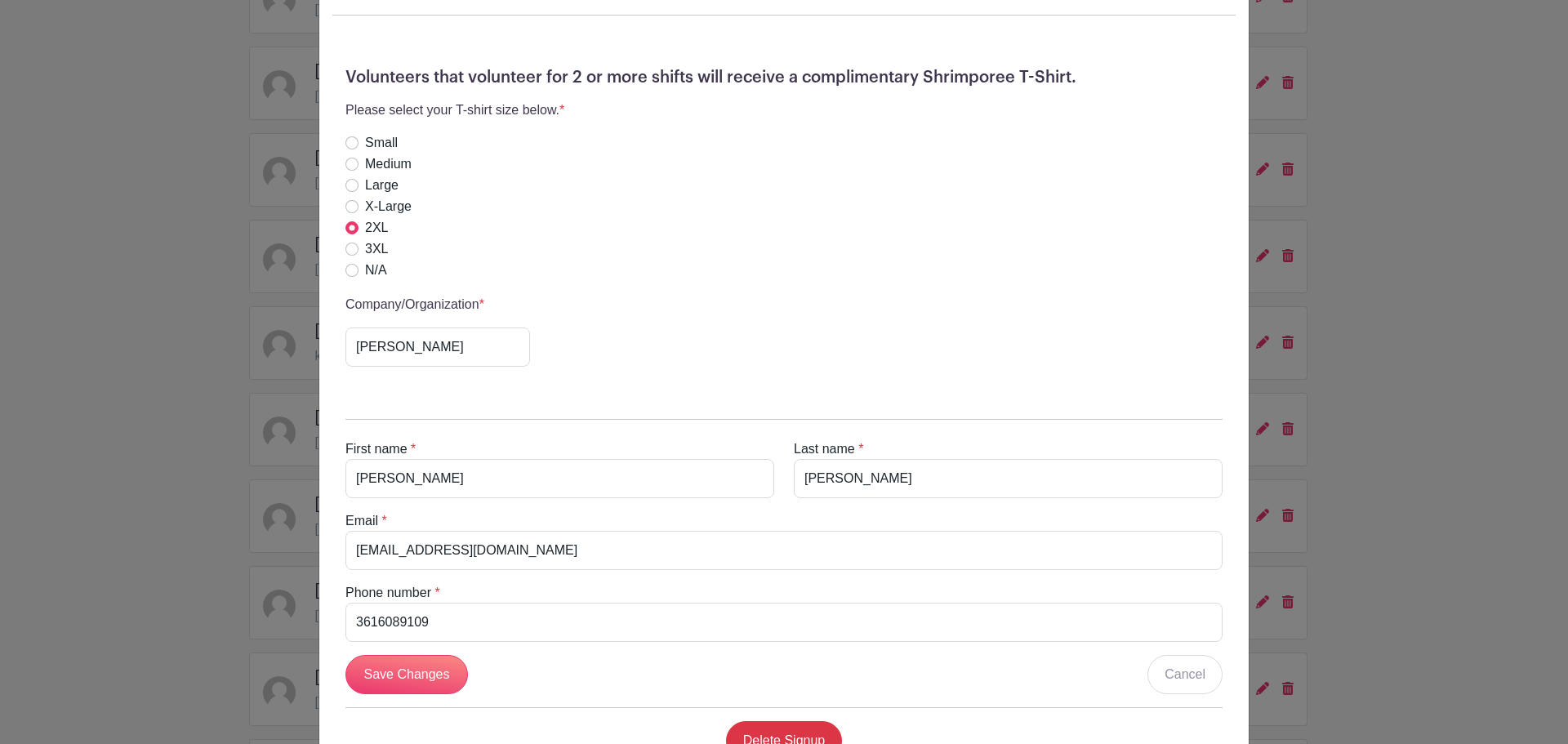
click at [769, 426] on div "[PERSON_NAME] Signup [DATE] 12:00 pm to 11:59 pm [GEOGRAPHIC_DATA], [STREET_ADD…" at bounding box center [784, 372] width 1568 height 744
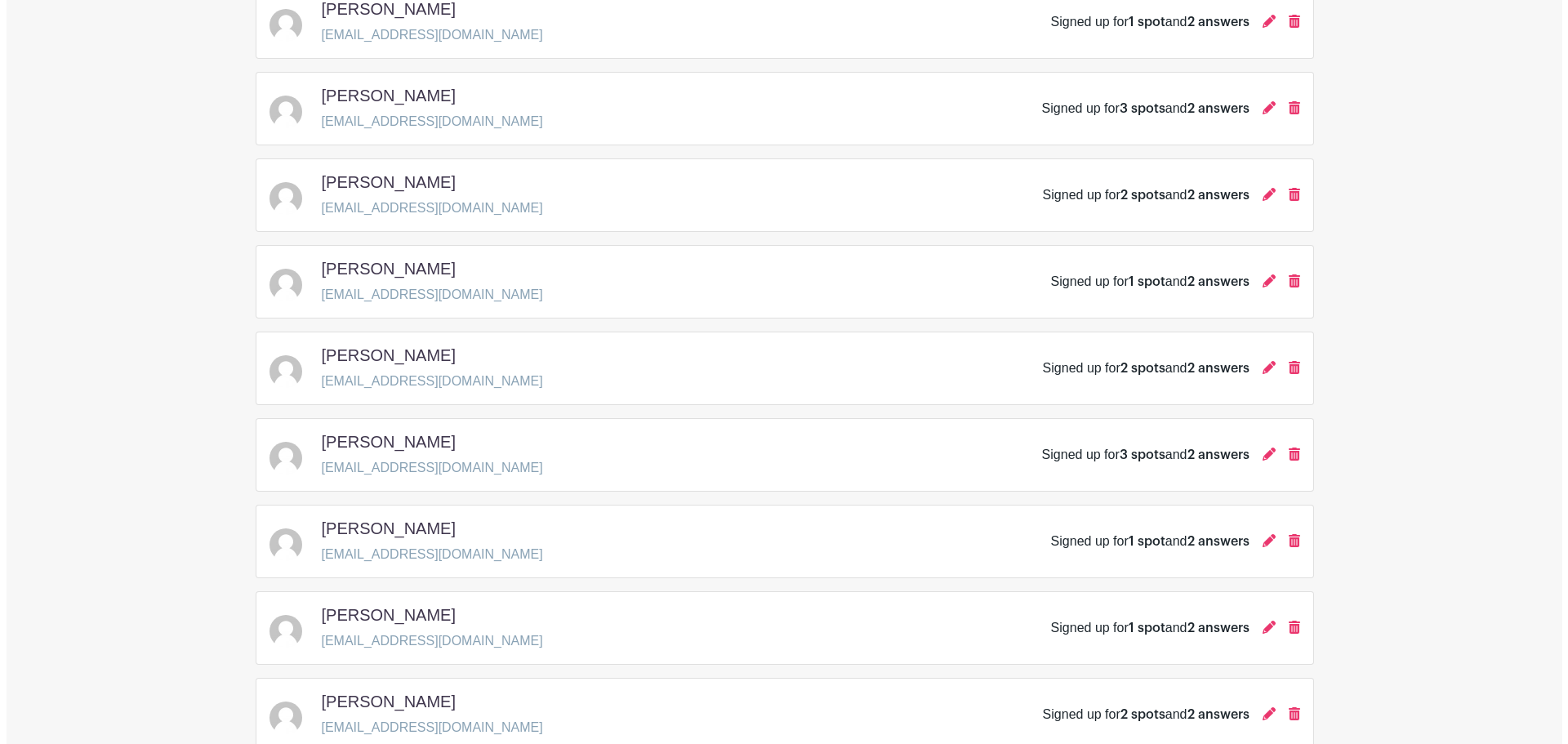
scroll to position [943, 0]
click at [769, 446] on icon at bounding box center [1262, 453] width 13 height 13
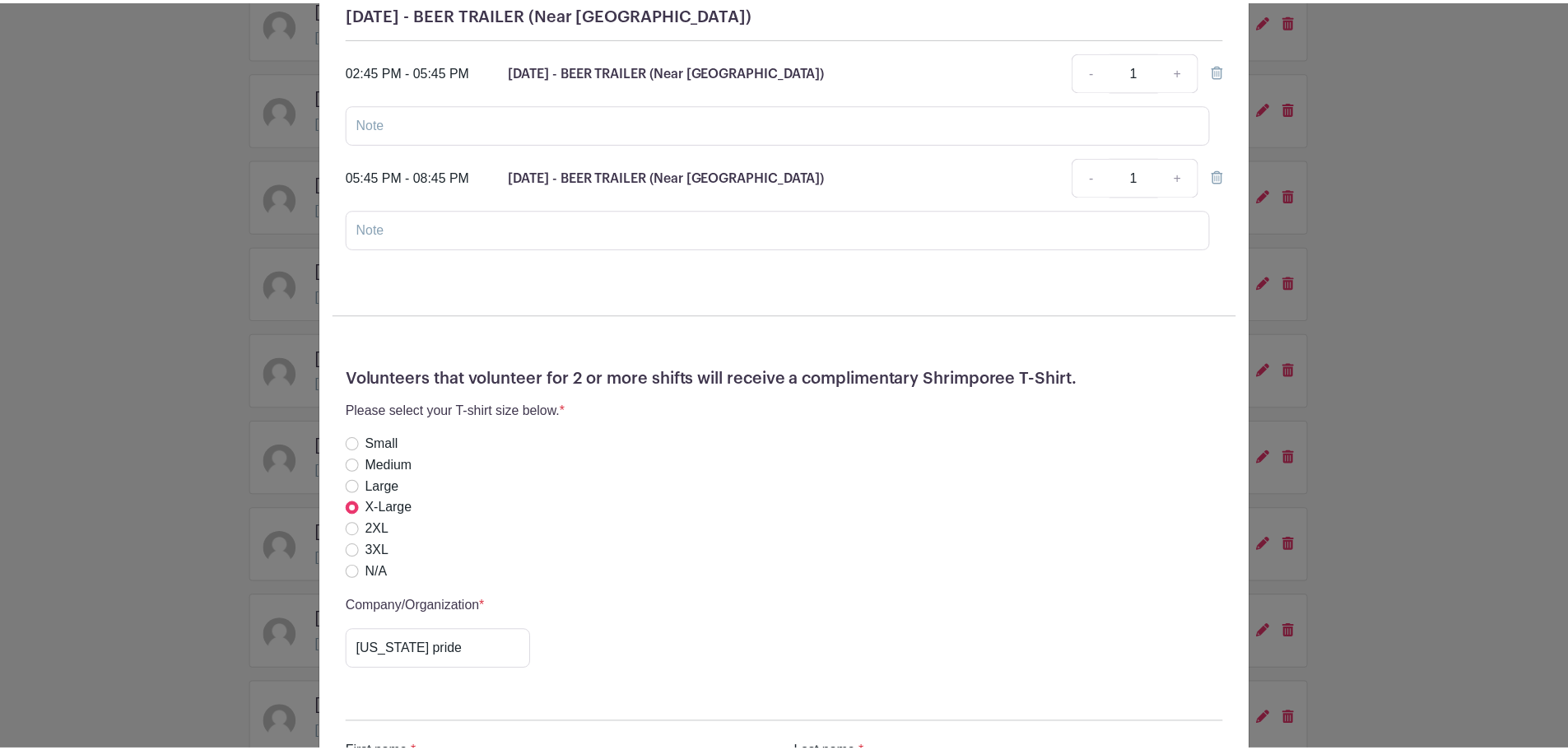
scroll to position [659, 0]
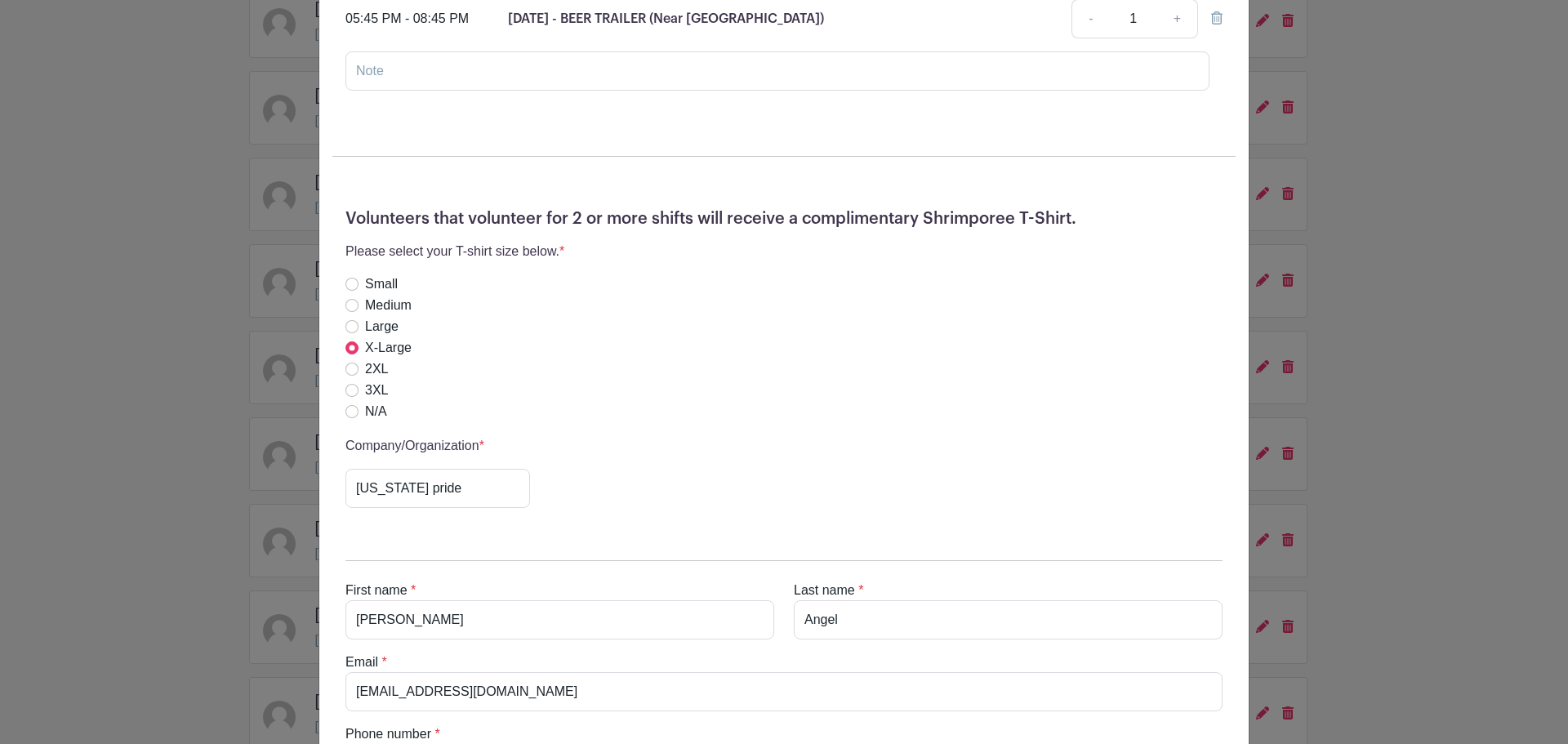
click at [769, 351] on div "[PERSON_NAME] Signup [DATE] 12:00 pm to 06:00 pm [GEOGRAPHIC_DATA], [STREET_ADD…" at bounding box center [784, 372] width 1568 height 744
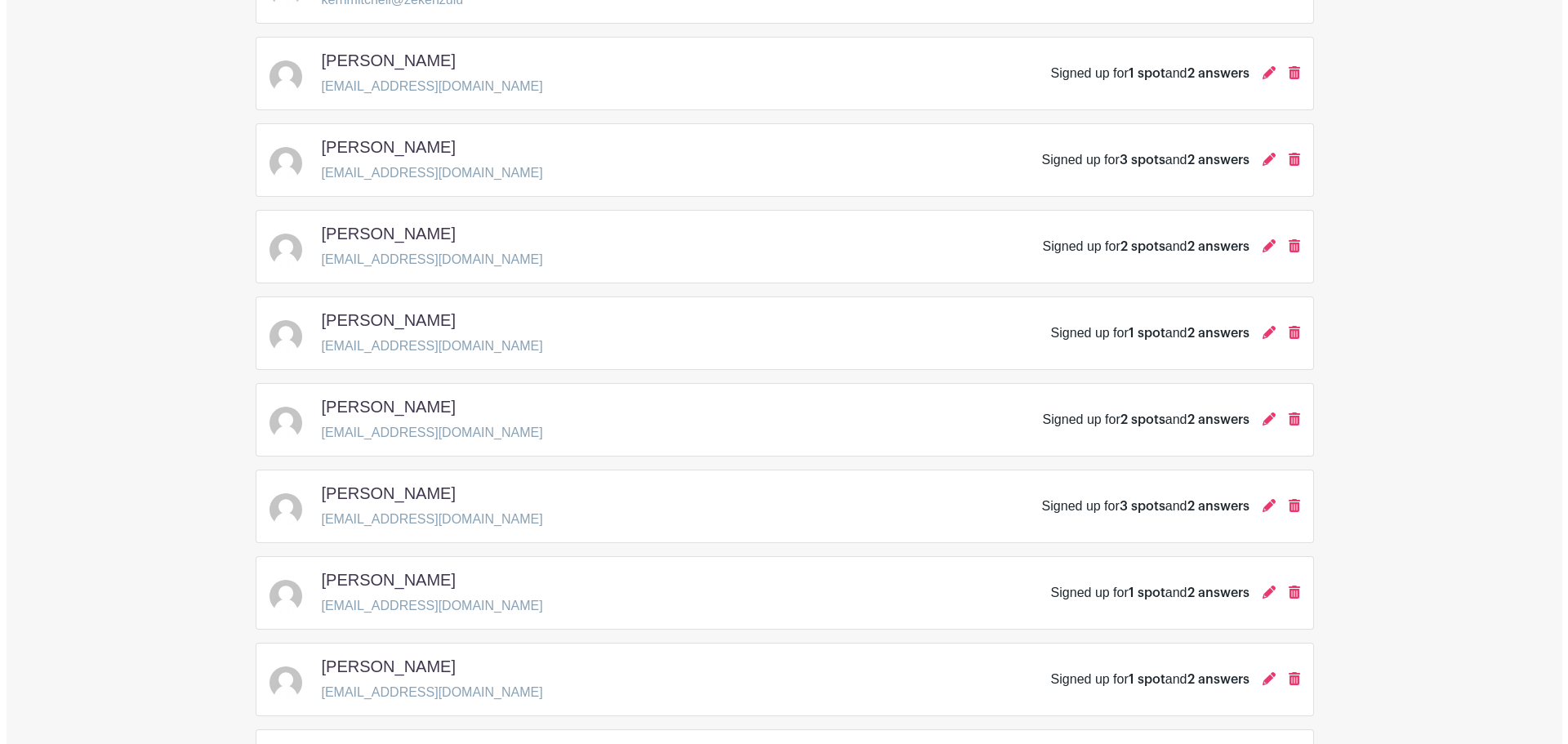
scroll to position [863, 0]
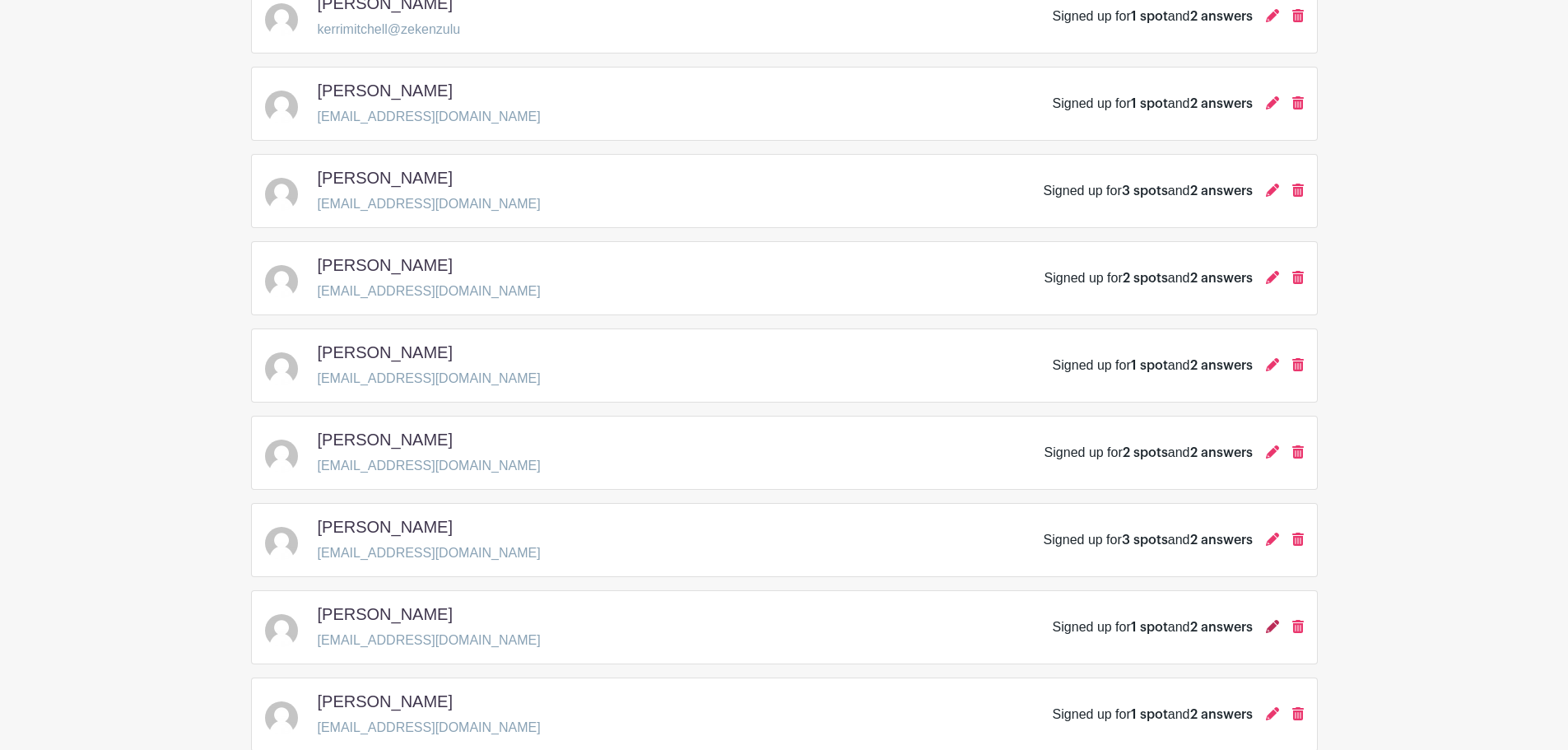
click at [775, 620] on icon at bounding box center [1273, 627] width 14 height 14
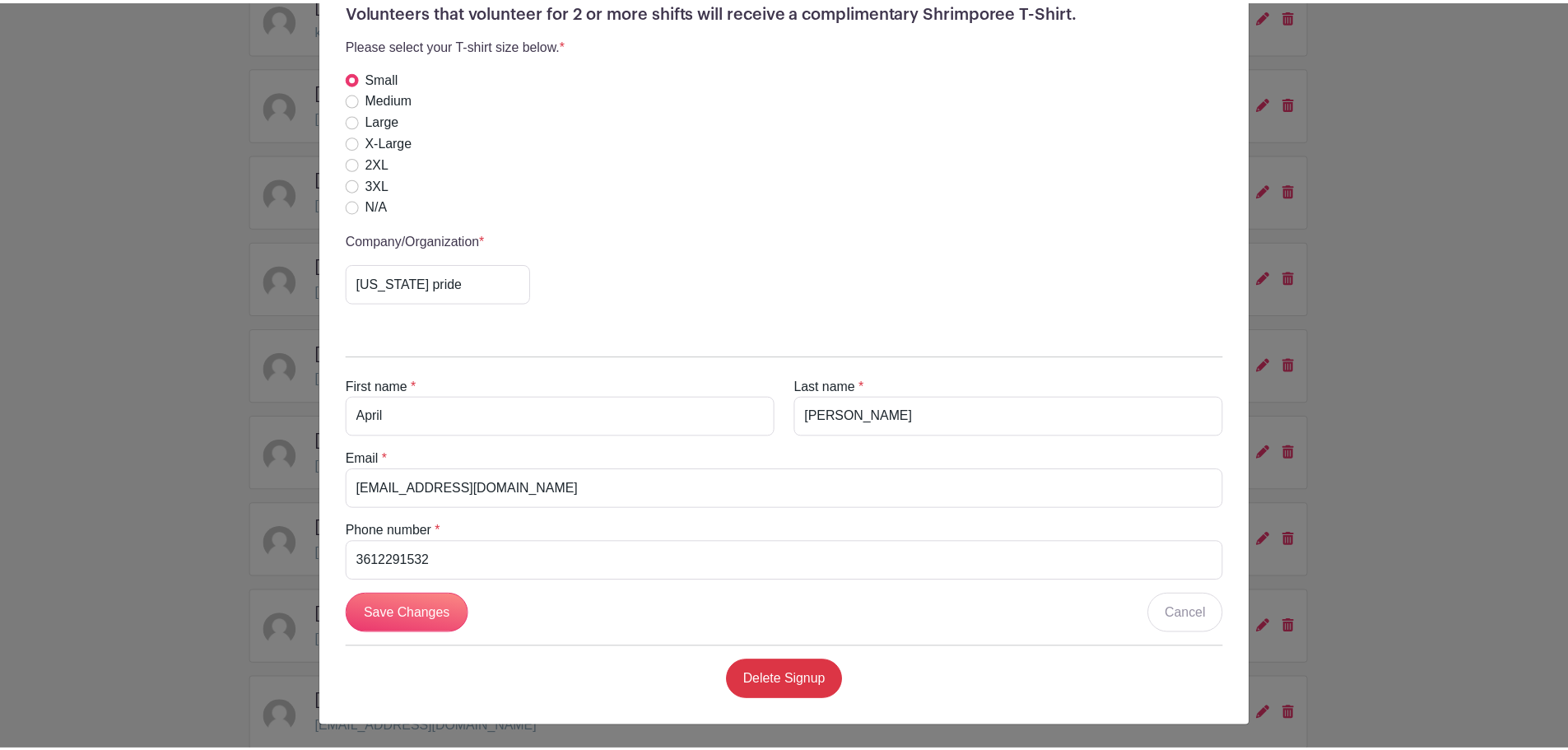
scroll to position [0, 0]
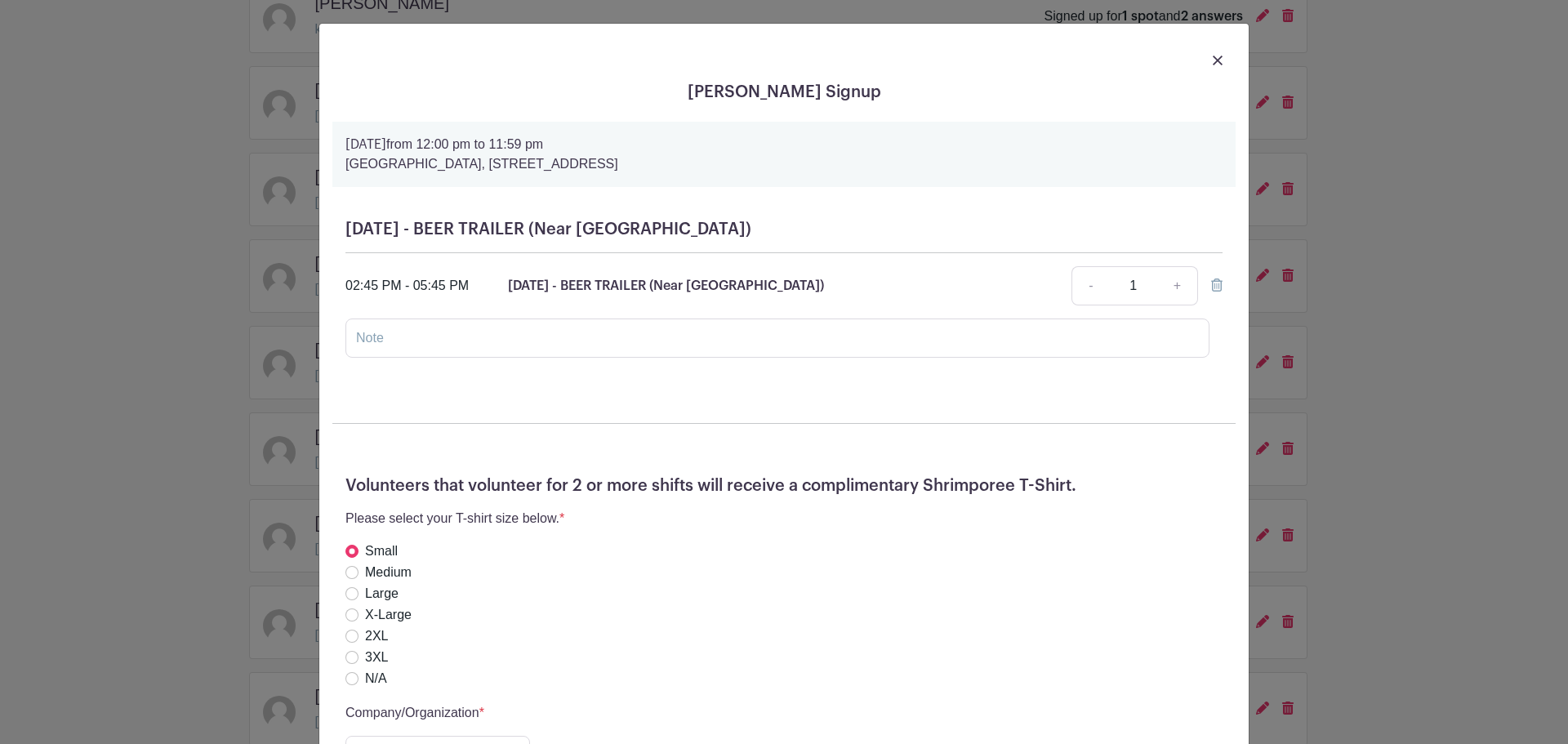
click at [769, 83] on div "[PERSON_NAME] Signup [DATE] 12:00 pm to 11:59 pm [GEOGRAPHIC_DATA], [STREET_ADD…" at bounding box center [784, 372] width 1568 height 744
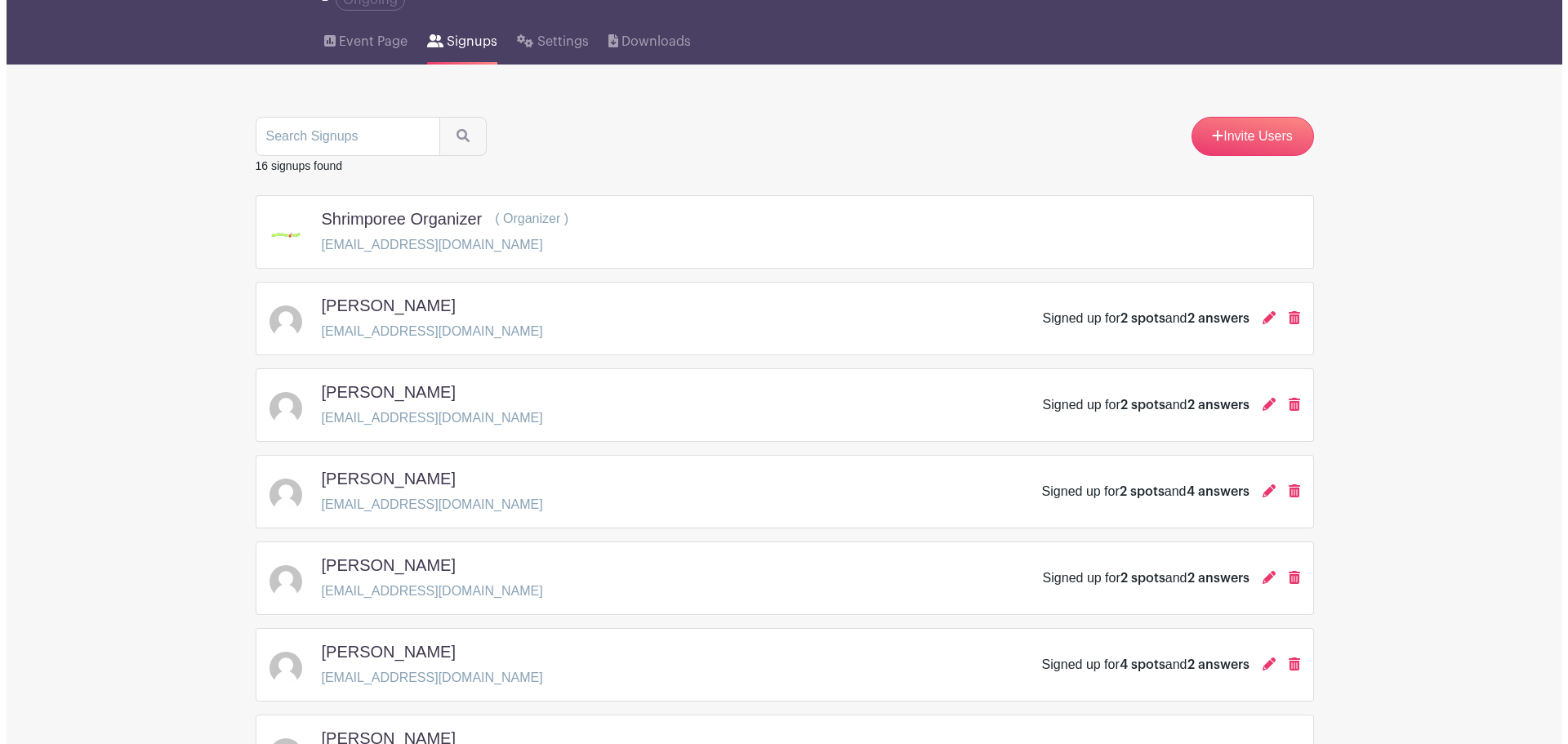
scroll to position [1025, 0]
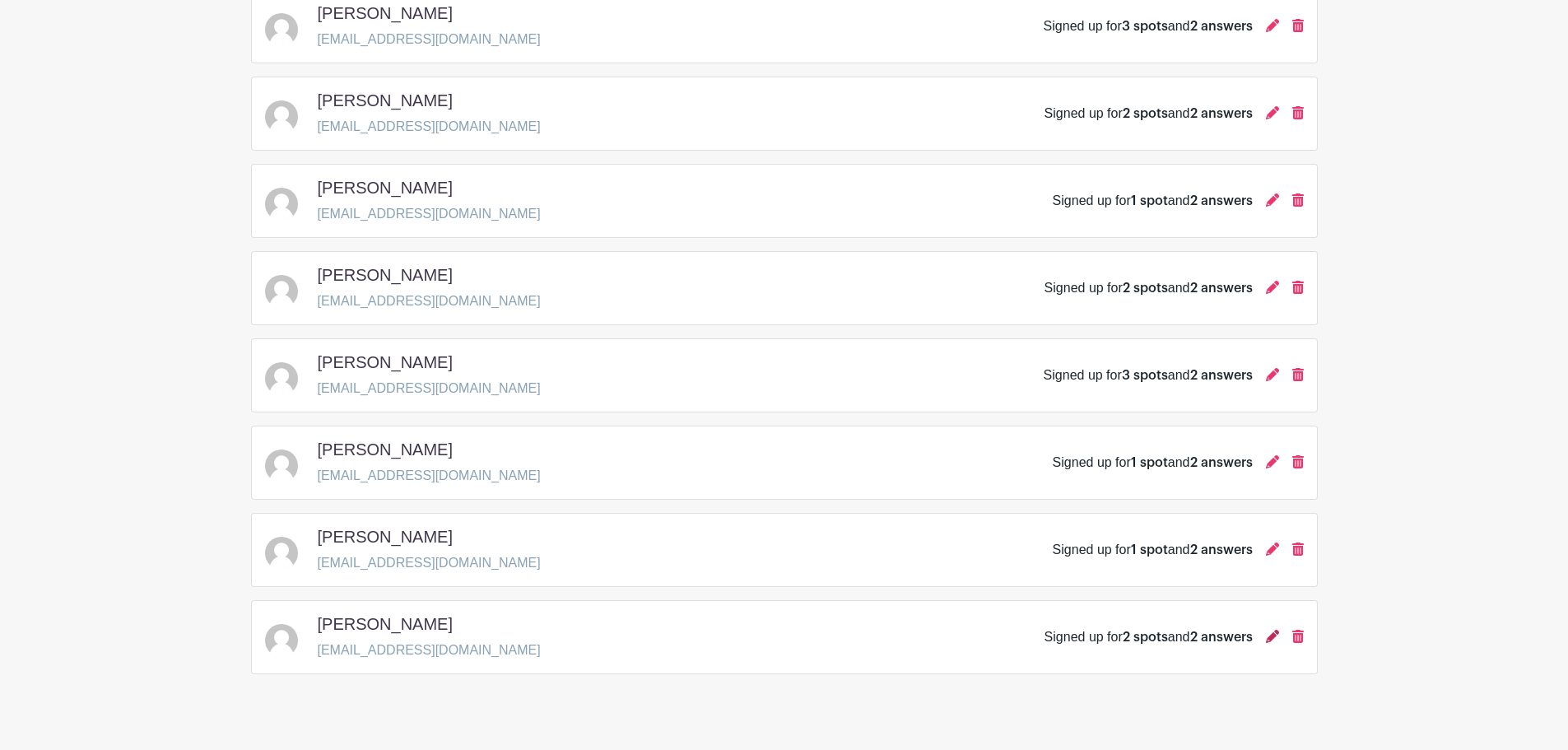
click at [775, 630] on icon at bounding box center [1273, 636] width 14 height 14
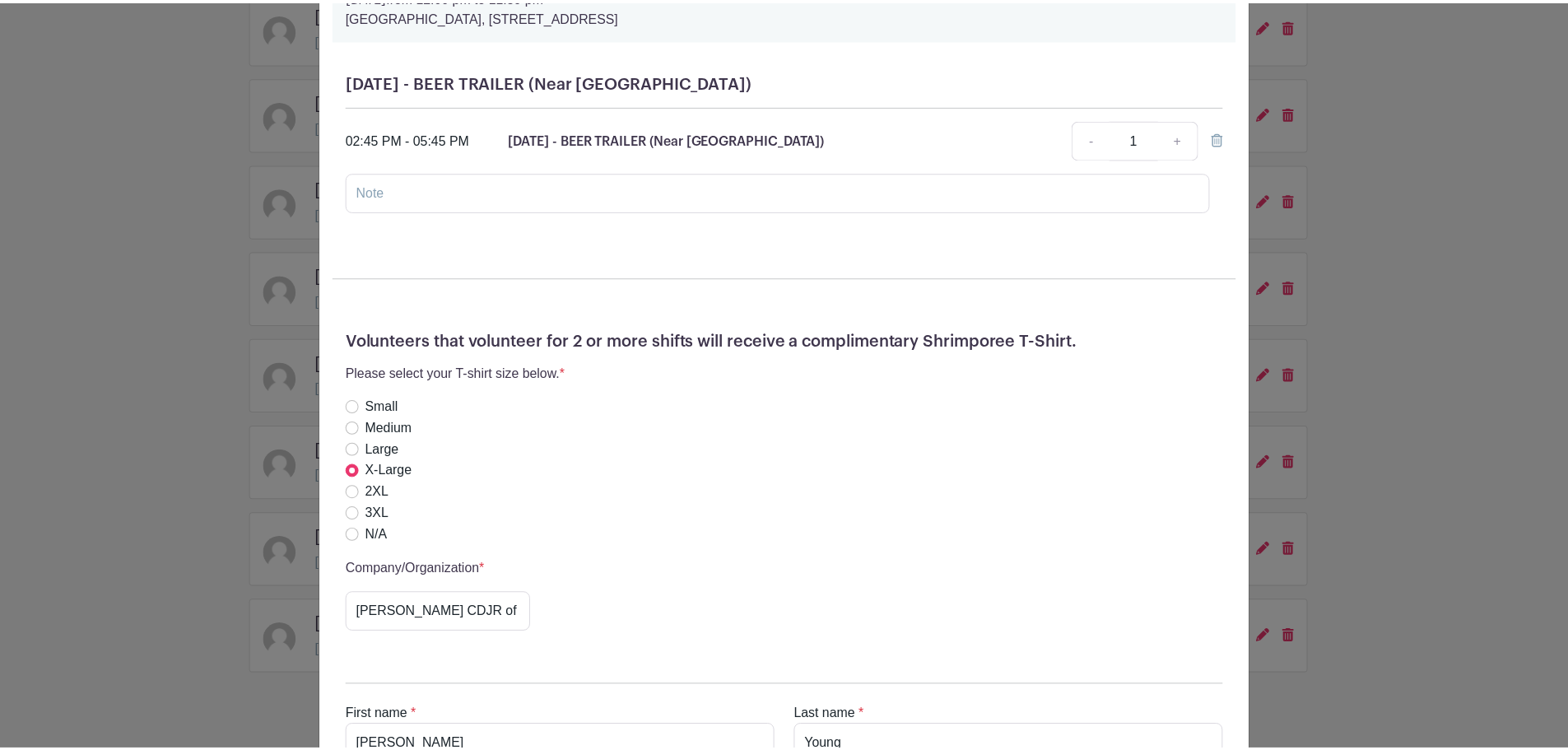
scroll to position [597, 0]
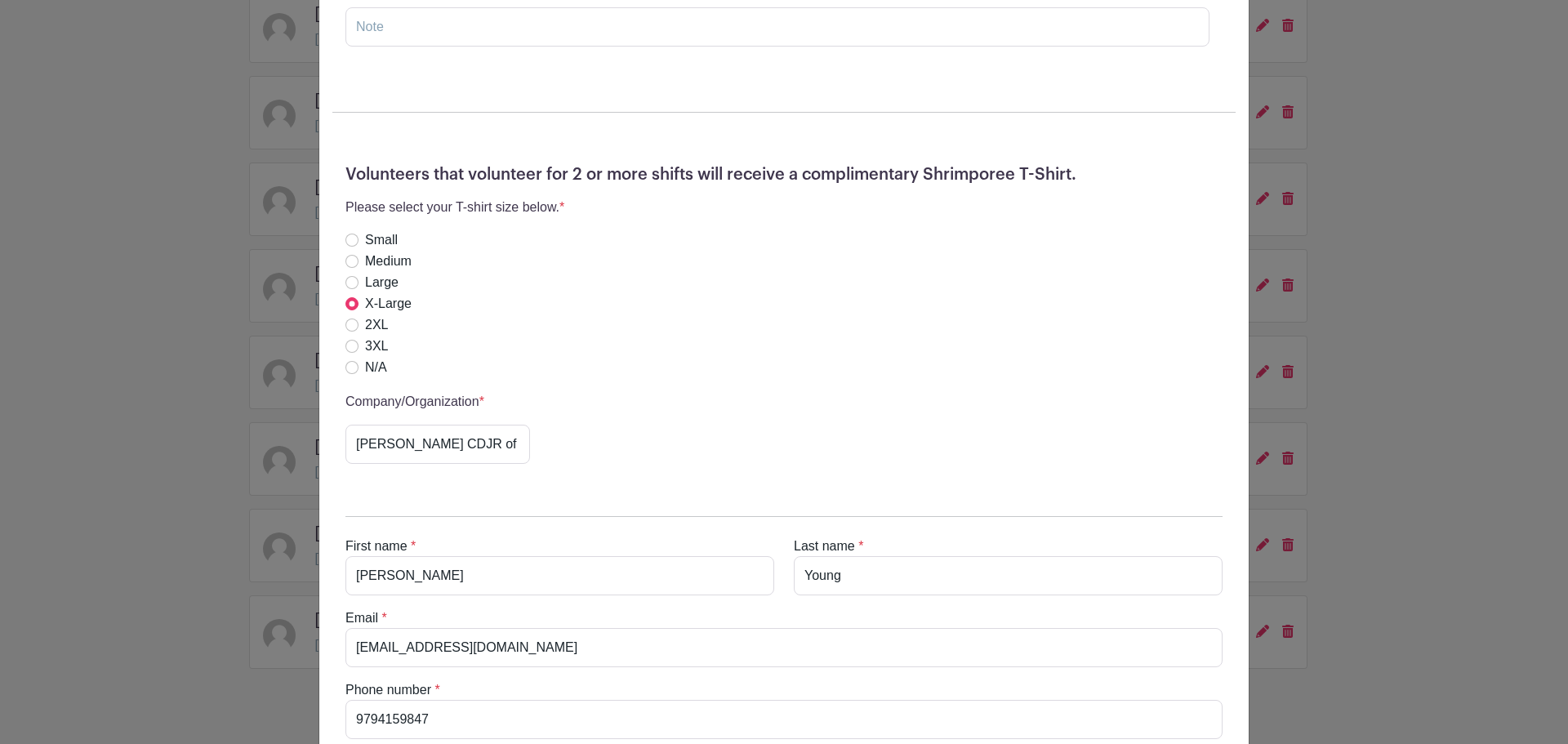
click at [769, 553] on div "[PERSON_NAME] Signup [DATE] 12:00 pm to 06:00 pm [GEOGRAPHIC_DATA], [STREET_ADD…" at bounding box center [784, 372] width 1568 height 744
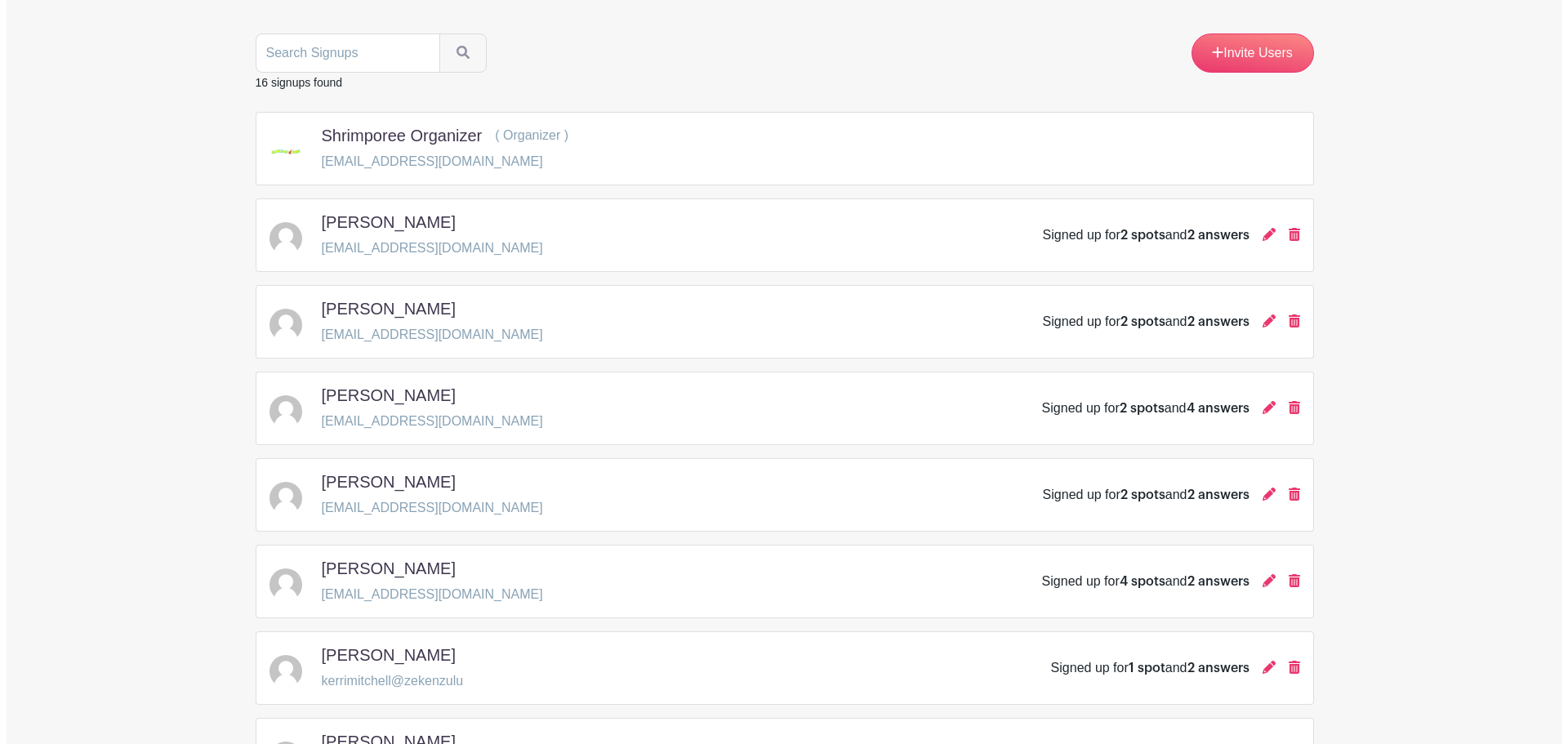
scroll to position [209, 0]
click at [769, 316] on icon at bounding box center [1262, 323] width 13 height 13
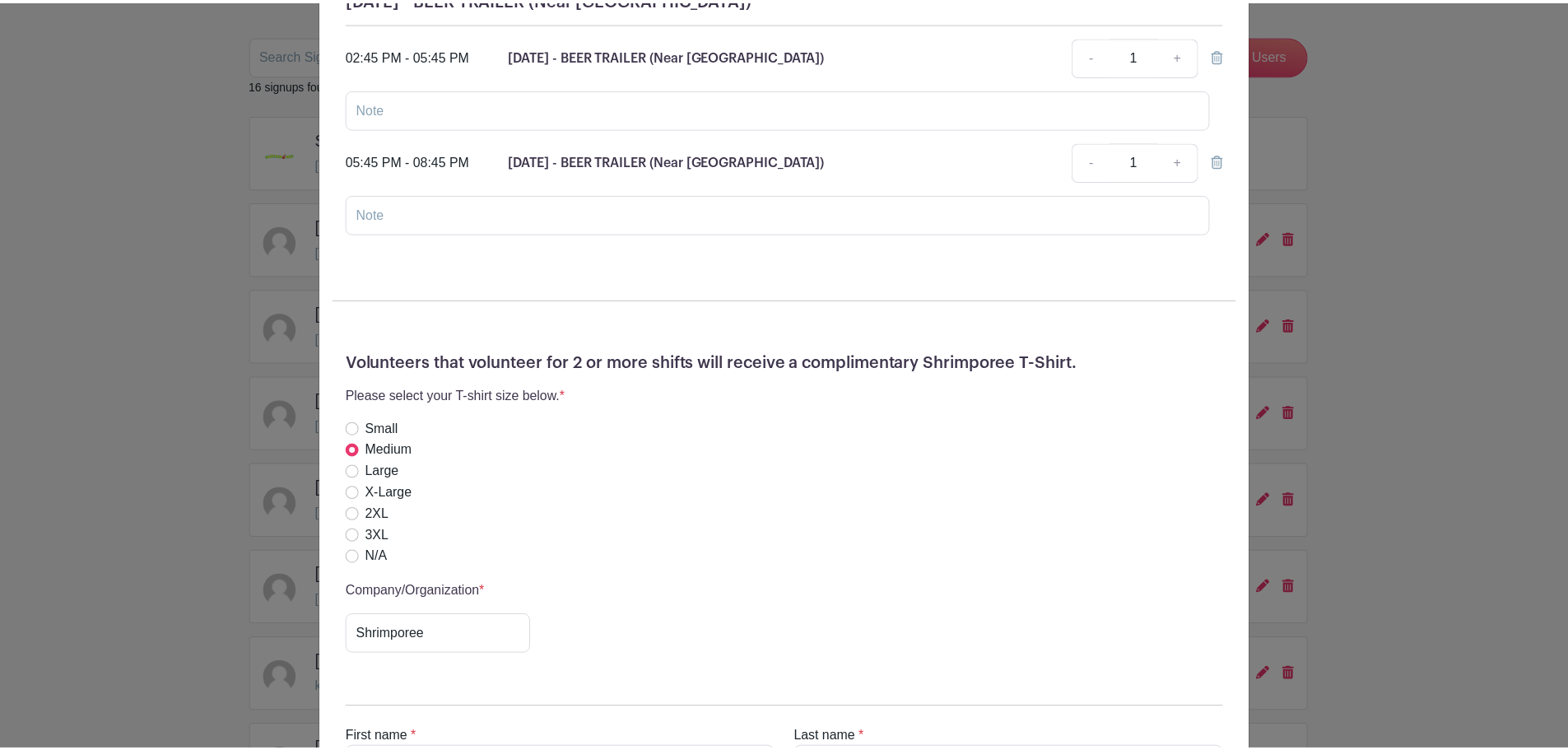
scroll to position [89, 0]
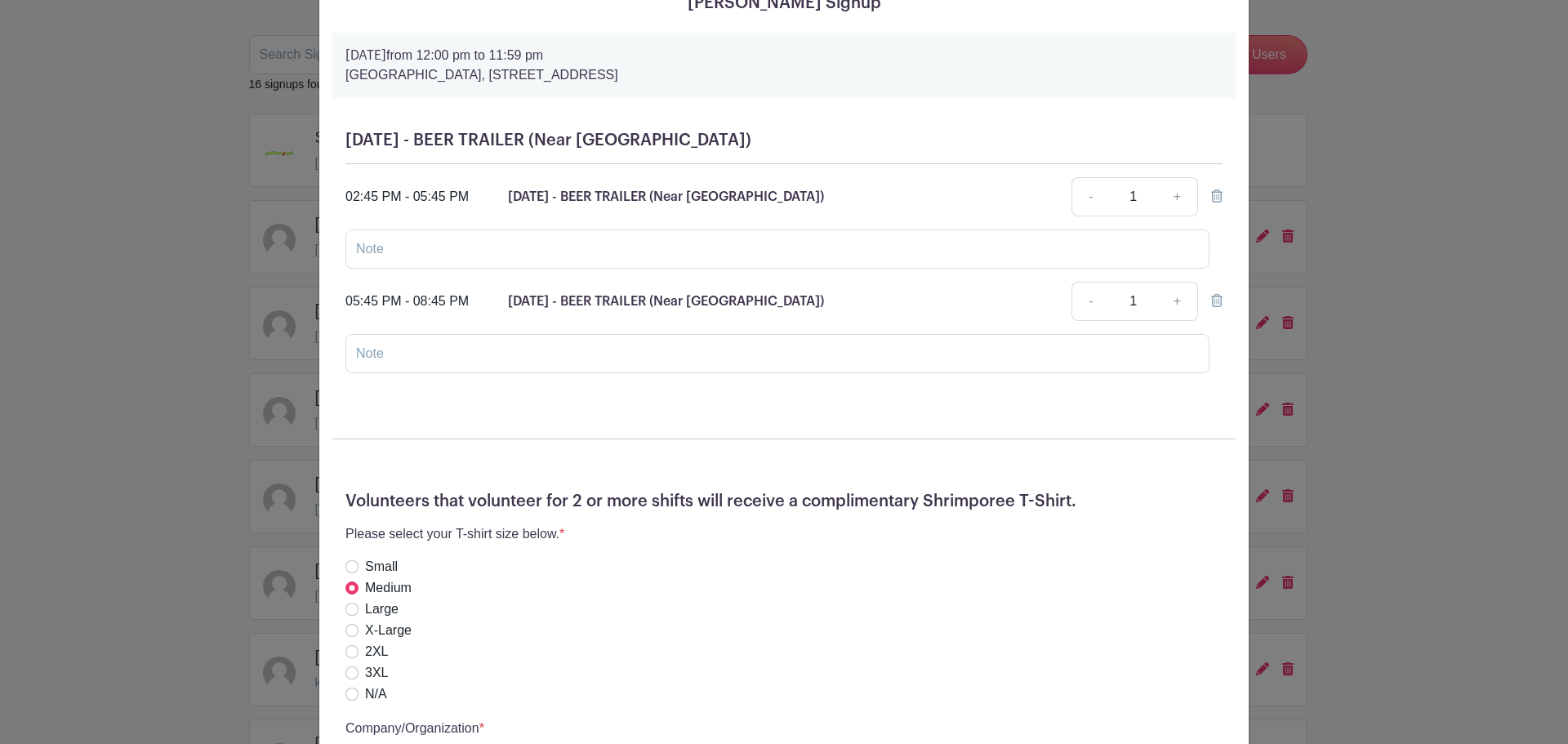
click at [769, 452] on div "[PERSON_NAME] Signup [DATE] 12:00 pm to 11:59 pm [GEOGRAPHIC_DATA], [STREET_ADD…" at bounding box center [784, 372] width 1568 height 744
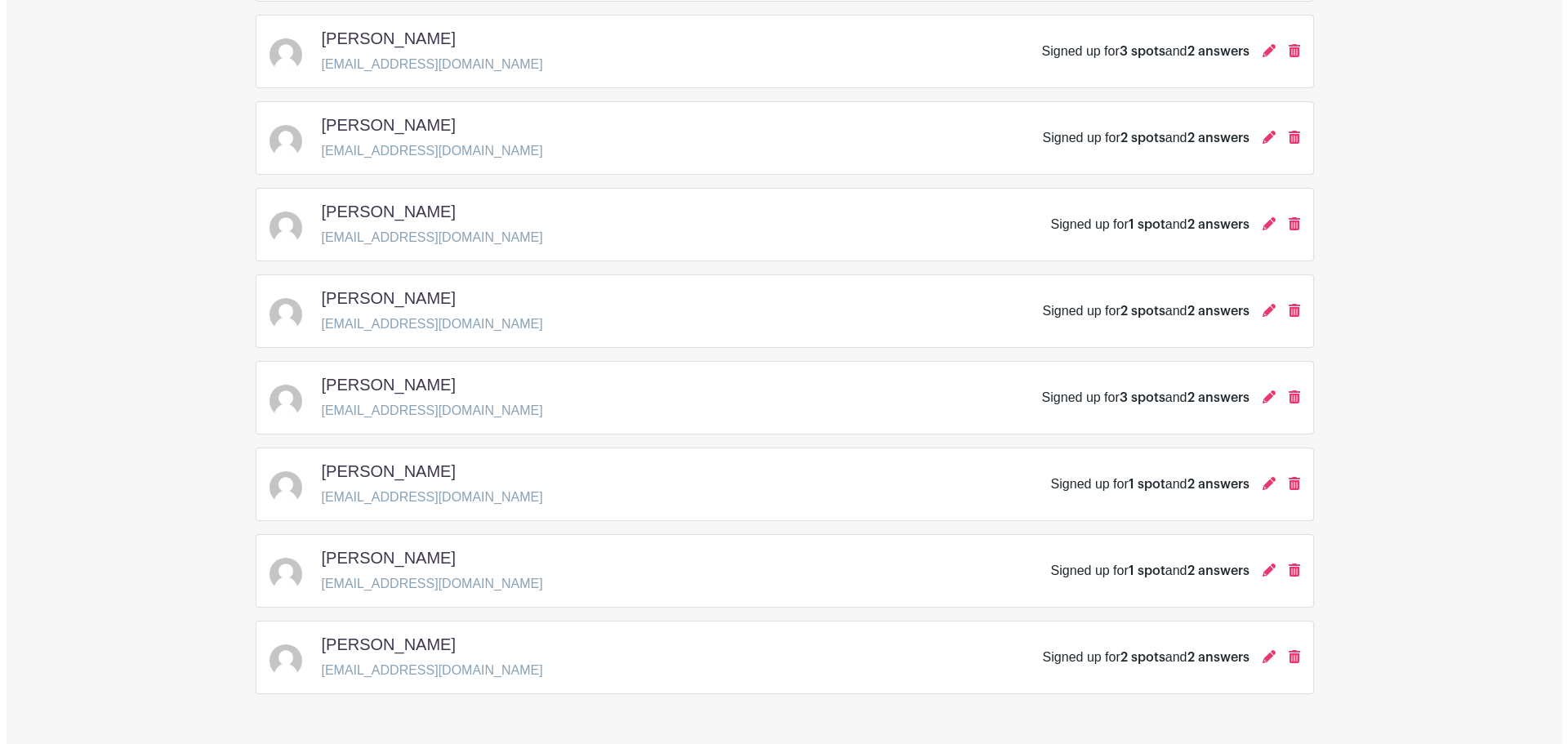
scroll to position [1025, 0]
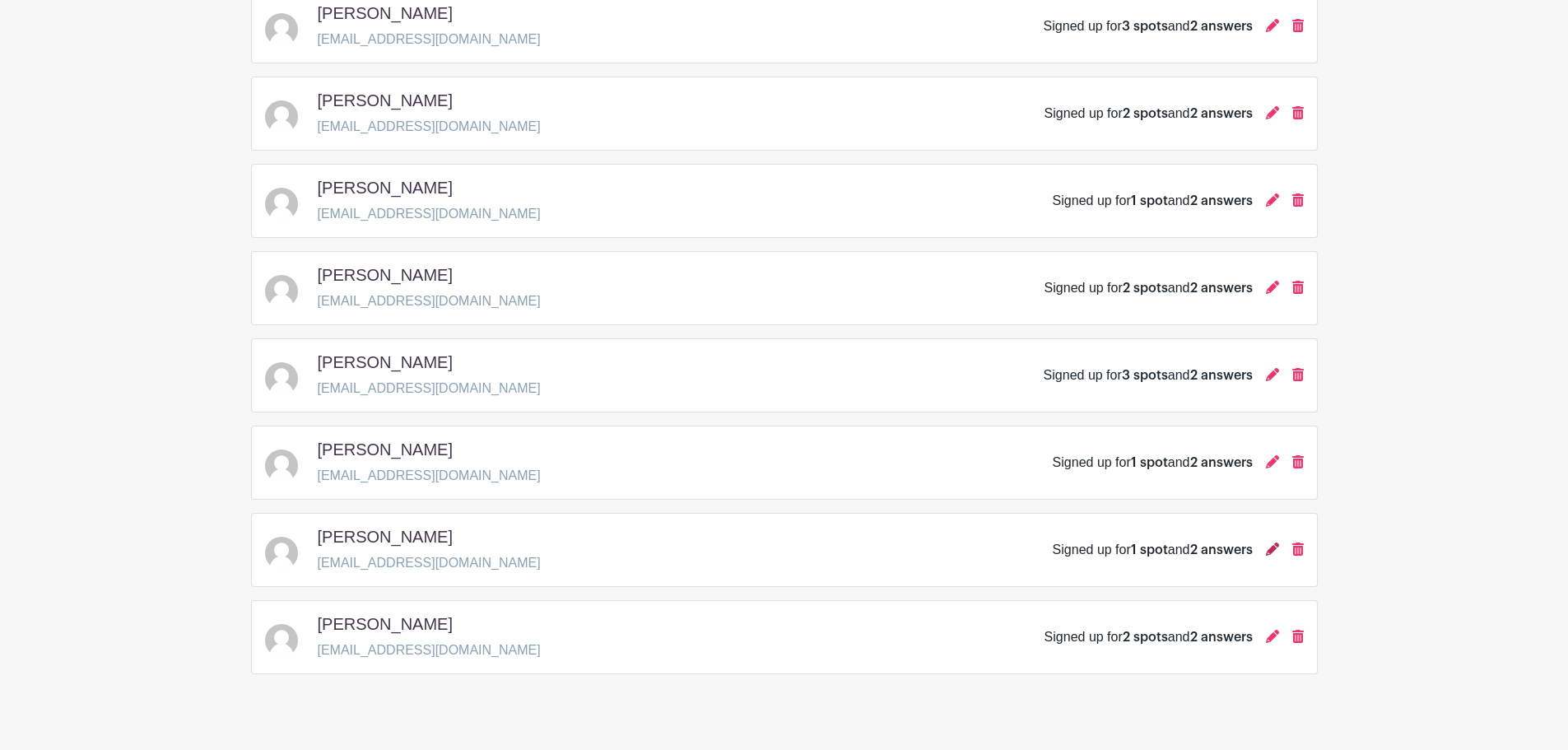
click at [775, 542] on icon at bounding box center [1273, 549] width 14 height 14
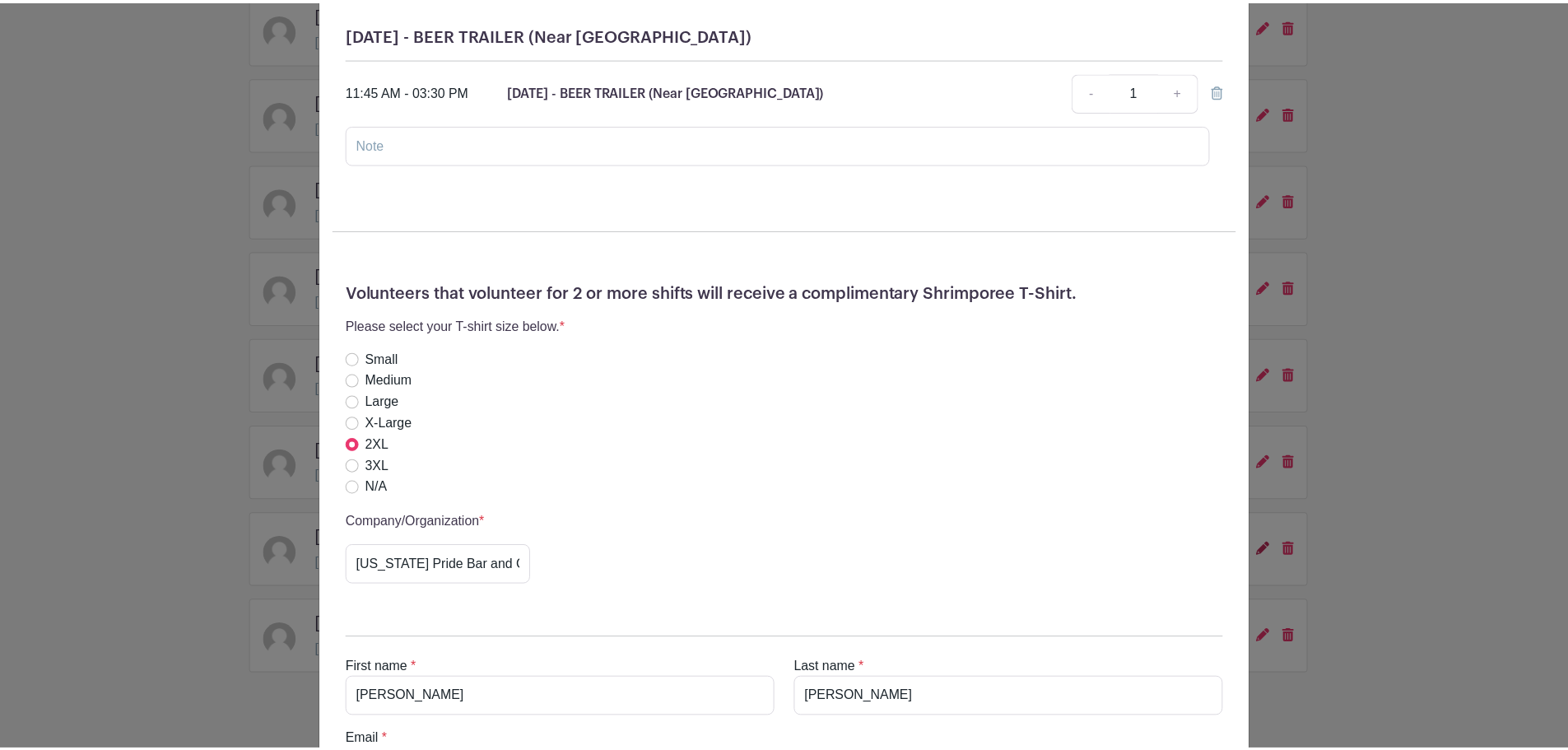
scroll to position [0, 0]
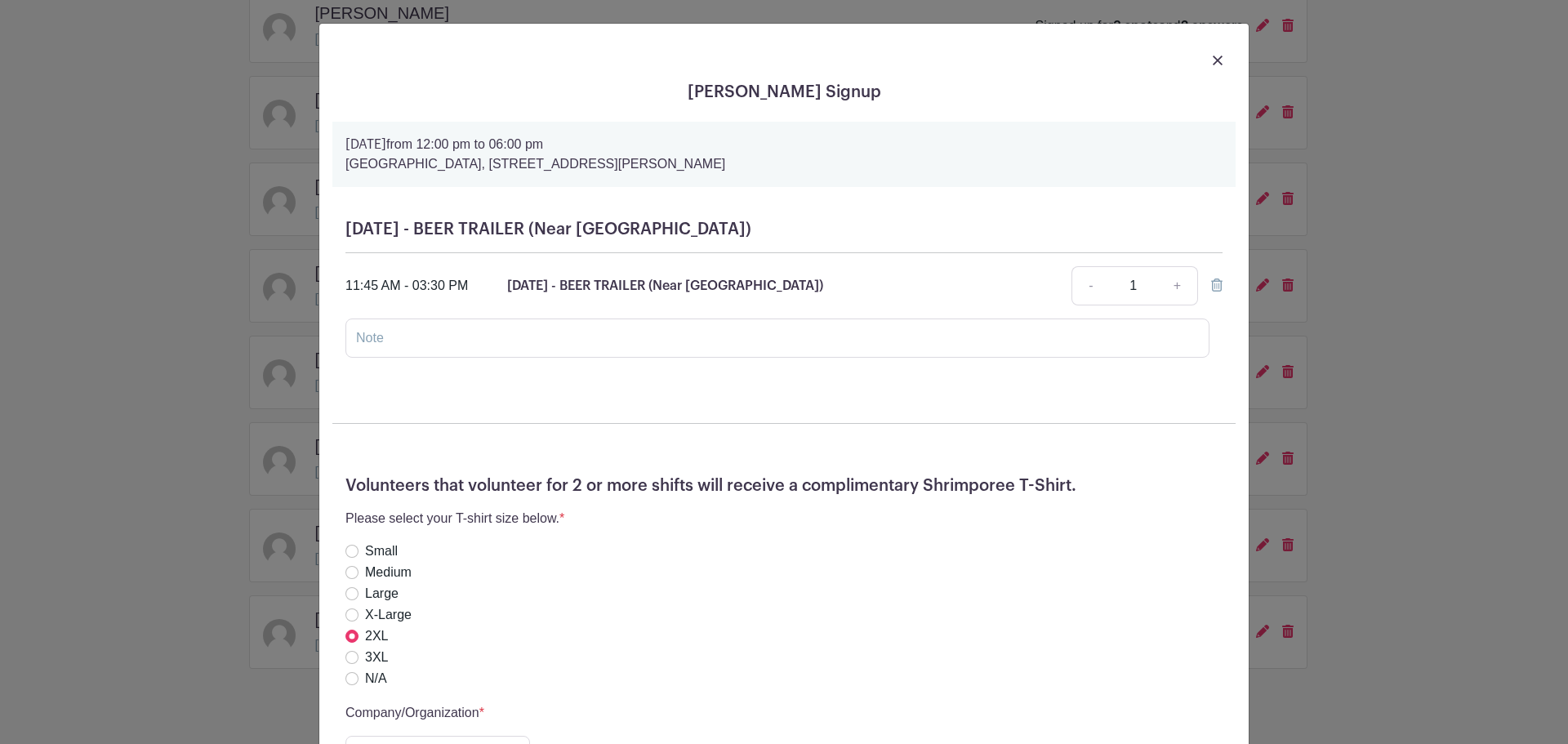
click at [769, 467] on div "[PERSON_NAME] Signup [DATE] 12:00 pm to 06:00 pm [GEOGRAPHIC_DATA], [STREET_ADD…" at bounding box center [784, 372] width 1568 height 744
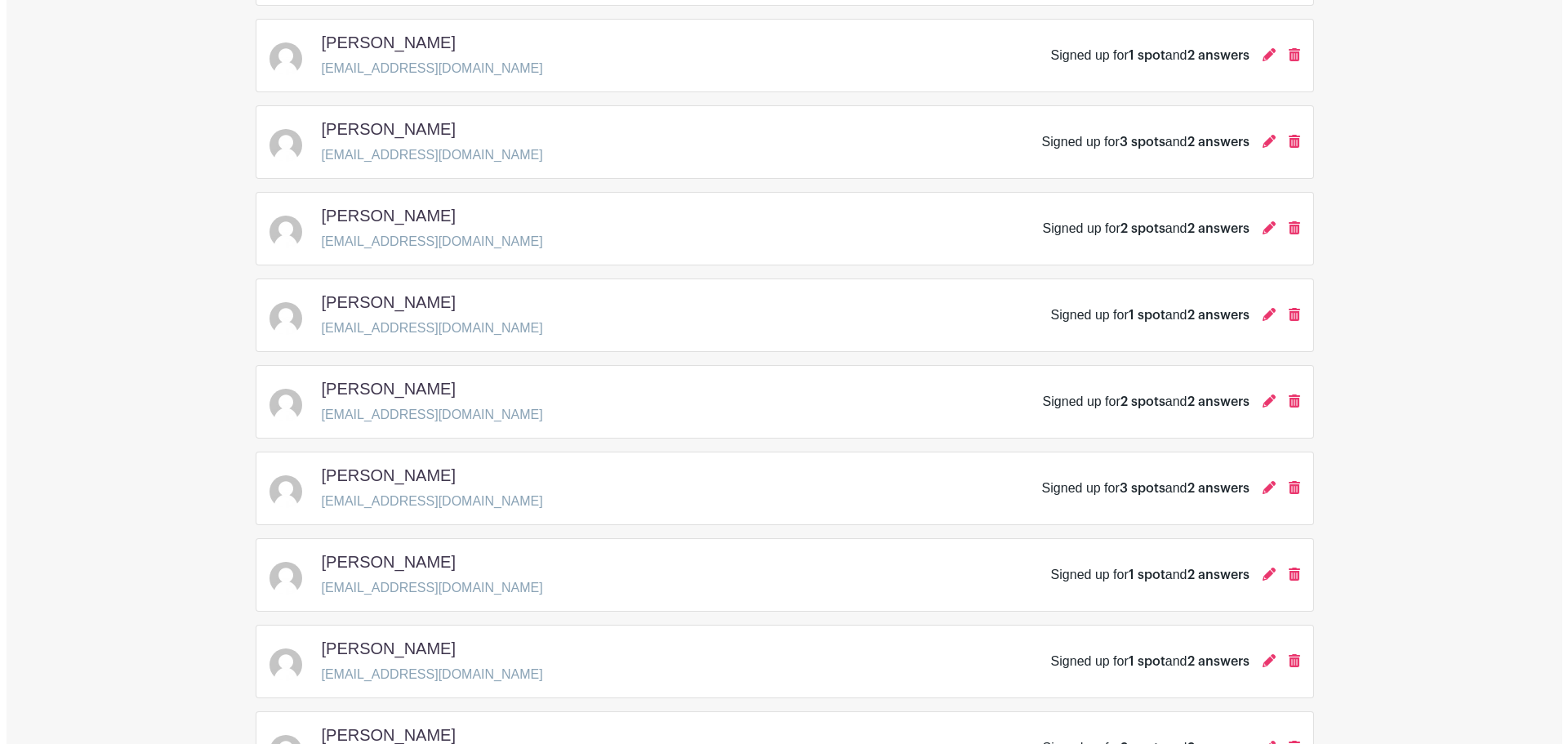
scroll to position [617, 0]
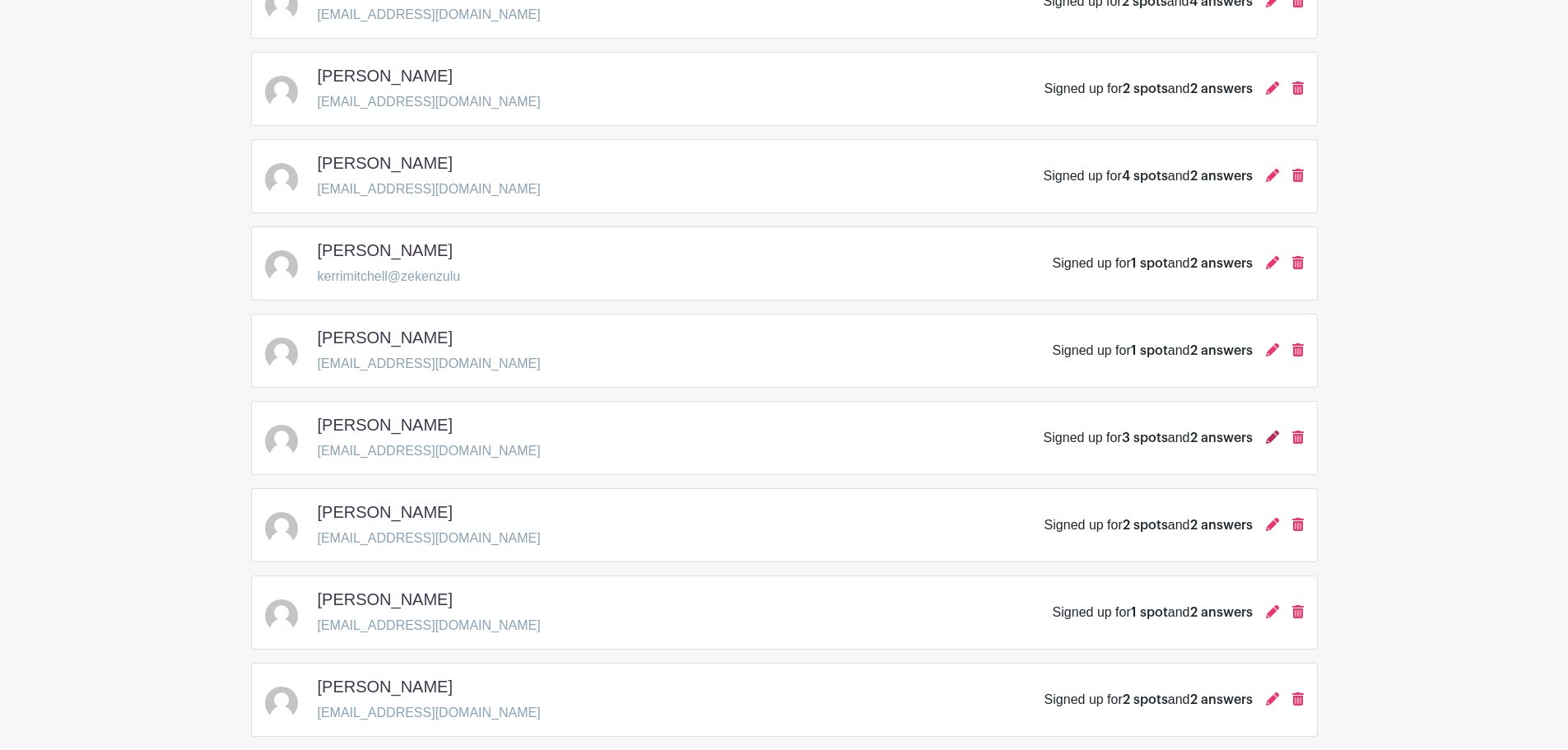
click at [775, 430] on icon at bounding box center [1273, 437] width 14 height 14
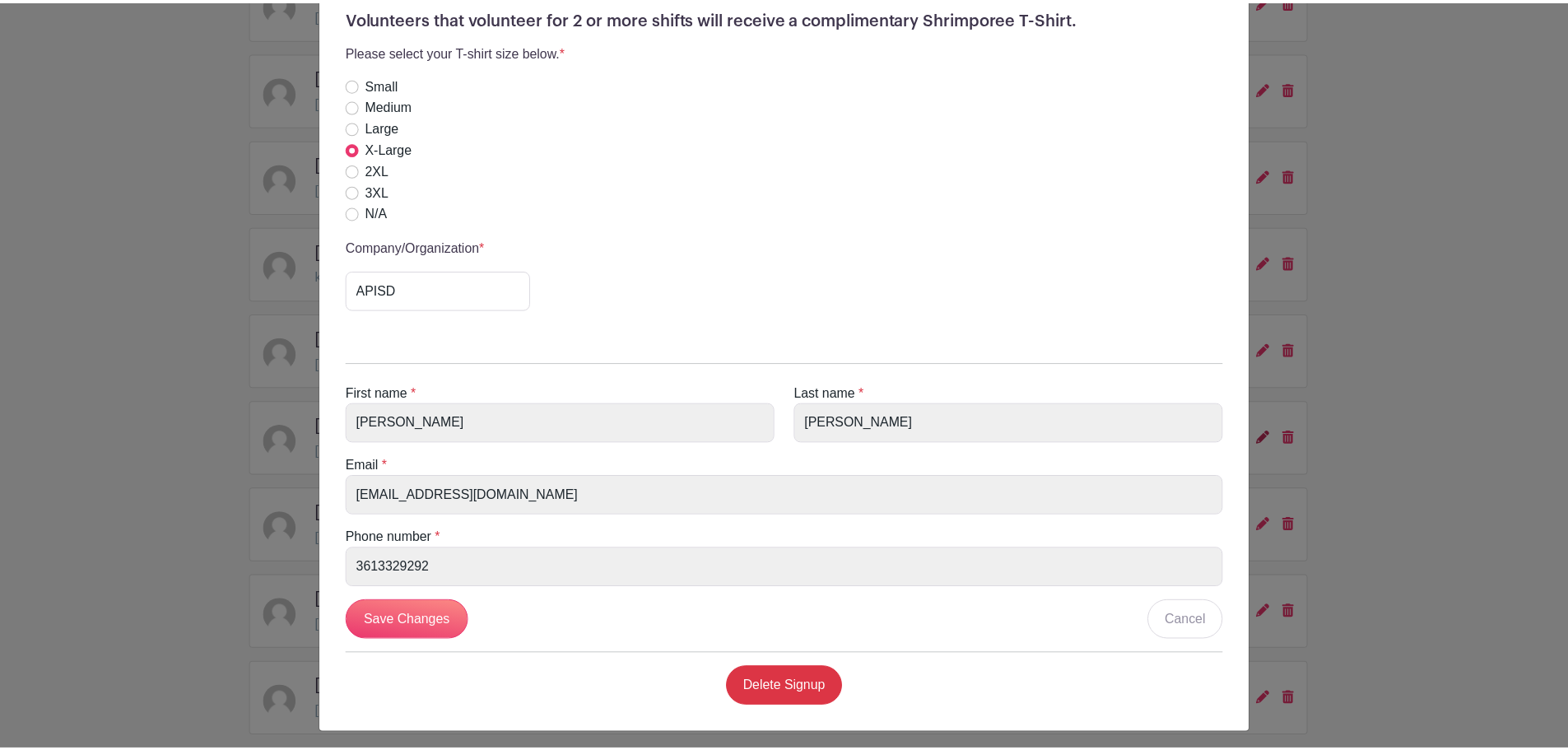
scroll to position [0, 0]
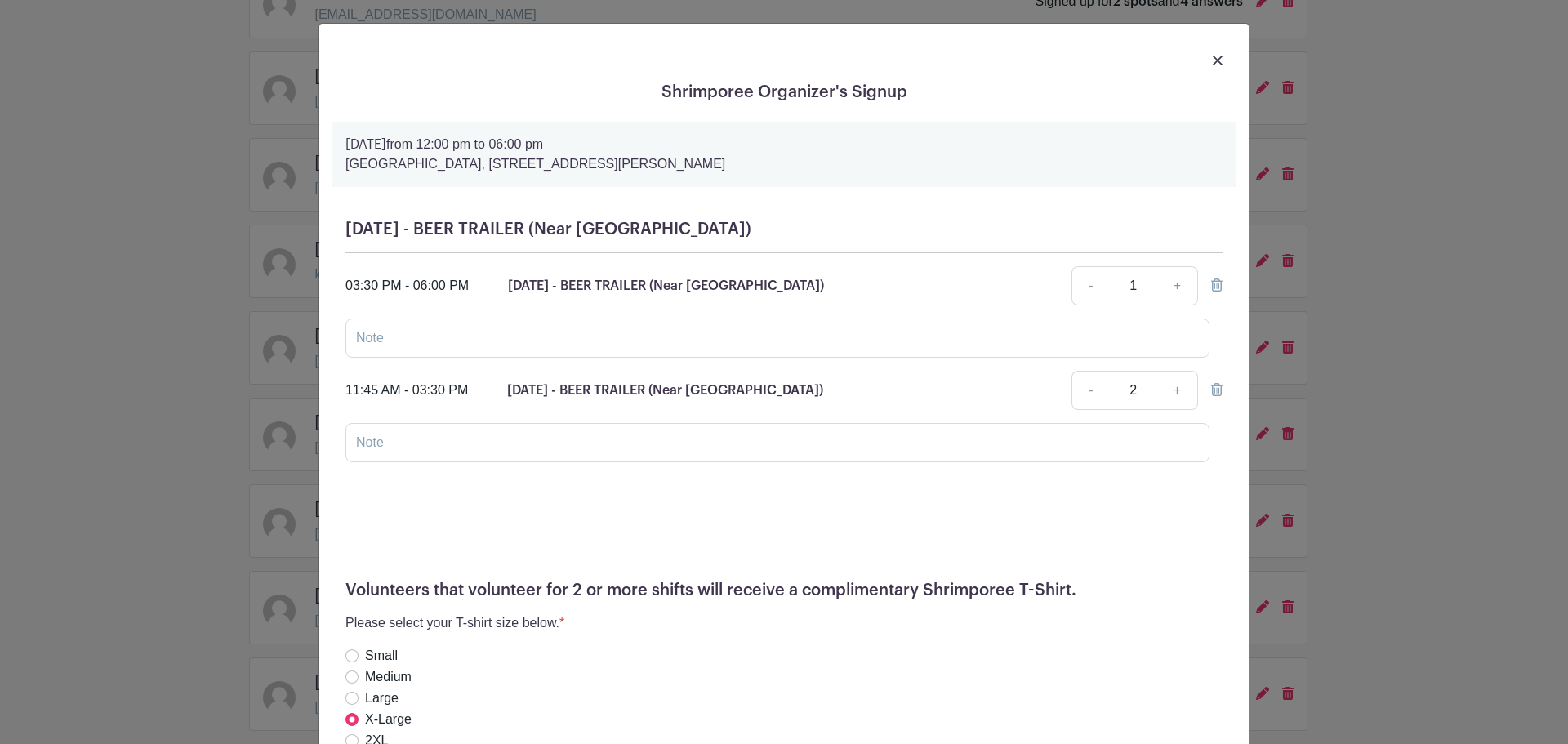
click at [769, 379] on div "Shrimporee Organizer's Signup [DATE] 12:00 pm to 06:00 pm [GEOGRAPHIC_DATA], [S…" at bounding box center [784, 372] width 1568 height 744
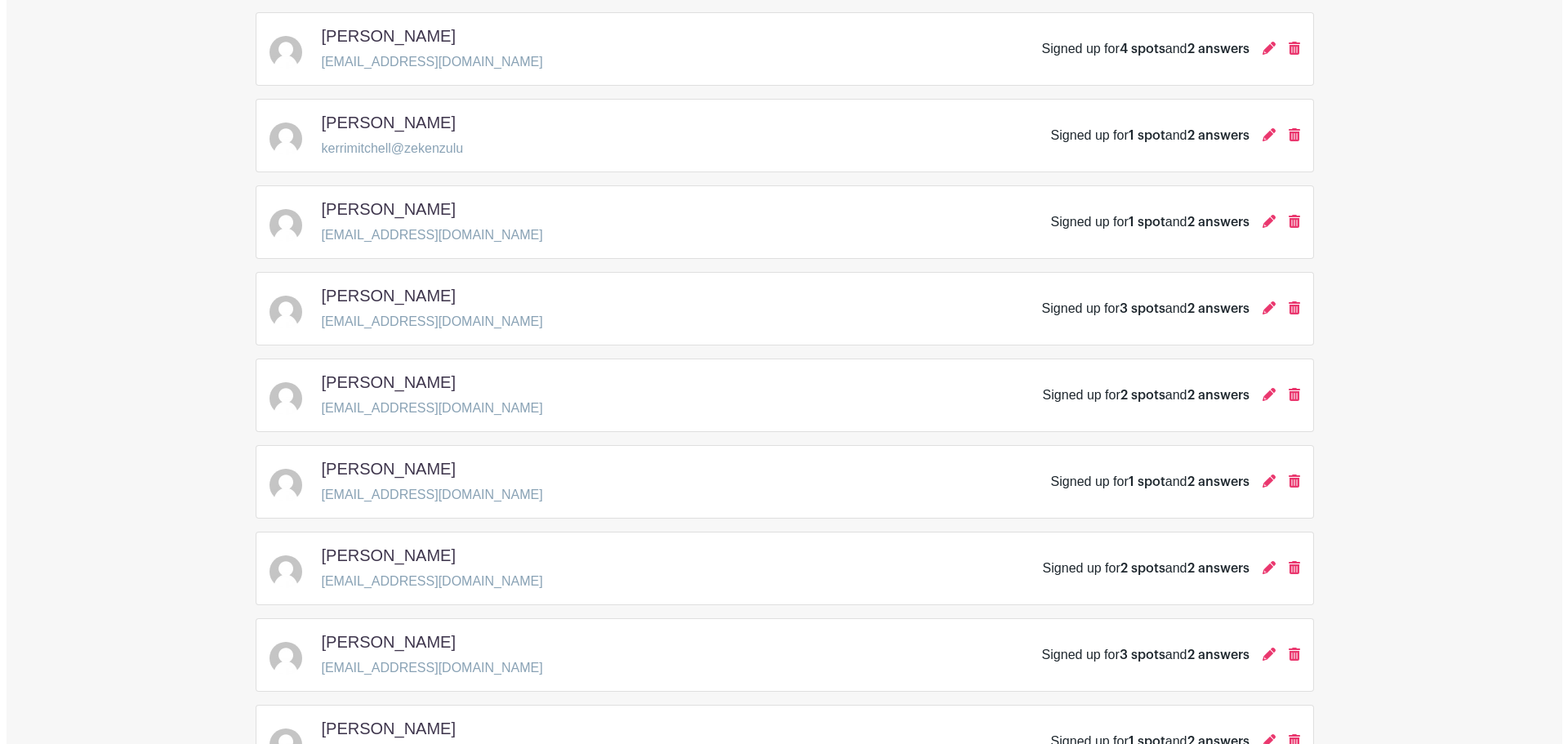
scroll to position [781, 0]
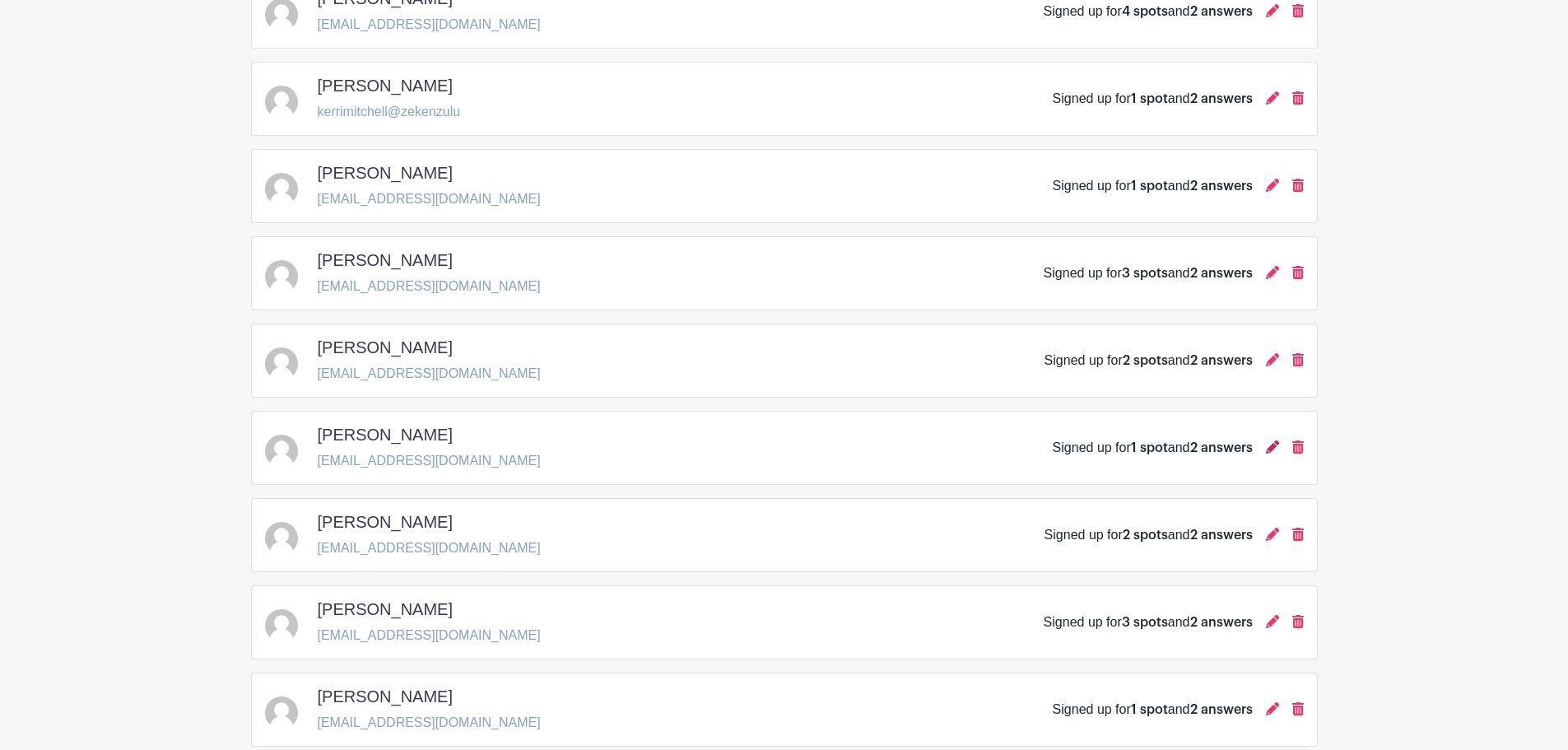
click at [775, 440] on icon at bounding box center [1273, 447] width 14 height 14
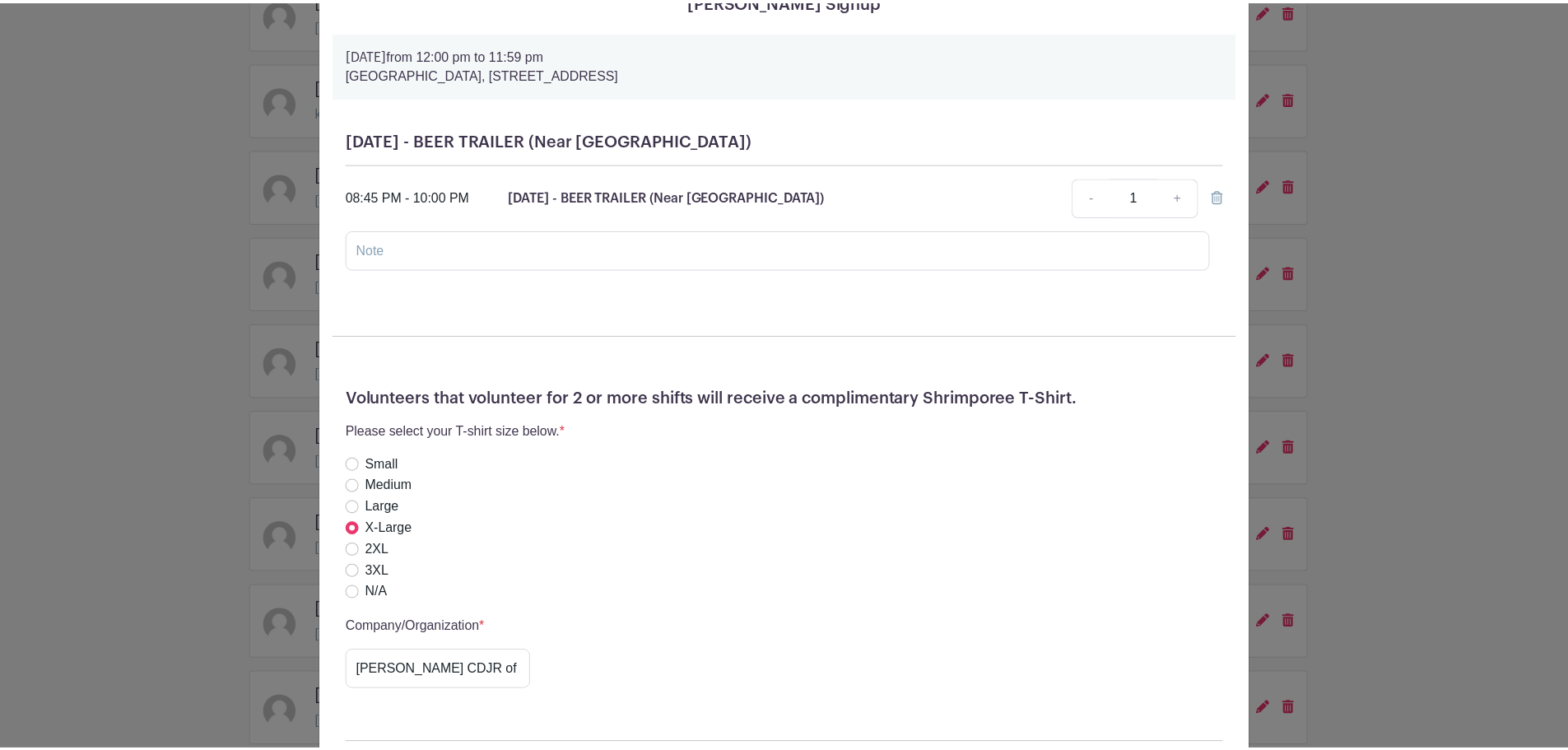
scroll to position [0, 0]
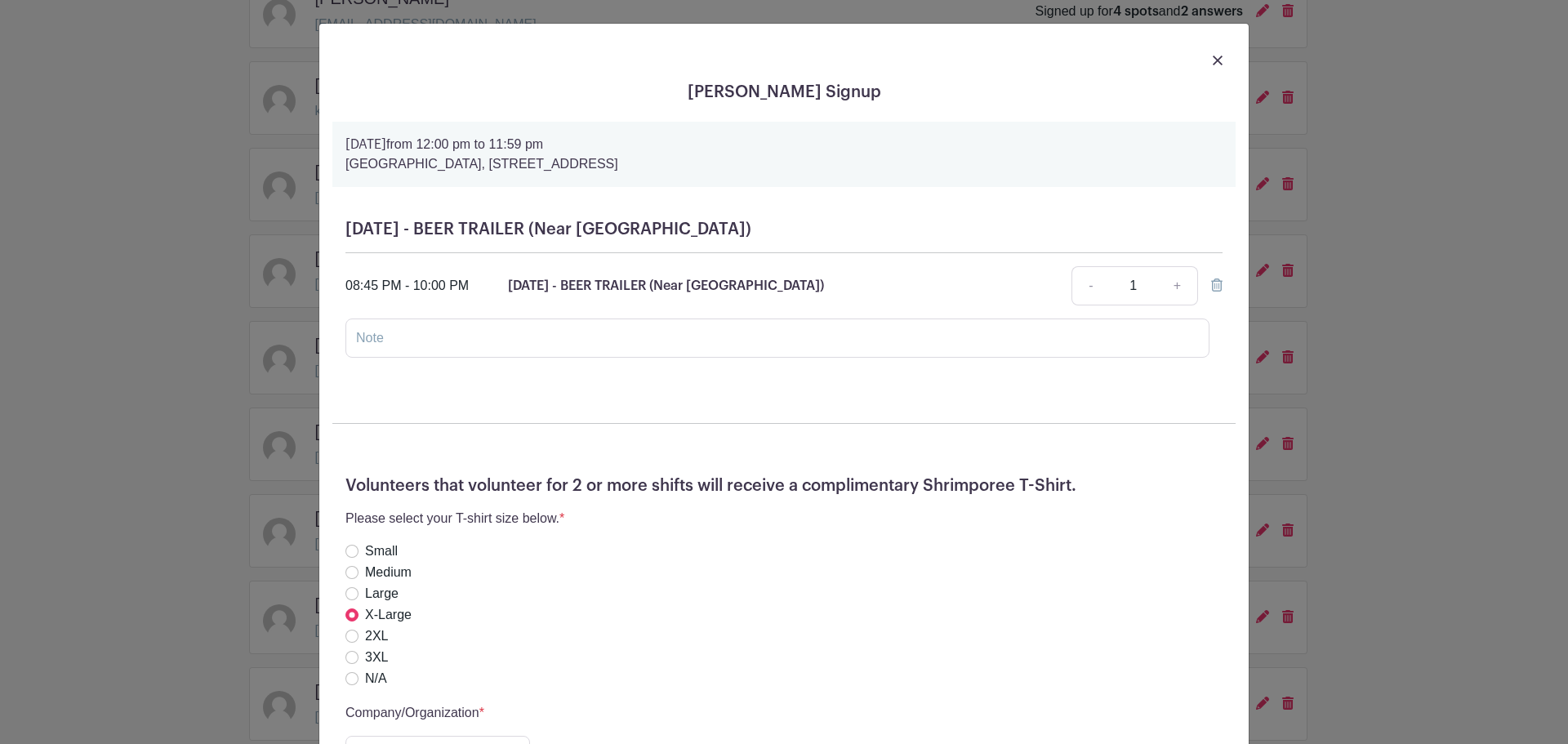
click at [769, 416] on div "[PERSON_NAME] Signup [DATE] 12:00 pm to 11:59 pm [GEOGRAPHIC_DATA], [STREET_ADD…" at bounding box center [784, 372] width 1568 height 744
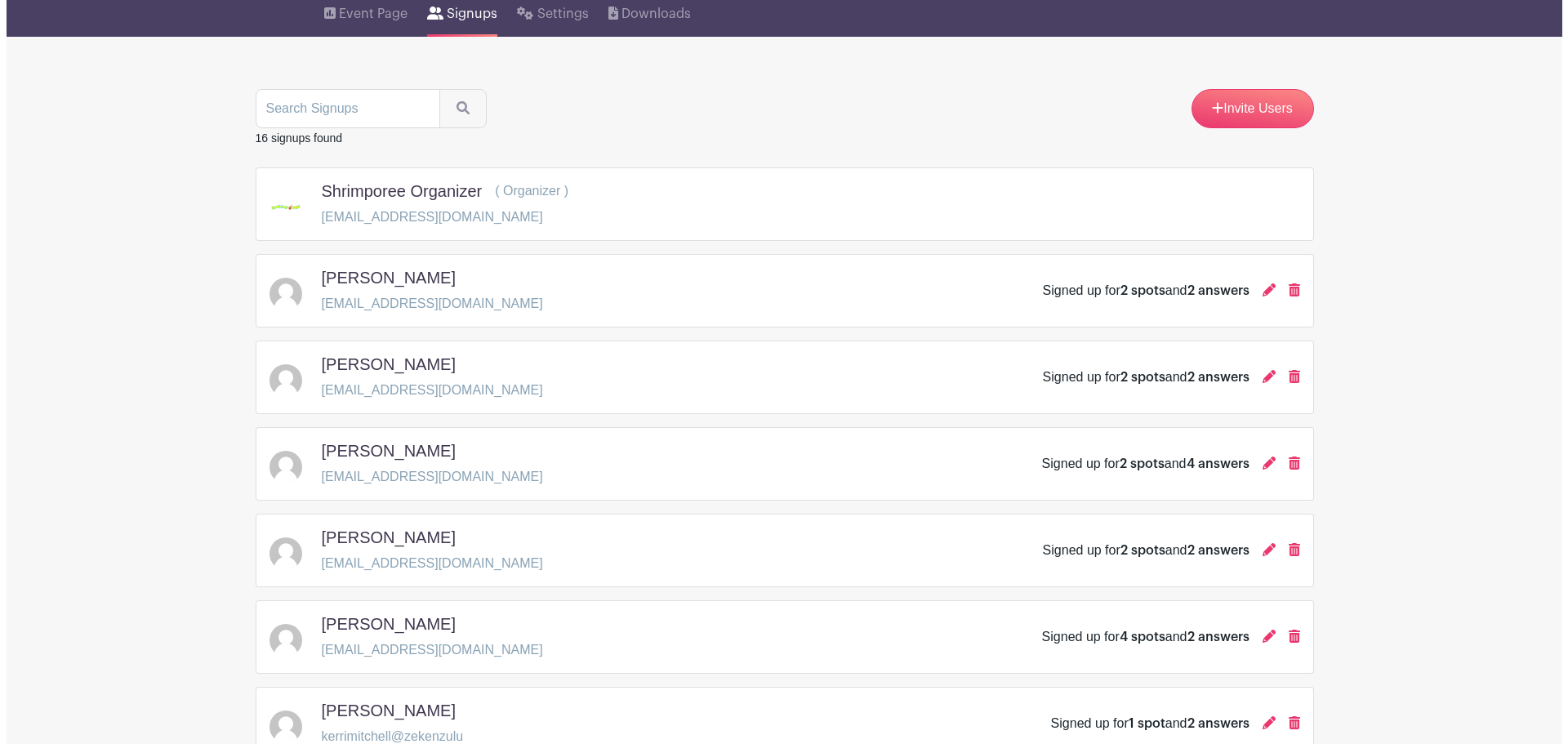
scroll to position [127, 0]
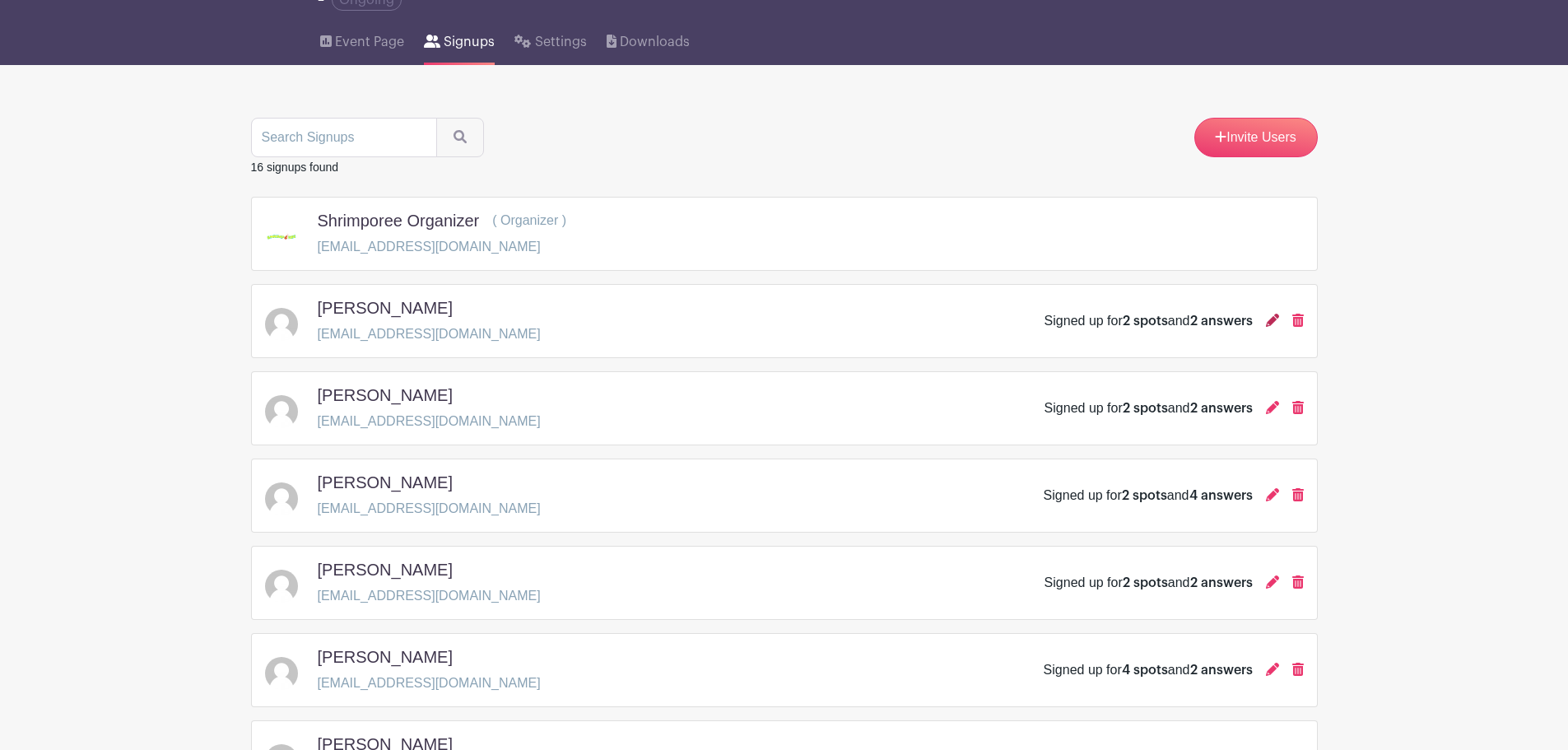
click at [775, 314] on icon at bounding box center [1273, 321] width 14 height 14
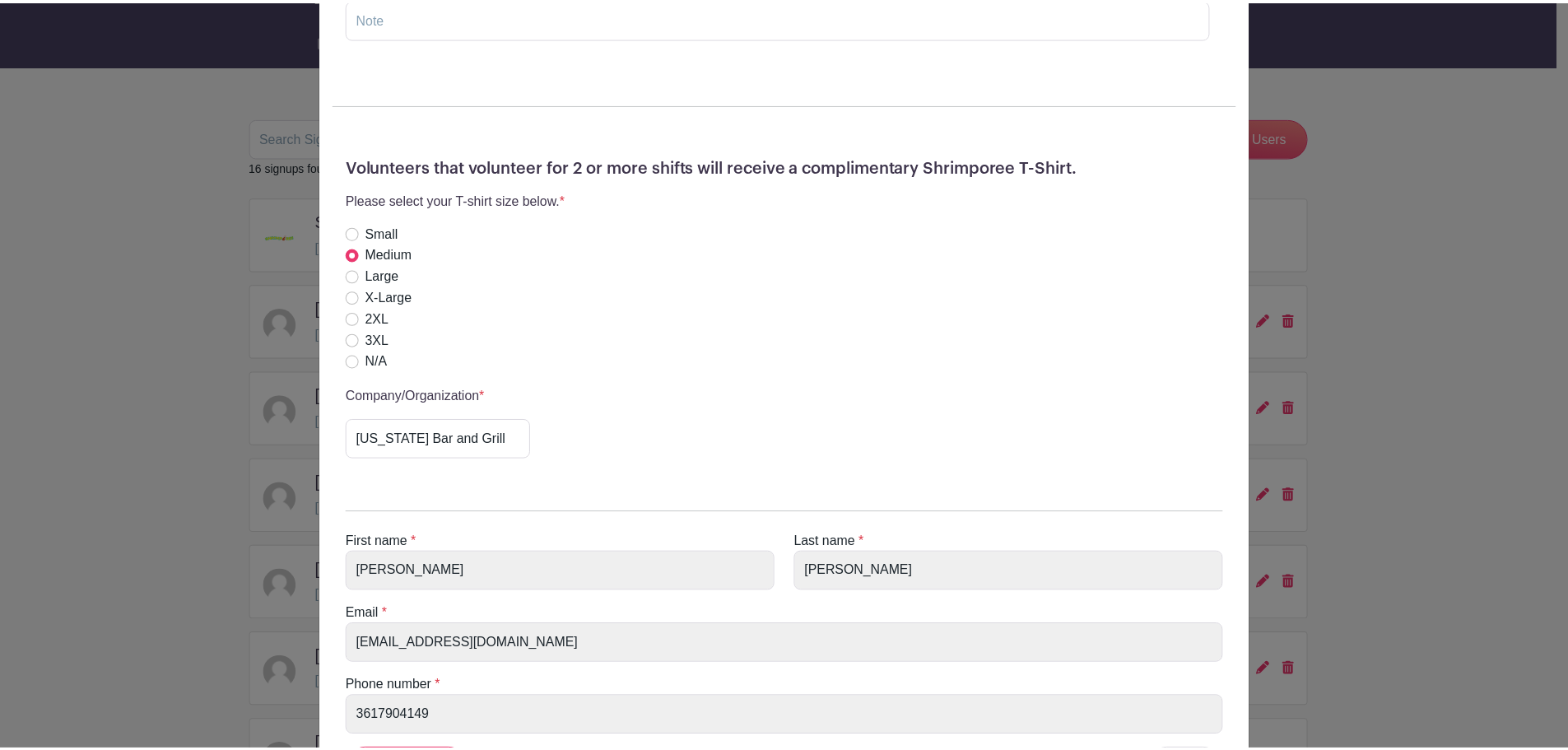
scroll to position [419, 0]
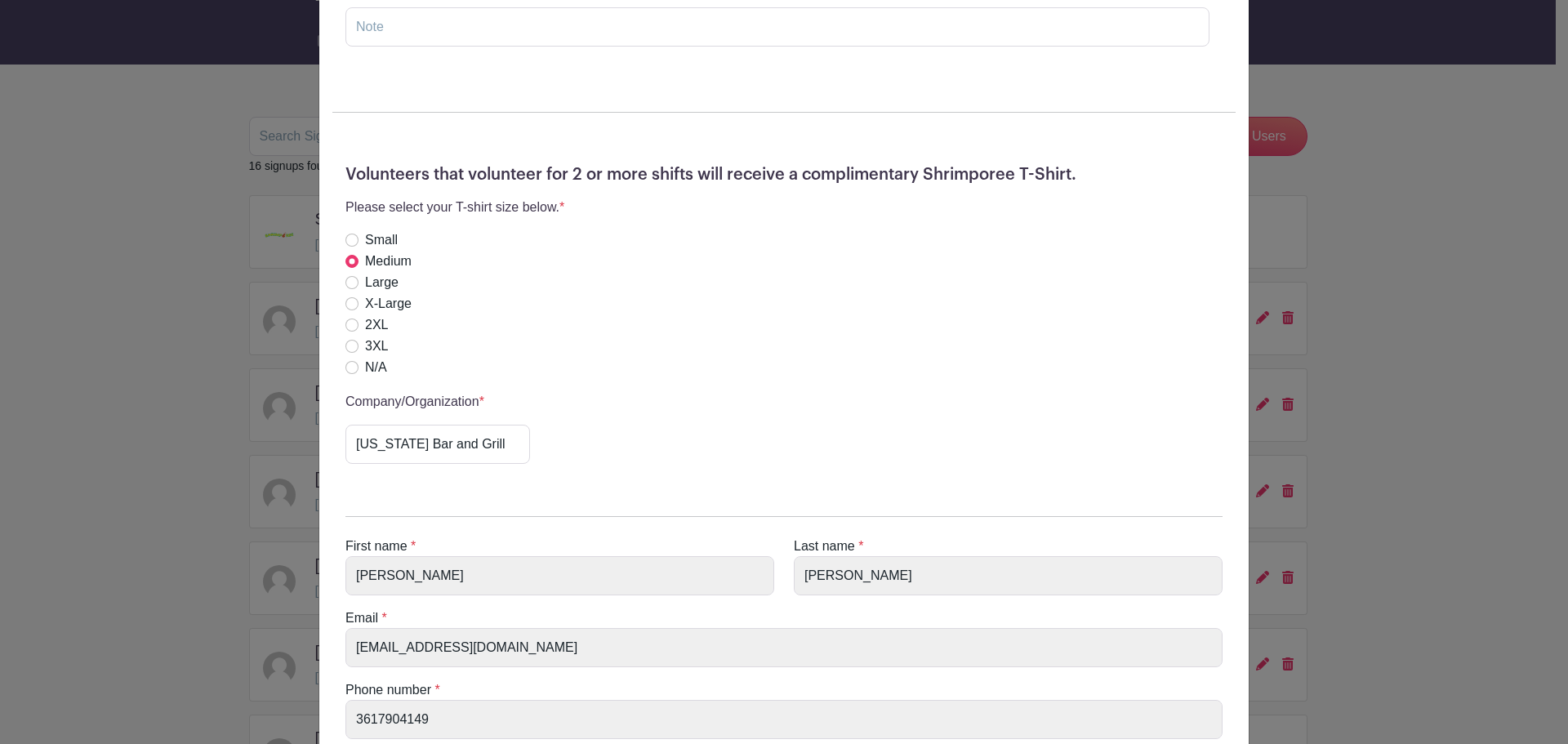
click at [769, 491] on div "Shrimporee Organizer's Signup [DATE] 12:00 pm to 11:59 pm [GEOGRAPHIC_DATA], [S…" at bounding box center [784, 372] width 1568 height 744
